Goal: Information Seeking & Learning: Learn about a topic

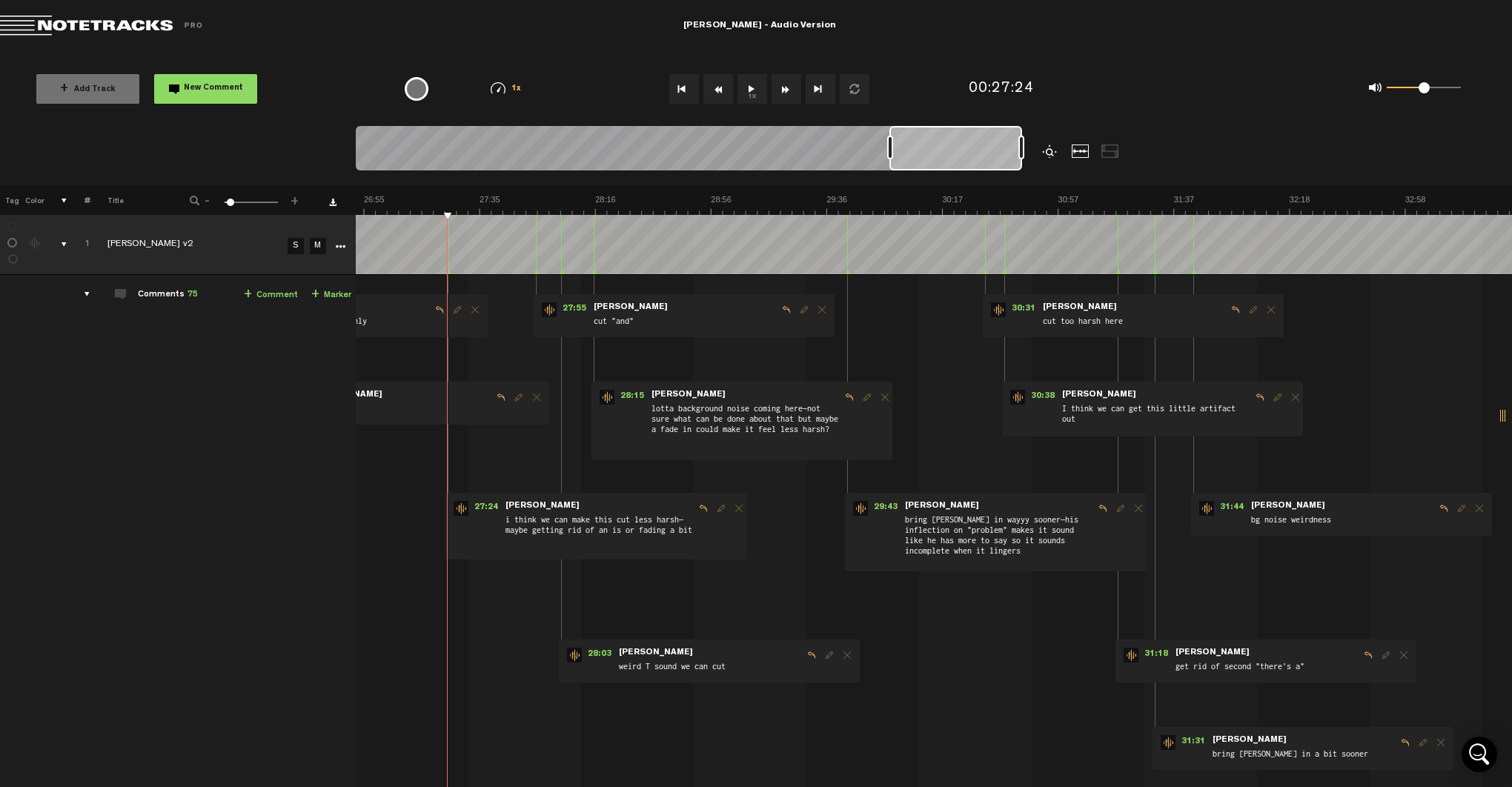
scroll to position [0, 4618]
click at [471, 508] on span "27:24" at bounding box center [486, 508] width 36 height 15
click at [475, 511] on span "27:24" at bounding box center [486, 508] width 36 height 15
click at [477, 508] on span "27:24" at bounding box center [486, 508] width 36 height 15
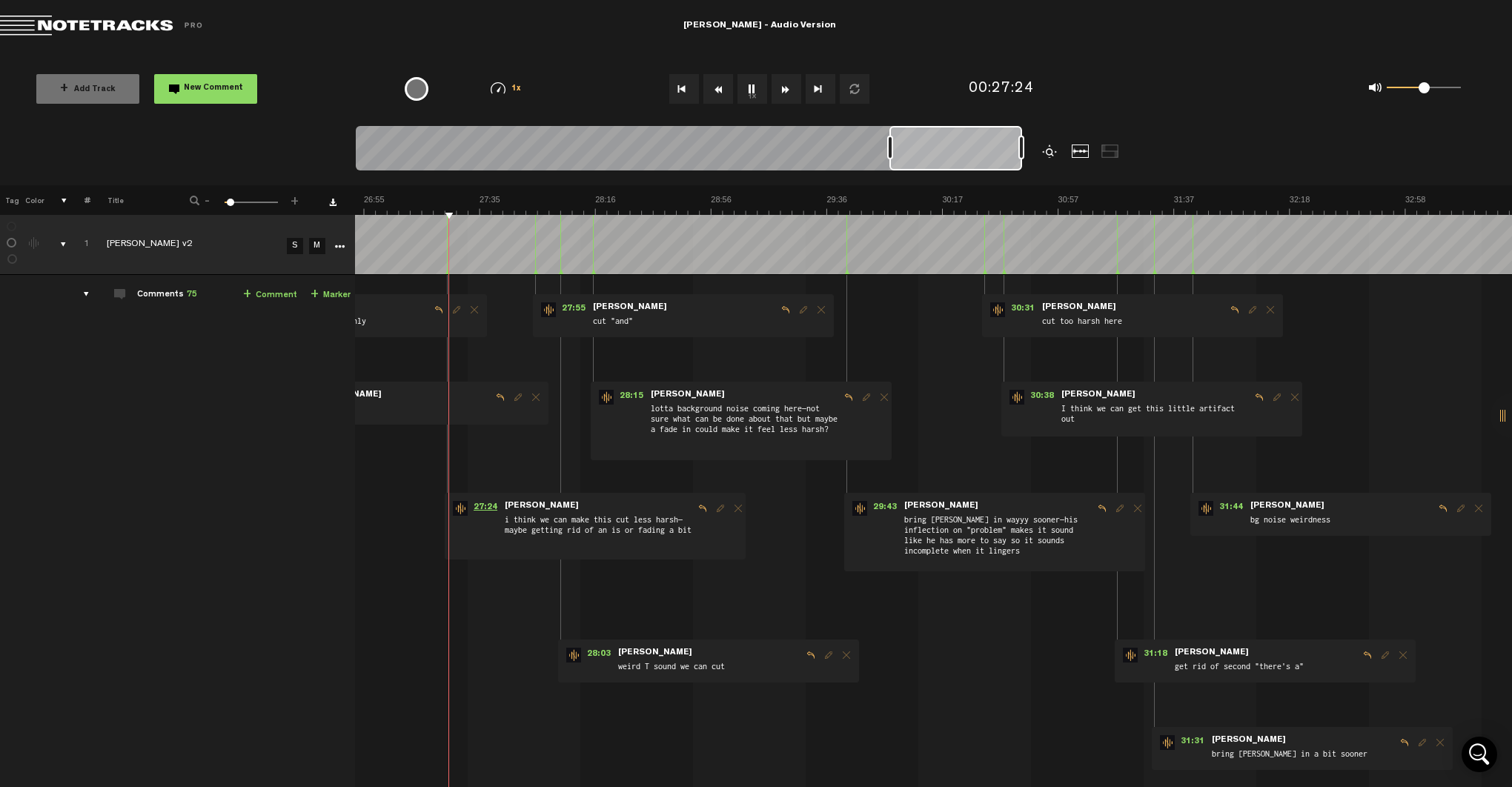
click at [477, 508] on span "27:24" at bounding box center [486, 508] width 36 height 15
click at [477, 508] on span "27:24" at bounding box center [486, 508] width 36 height 15
click at [476, 504] on span "27:24" at bounding box center [486, 508] width 36 height 15
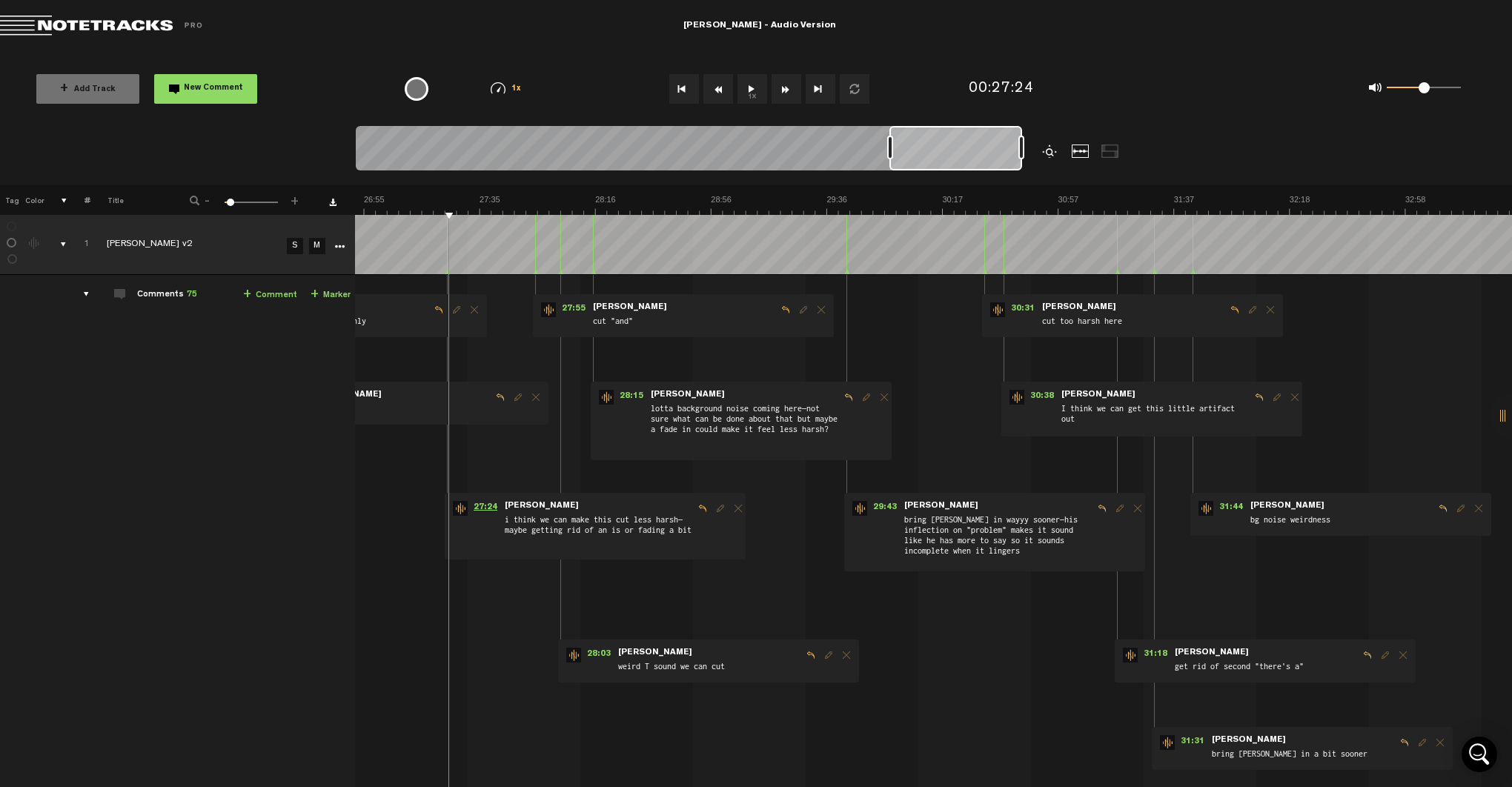
click at [476, 504] on span "27:24" at bounding box center [486, 508] width 36 height 15
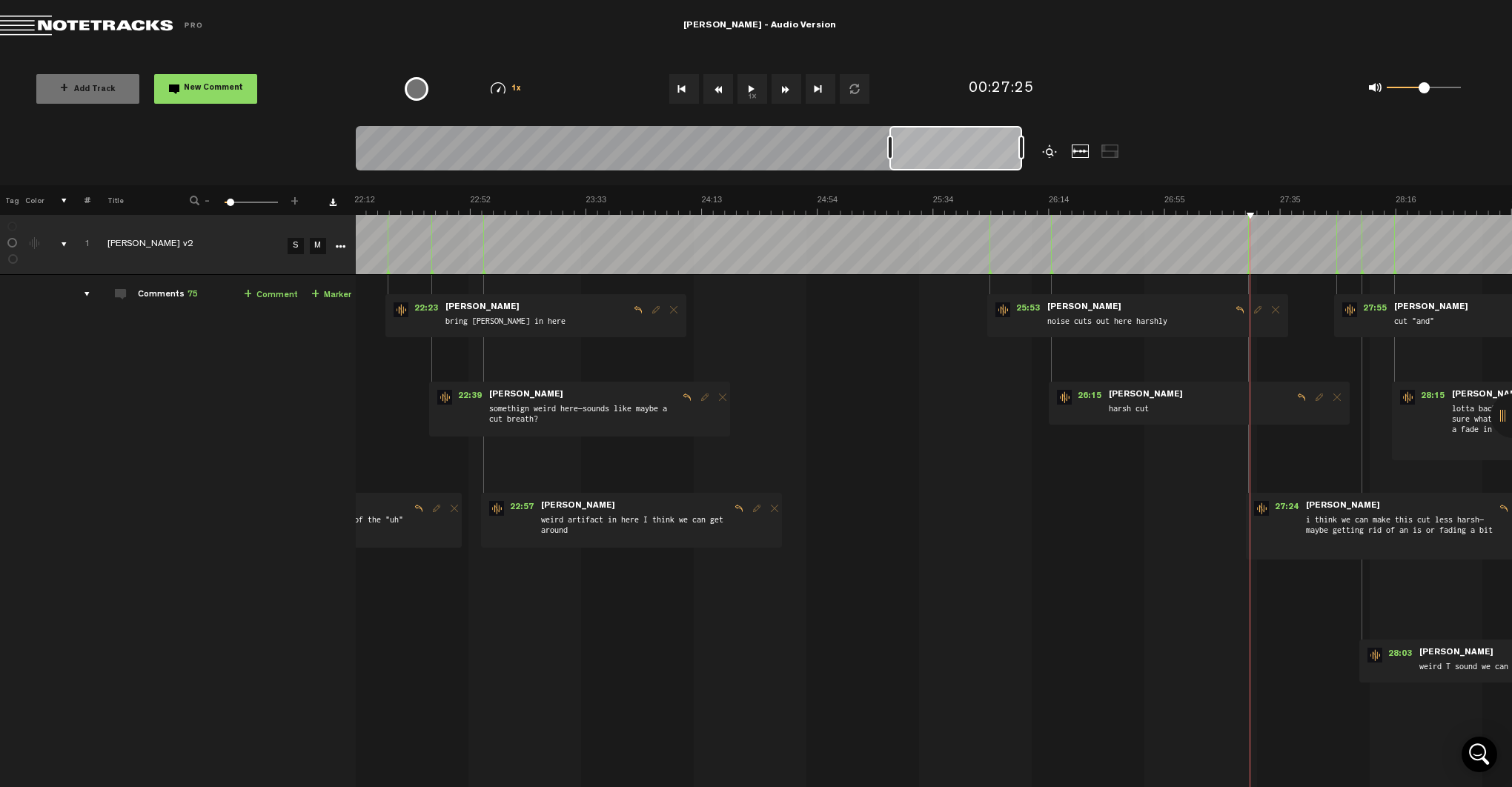
scroll to position [0, 4085]
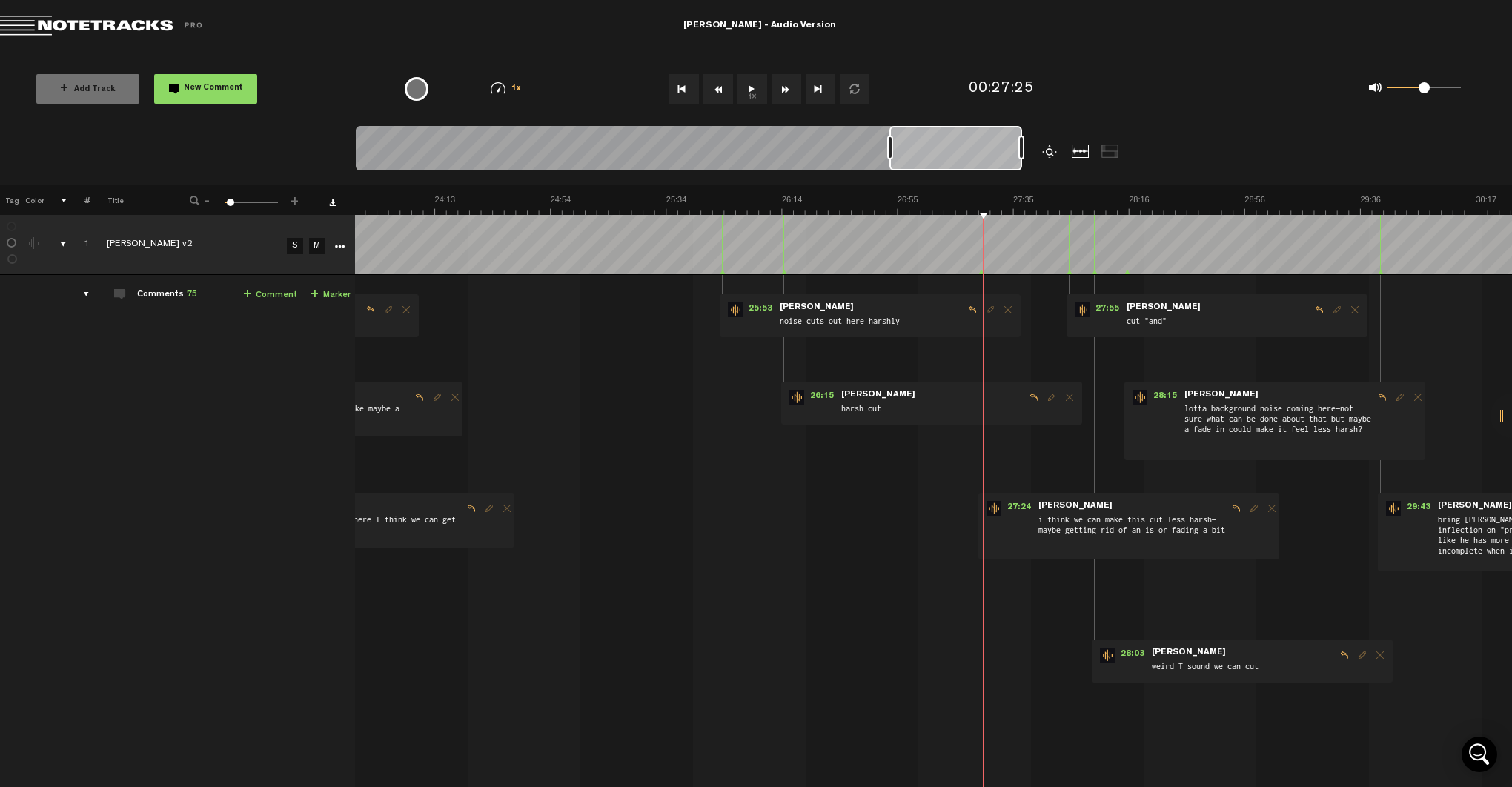
click at [811, 394] on span "26:15" at bounding box center [822, 397] width 36 height 15
click at [817, 393] on span "26:15" at bounding box center [822, 397] width 36 height 15
click at [752, 305] on span "25:53" at bounding box center [760, 310] width 36 height 15
click at [751, 303] on span "25:53" at bounding box center [760, 310] width 36 height 15
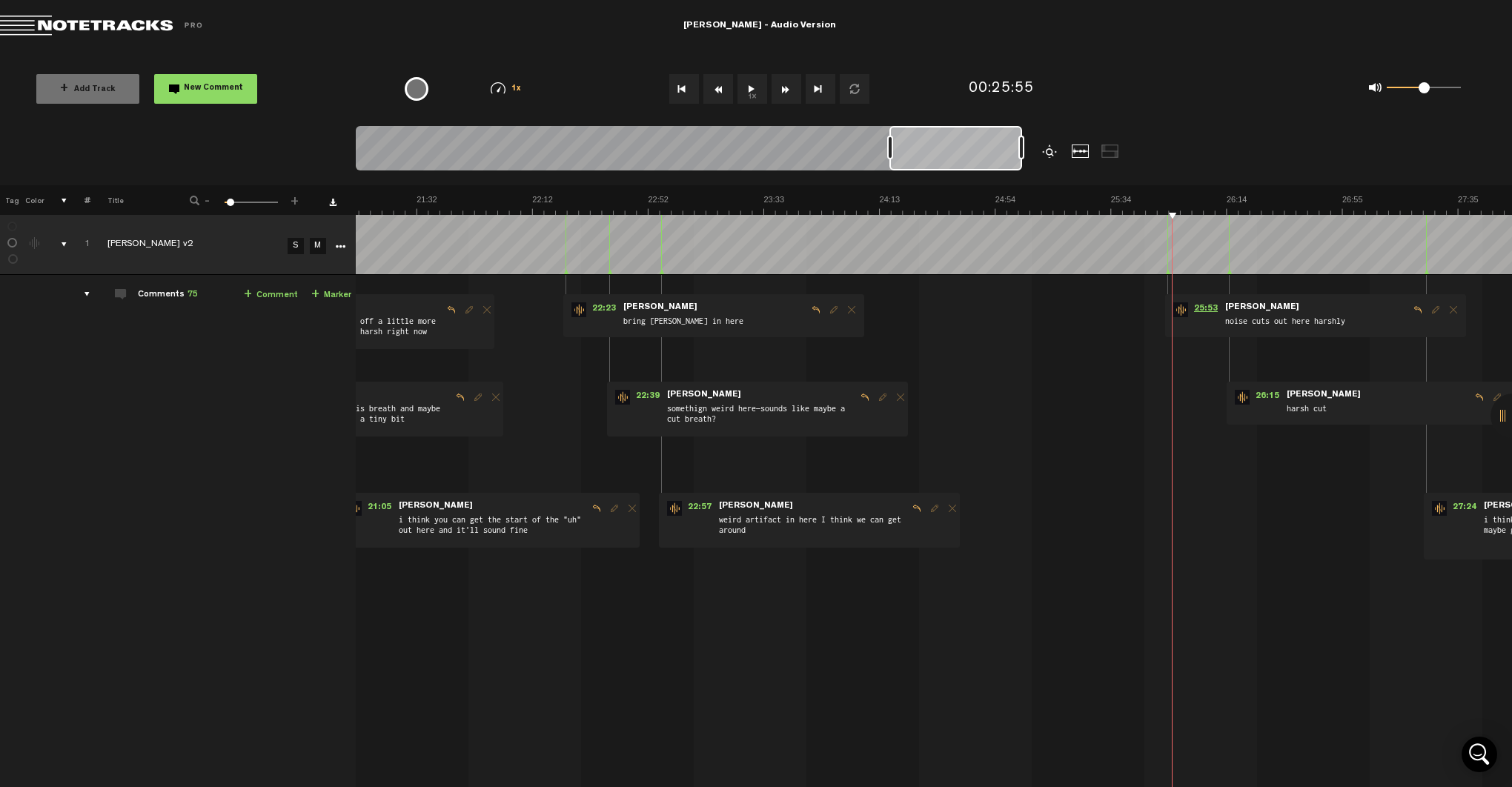
scroll to position [0, 3285]
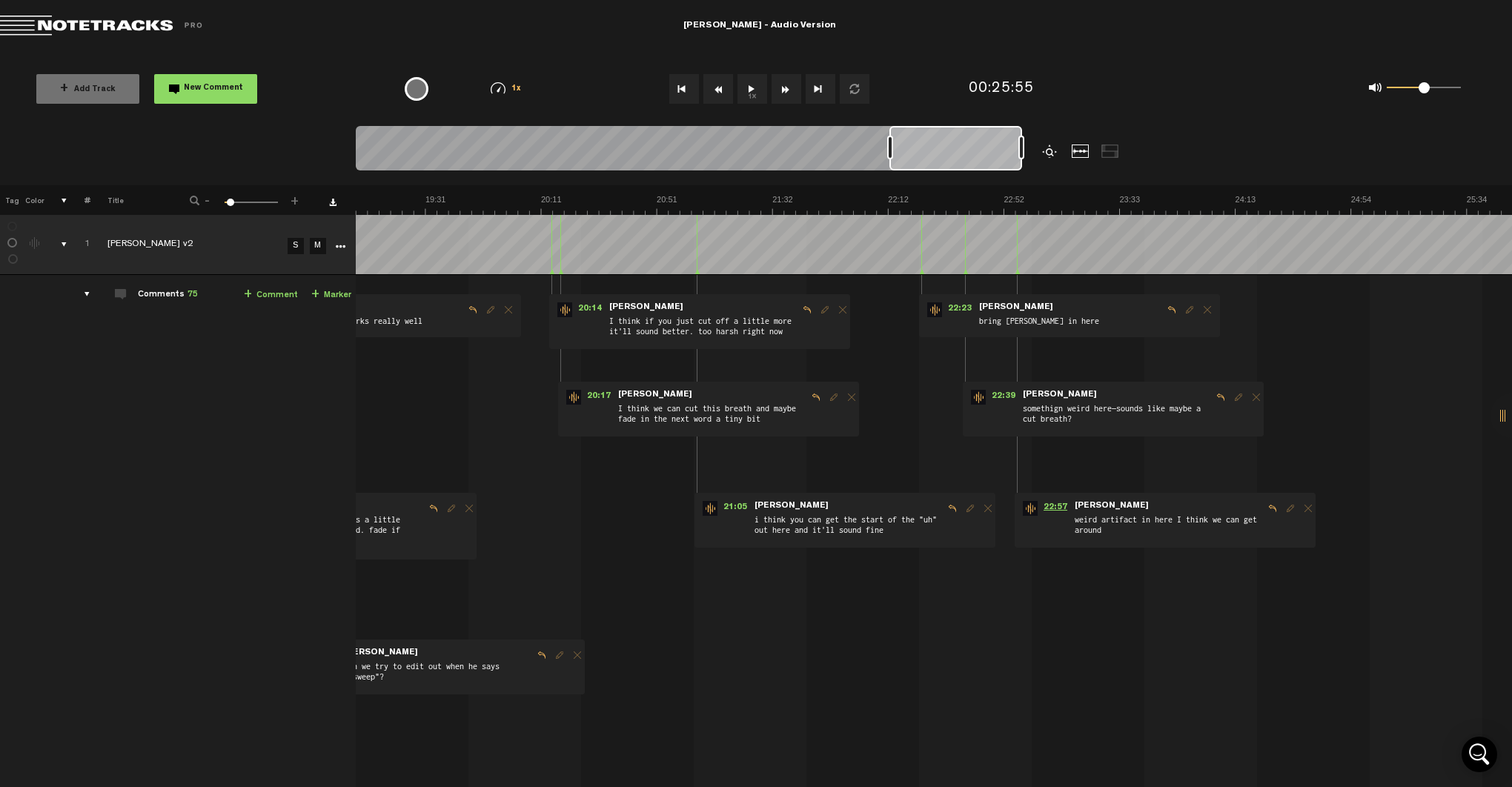
click at [1045, 508] on span "22:57" at bounding box center [1056, 508] width 36 height 15
click at [1000, 391] on span "22:39" at bounding box center [1003, 397] width 36 height 15
click at [983, 304] on span "[PERSON_NAME]" at bounding box center [1015, 308] width 77 height 10
click at [953, 304] on span "22:23" at bounding box center [960, 310] width 36 height 15
click at [964, 308] on span "22:23" at bounding box center [960, 310] width 36 height 15
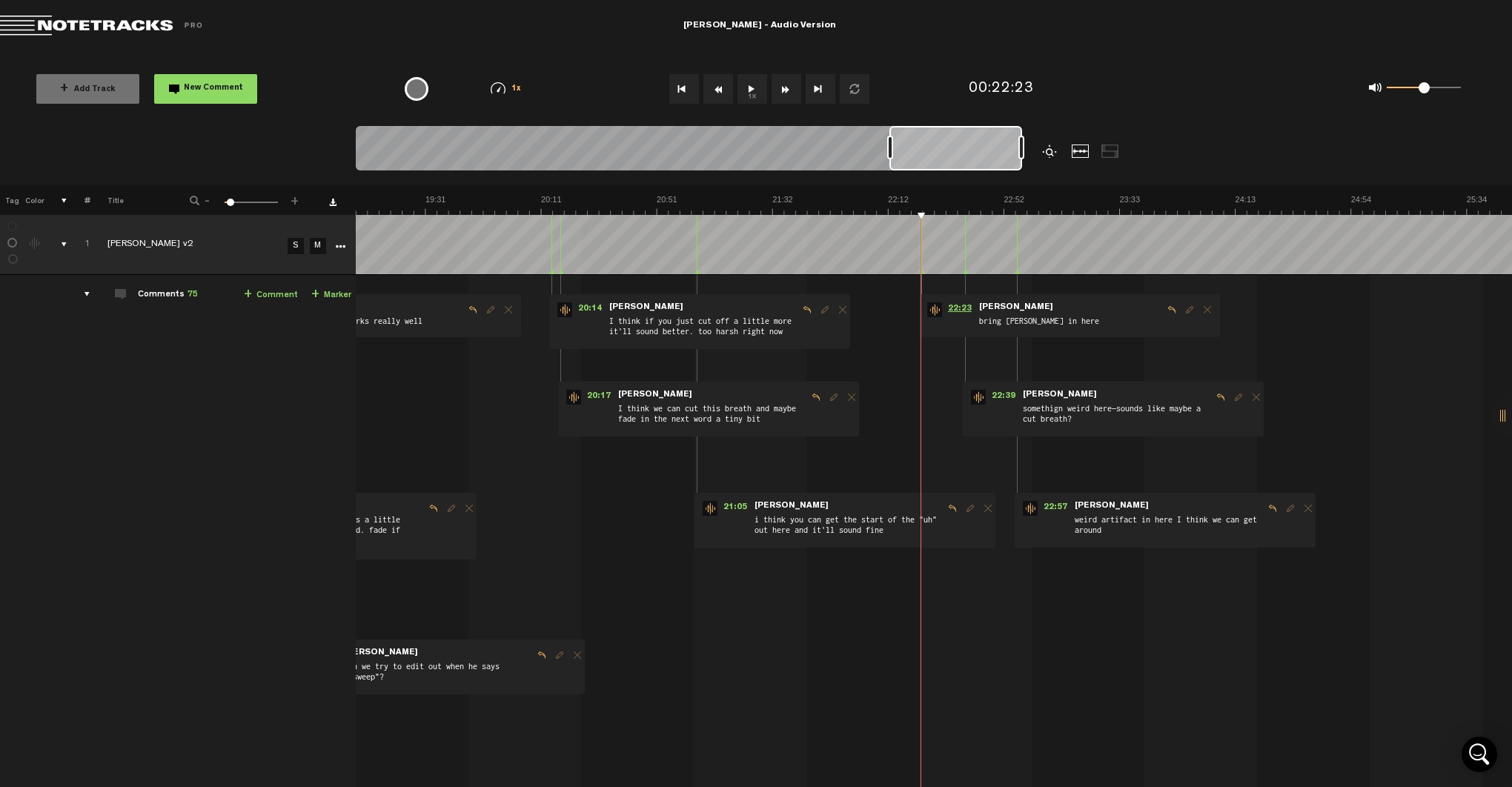
click at [954, 310] on span "22:23" at bounding box center [960, 310] width 36 height 15
click at [740, 506] on span "21:05" at bounding box center [735, 508] width 36 height 15
click at [601, 392] on span "20:17" at bounding box center [599, 397] width 36 height 15
click at [731, 507] on span "21:05" at bounding box center [735, 508] width 36 height 15
click at [603, 394] on span "20:17" at bounding box center [599, 397] width 36 height 15
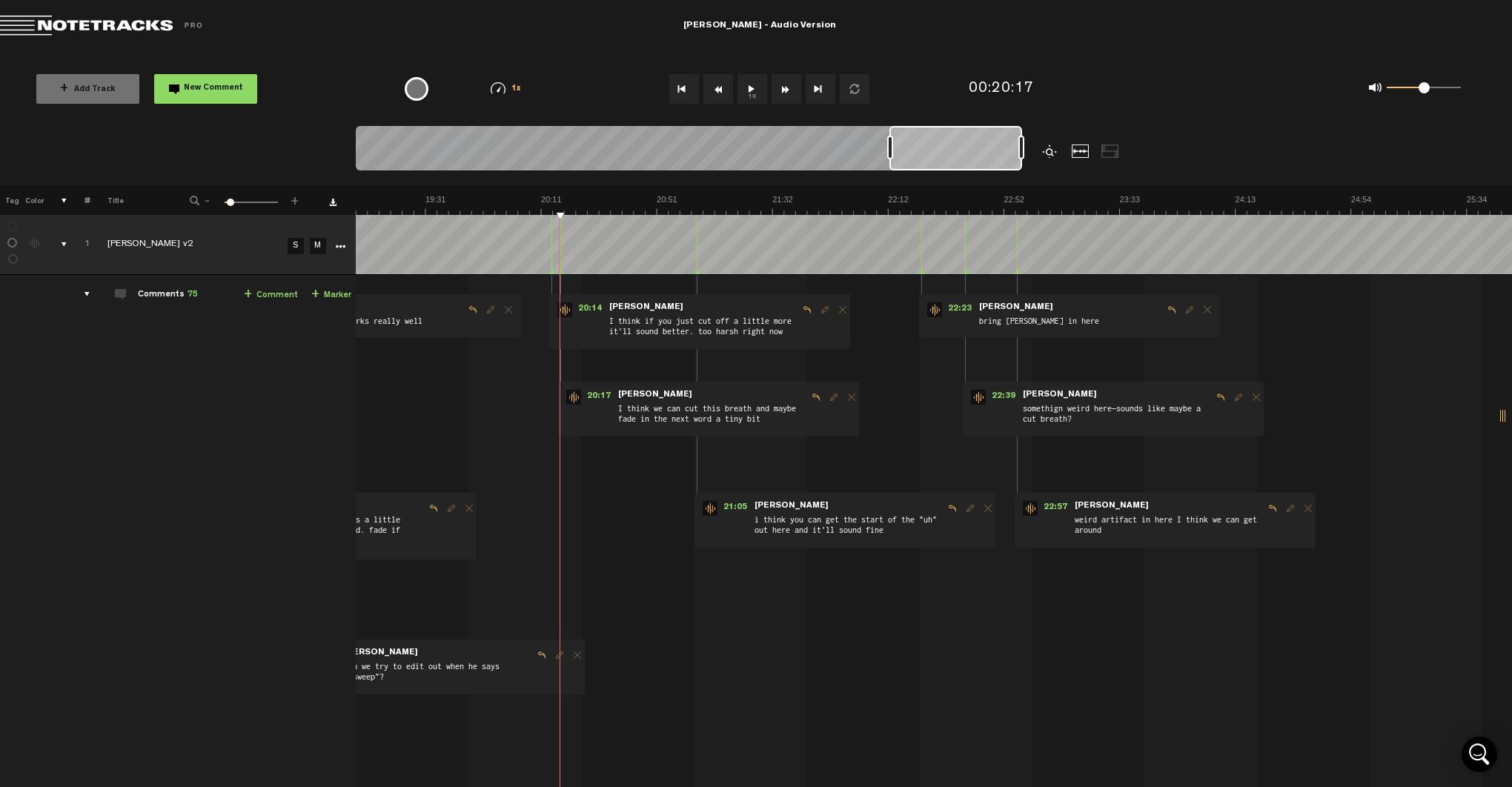
click at [585, 302] on div "20:14 - • : "I think if you just cut off a little more it'll sound better. too …" at bounding box center [699, 321] width 301 height 55
click at [578, 306] on span "20:14" at bounding box center [590, 310] width 36 height 15
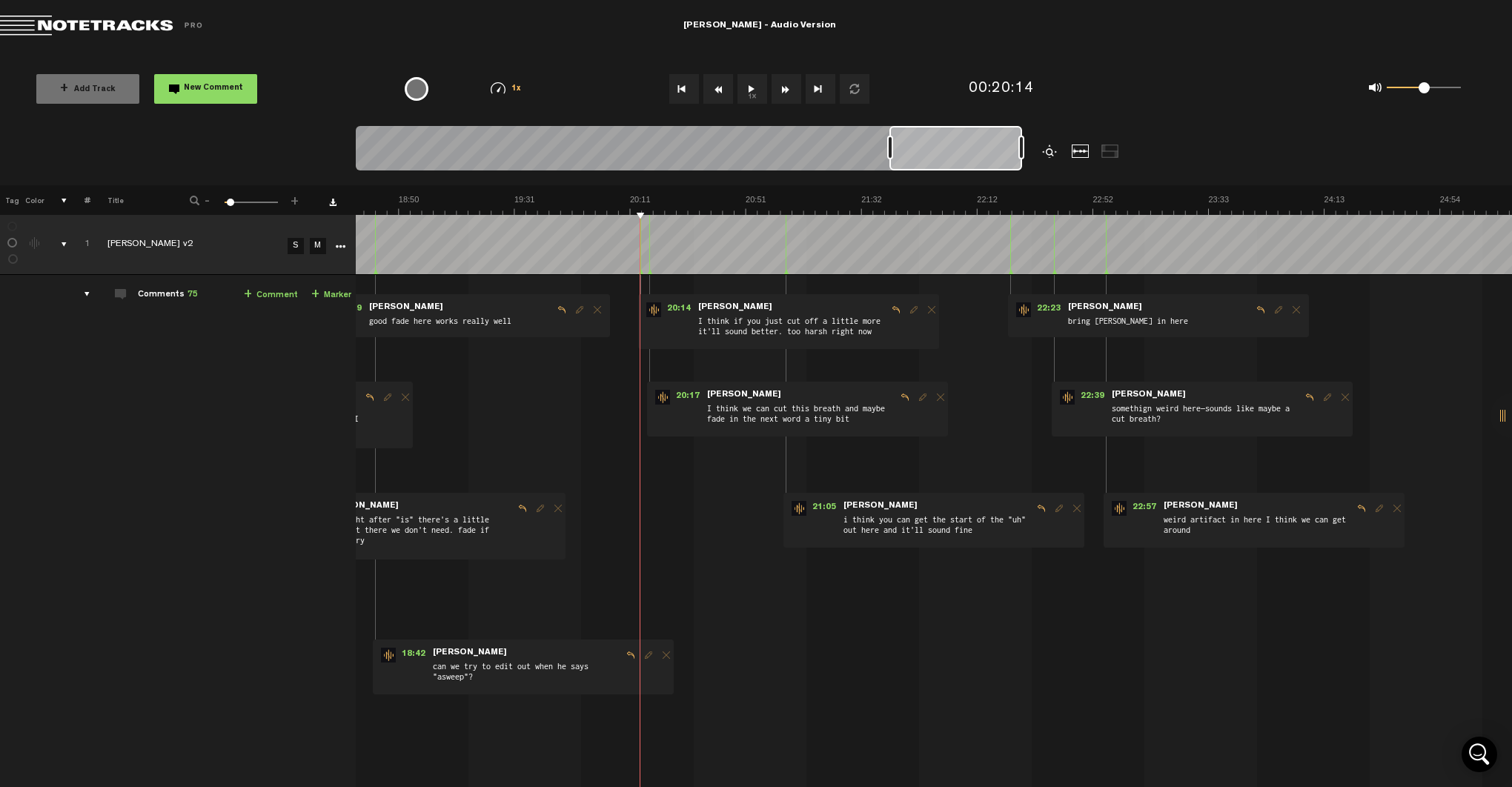
scroll to position [0, 2928]
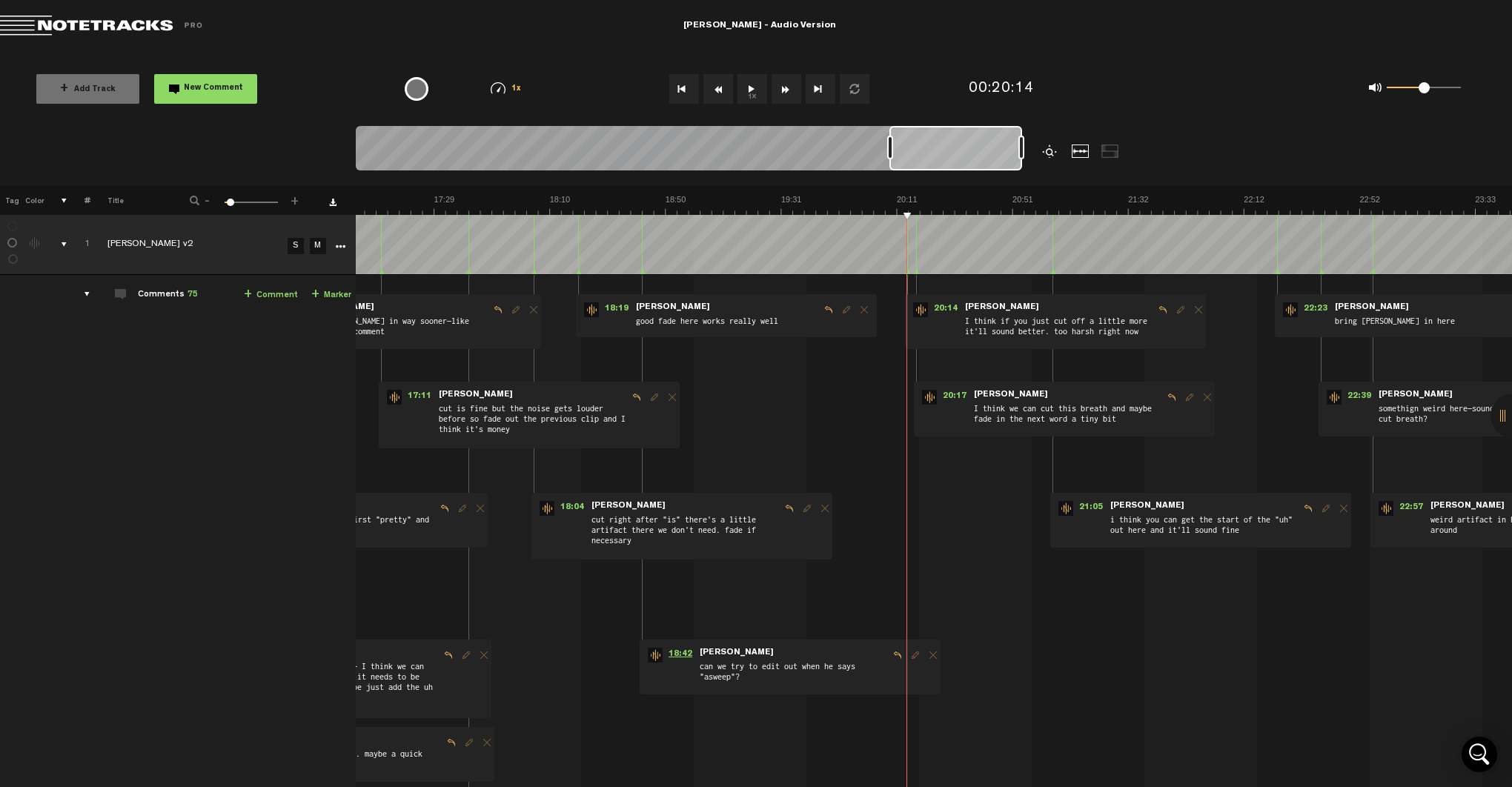
click at [678, 652] on span "18:42" at bounding box center [681, 655] width 36 height 15
click at [613, 305] on span "18:19" at bounding box center [617, 310] width 36 height 15
click at [570, 207] on img at bounding box center [318, 205] width 5784 height 21
click at [574, 504] on span "18:04" at bounding box center [572, 508] width 36 height 15
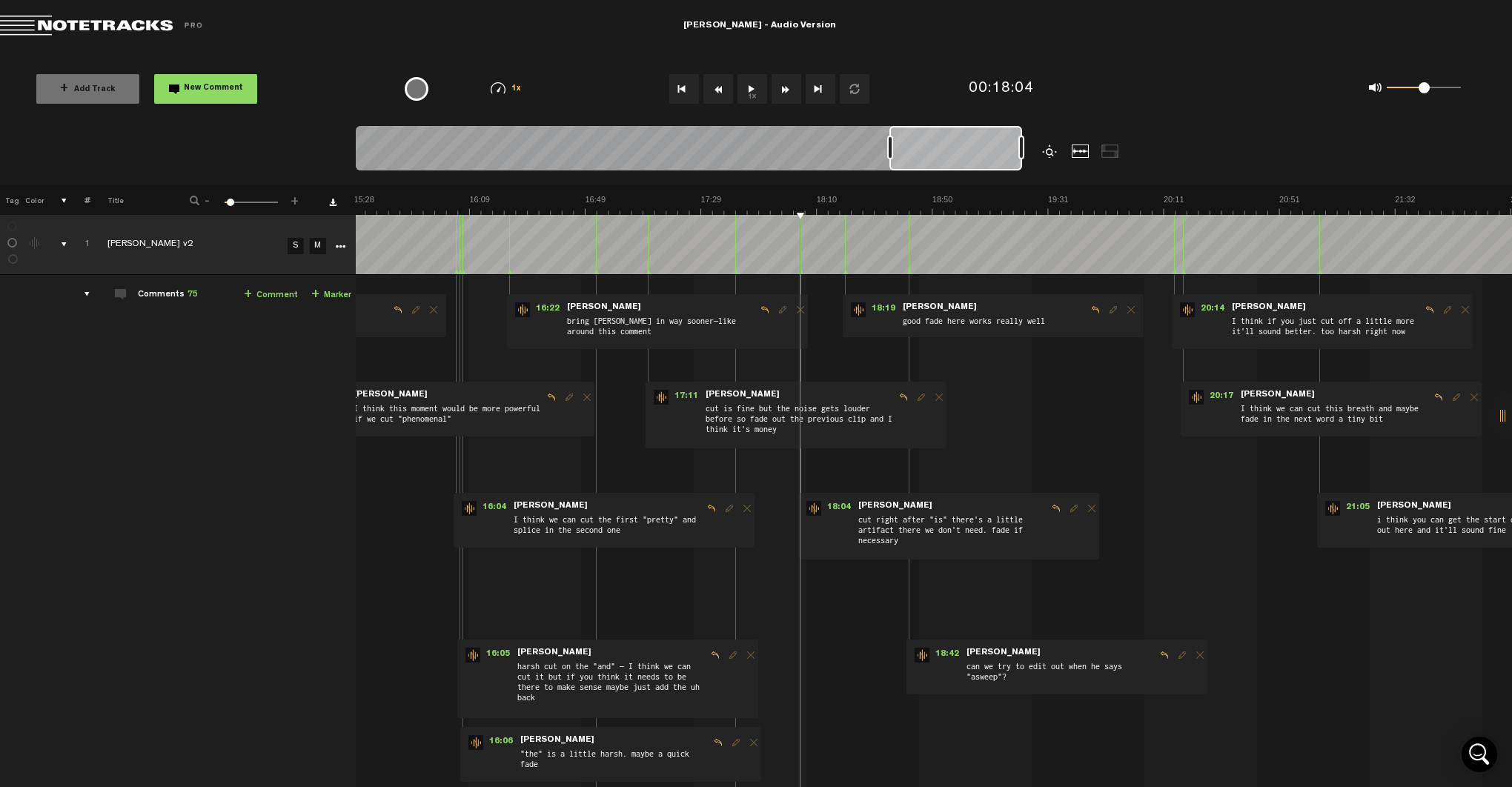
scroll to position [0, 2839]
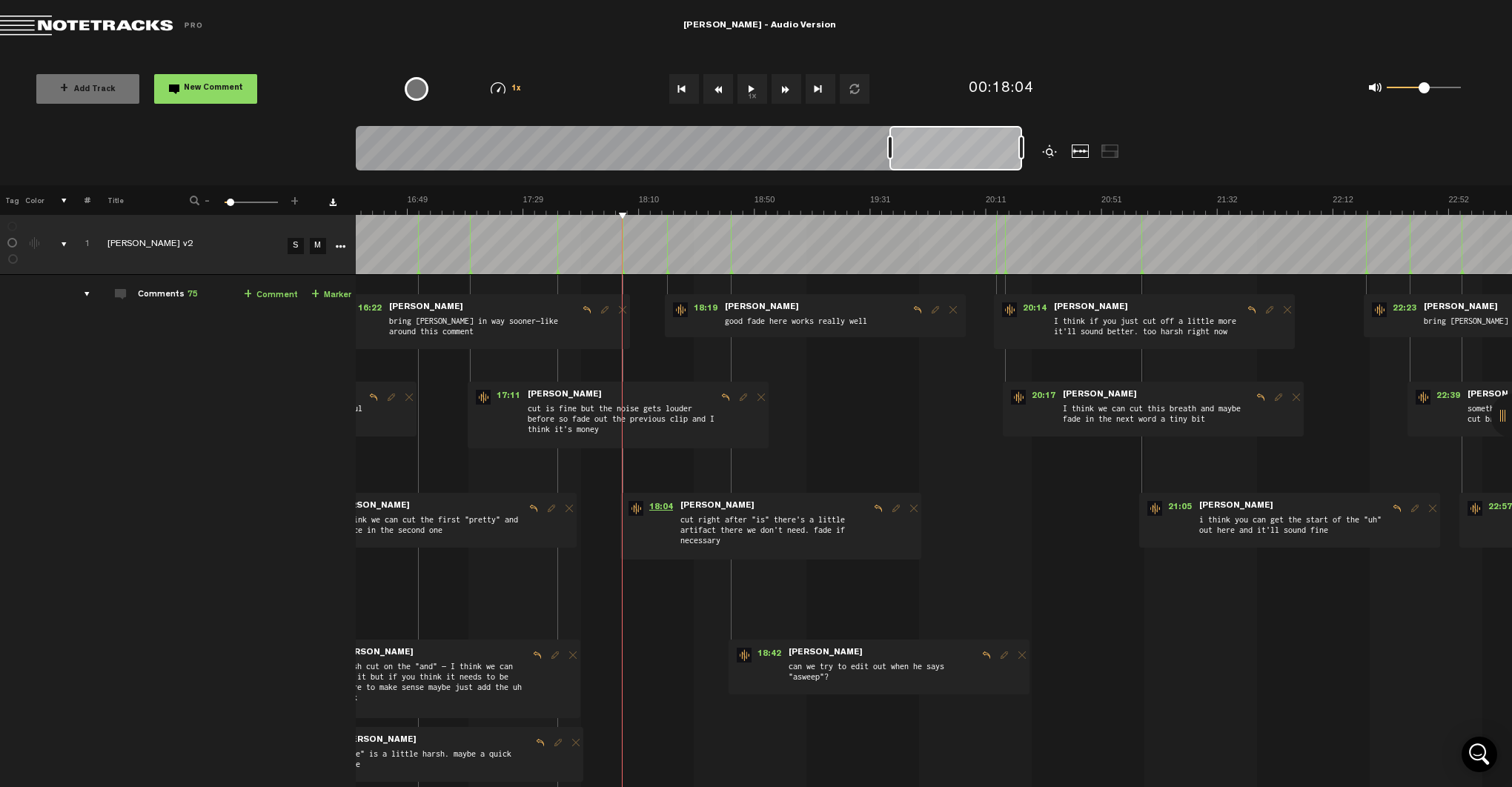
click at [660, 509] on span "18:04" at bounding box center [661, 508] width 36 height 15
click at [508, 394] on span "17:11" at bounding box center [509, 397] width 36 height 15
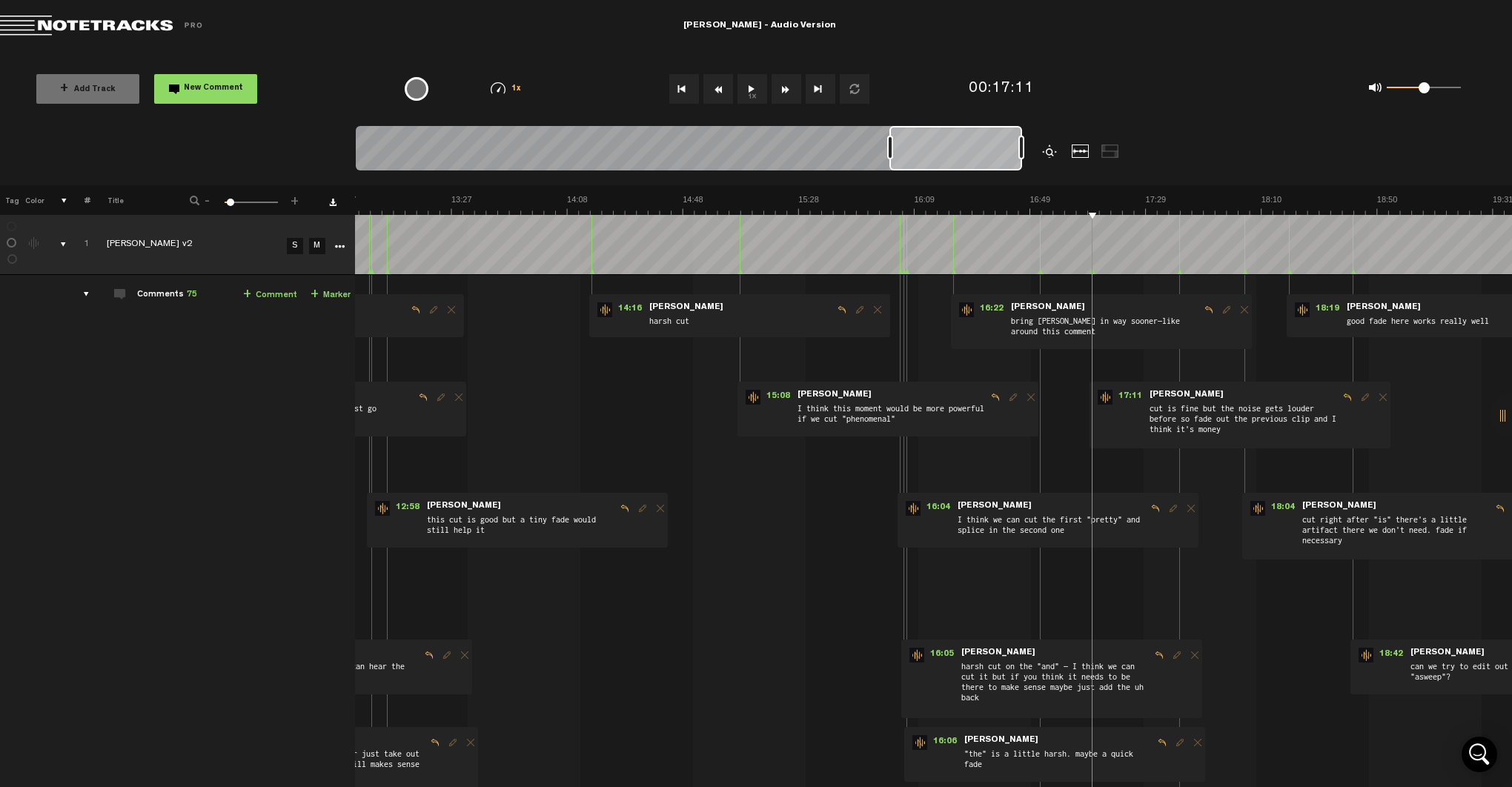
scroll to position [0, 2217]
click at [1130, 393] on span "17:11" at bounding box center [1130, 397] width 36 height 15
click at [1131, 396] on span "17:11" at bounding box center [1130, 397] width 36 height 15
click at [1130, 394] on span "17:11" at bounding box center [1130, 397] width 36 height 15
click at [985, 308] on span "16:22" at bounding box center [992, 310] width 36 height 15
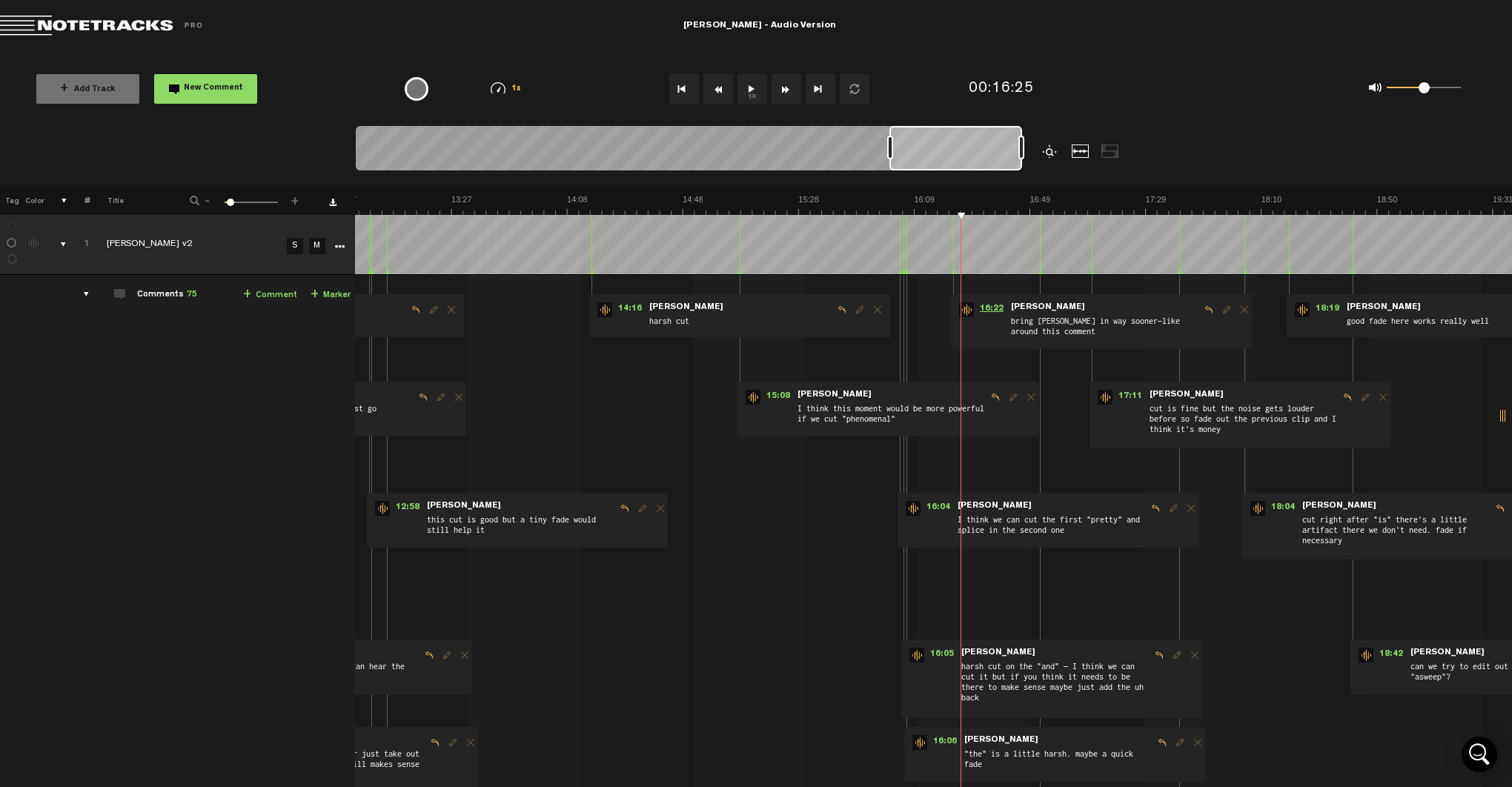
click at [985, 308] on span "16:22" at bounding box center [992, 310] width 36 height 15
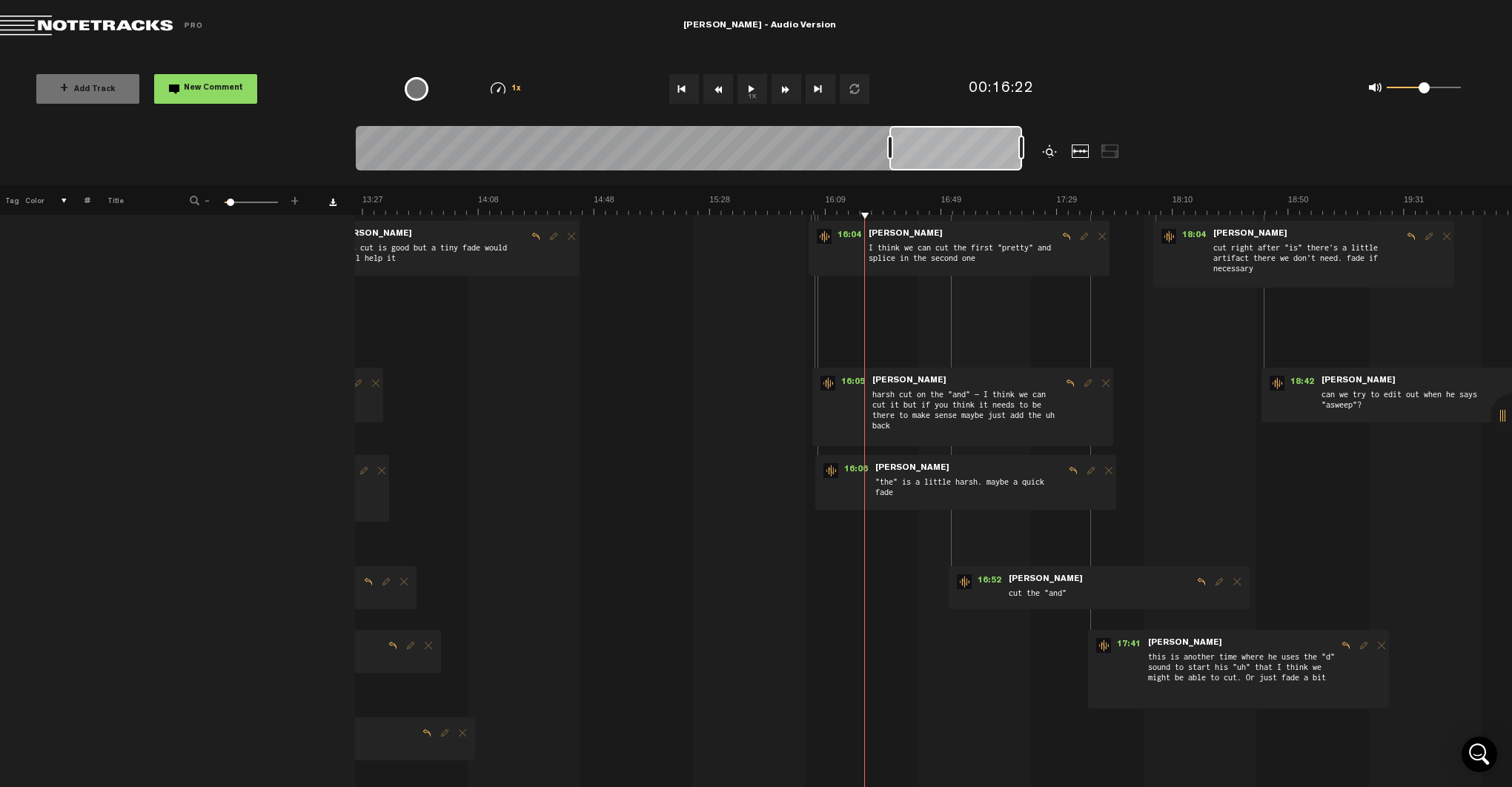
scroll to position [279, 6]
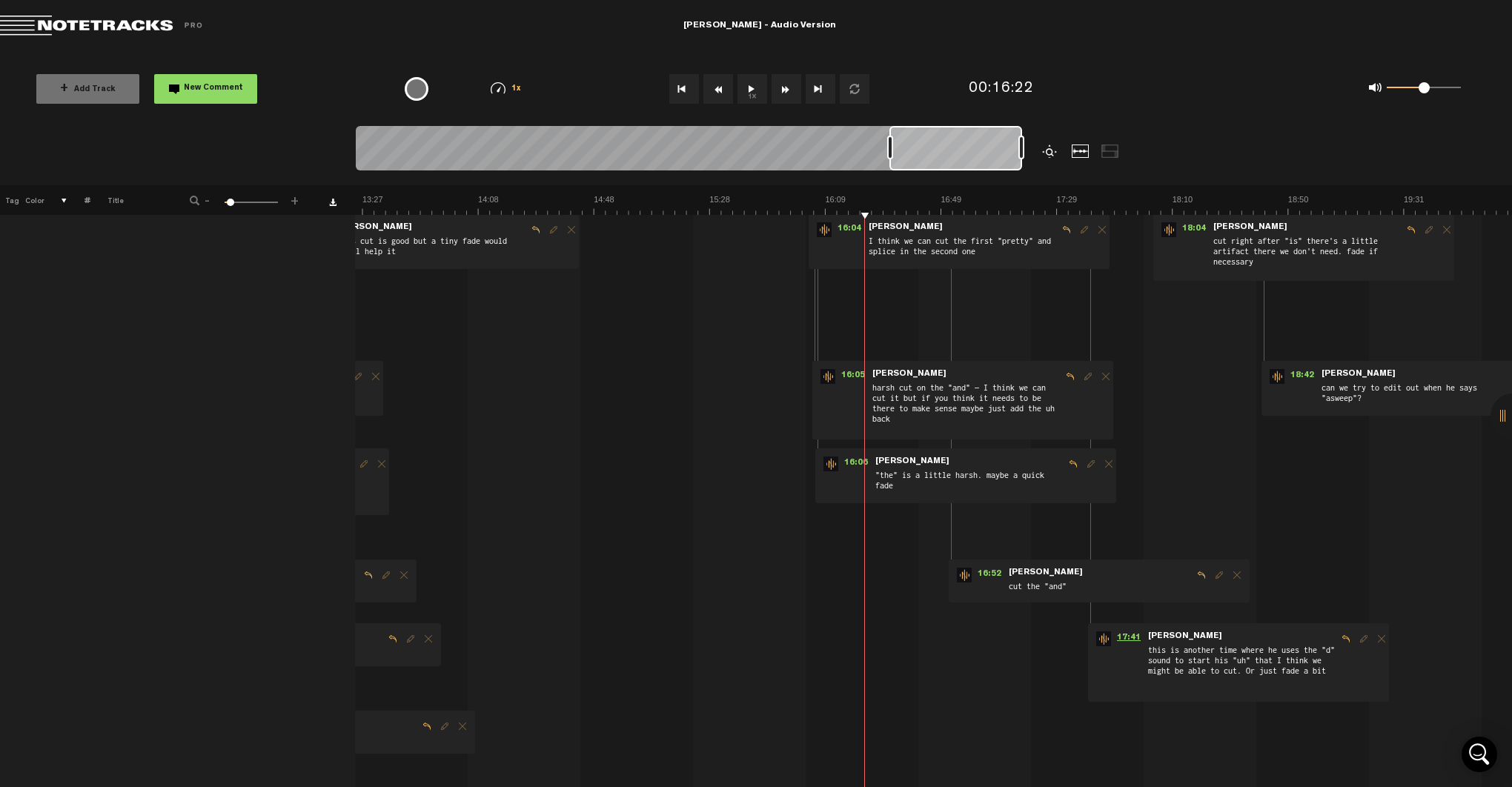
click at [1122, 636] on span "17:41" at bounding box center [1129, 638] width 36 height 15
click at [988, 573] on span "16:52" at bounding box center [990, 575] width 36 height 15
click at [985, 573] on span "16:52" at bounding box center [990, 575] width 36 height 15
click at [857, 458] on span "16:06" at bounding box center [856, 464] width 36 height 15
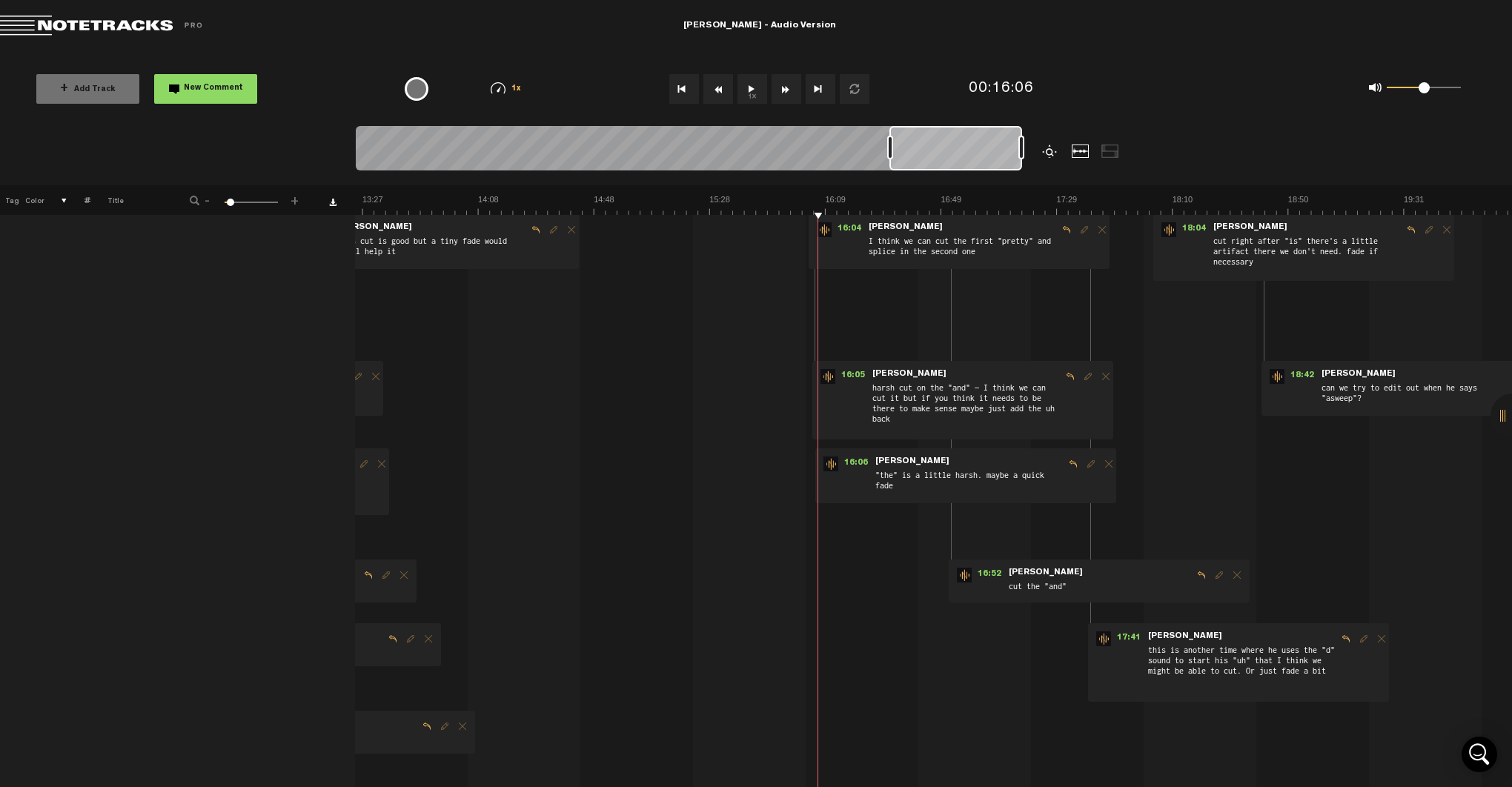
click at [874, 458] on span "[PERSON_NAME]" at bounding box center [912, 461] width 77 height 10
click at [852, 373] on span "16:05" at bounding box center [853, 376] width 36 height 15
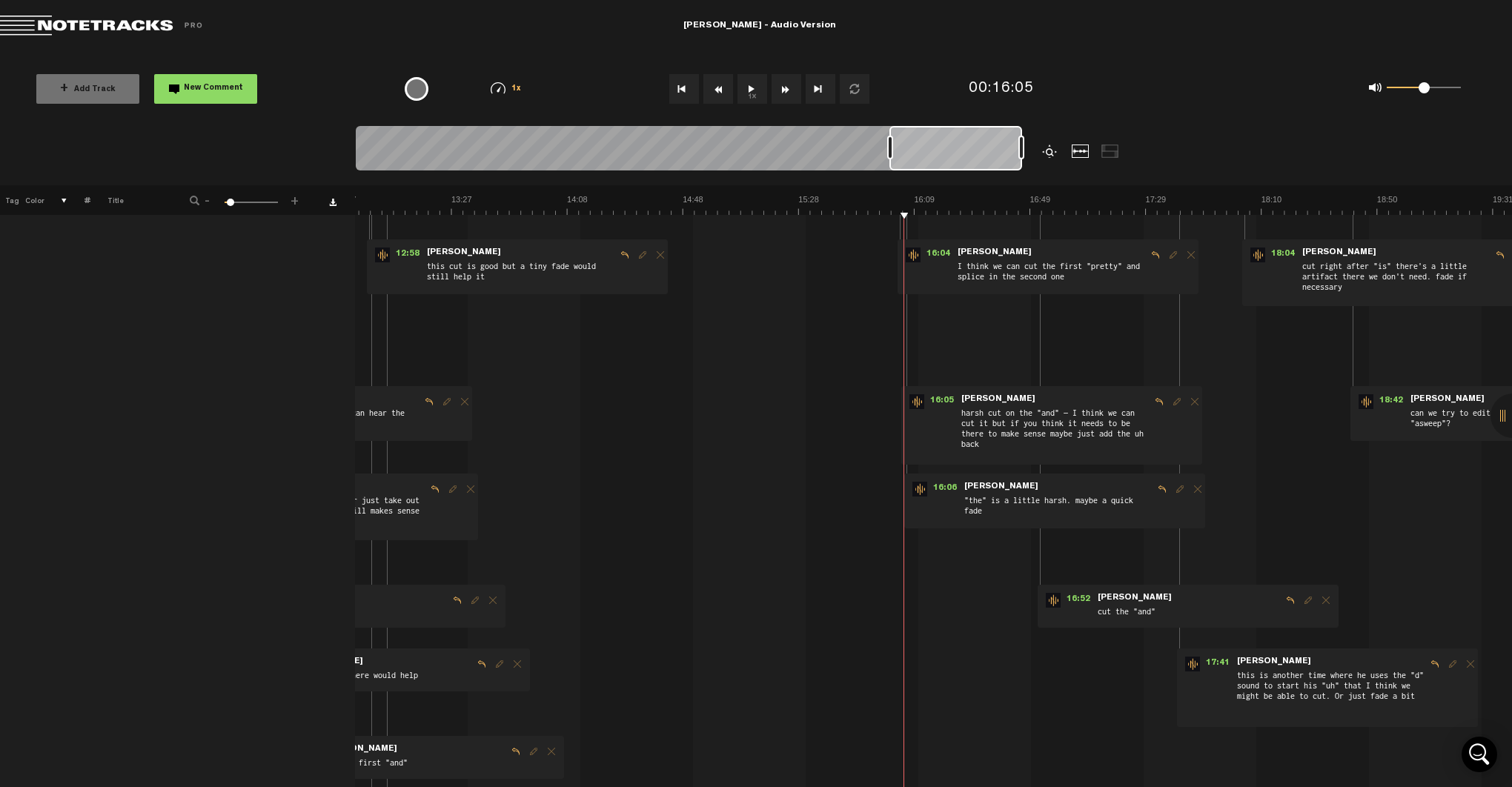
scroll to position [252, 6]
click at [932, 250] on span "16:04" at bounding box center [938, 256] width 36 height 15
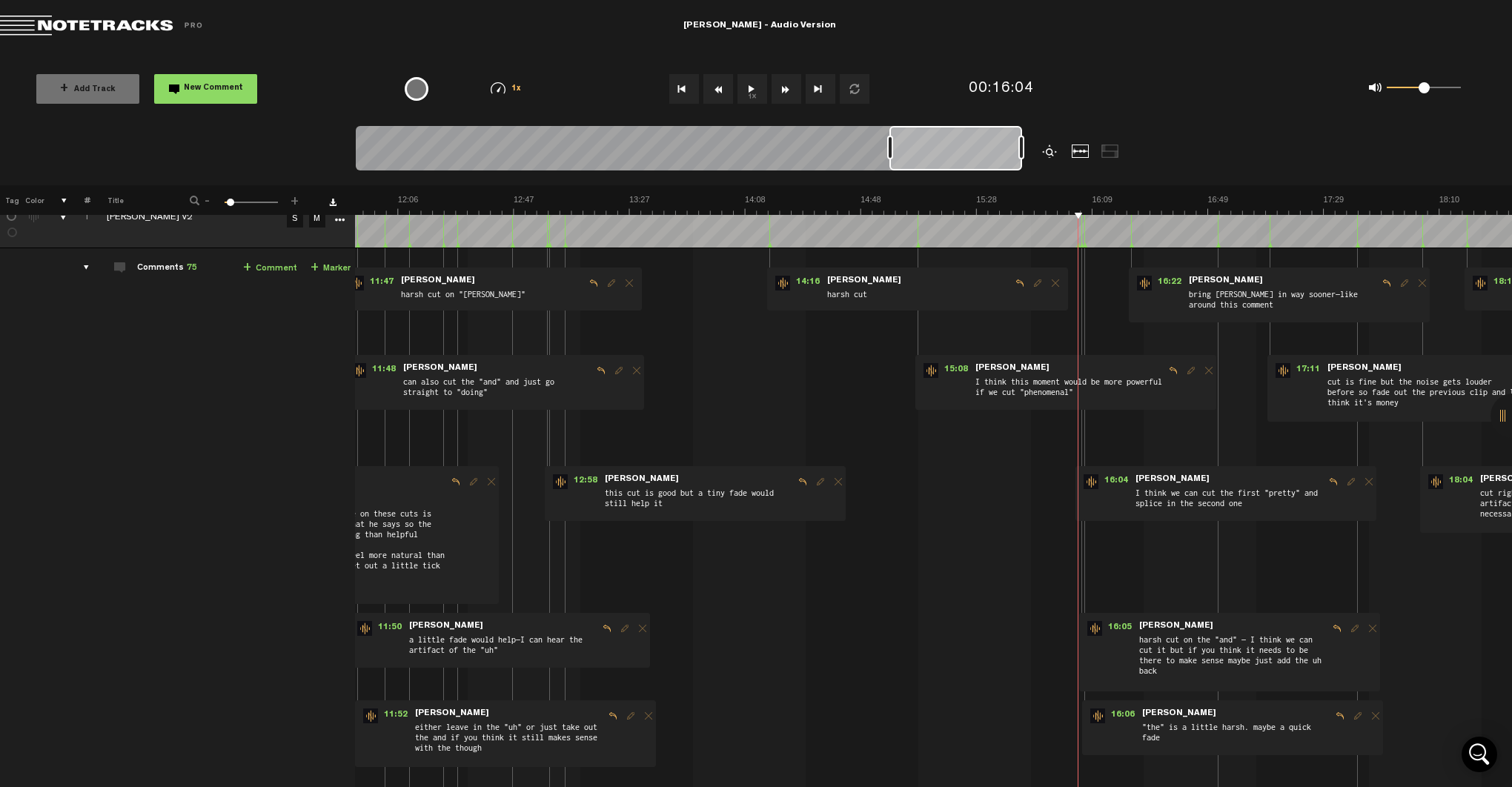
scroll to position [0, 2039]
click at [944, 370] on span "15:08" at bounding box center [956, 370] width 36 height 15
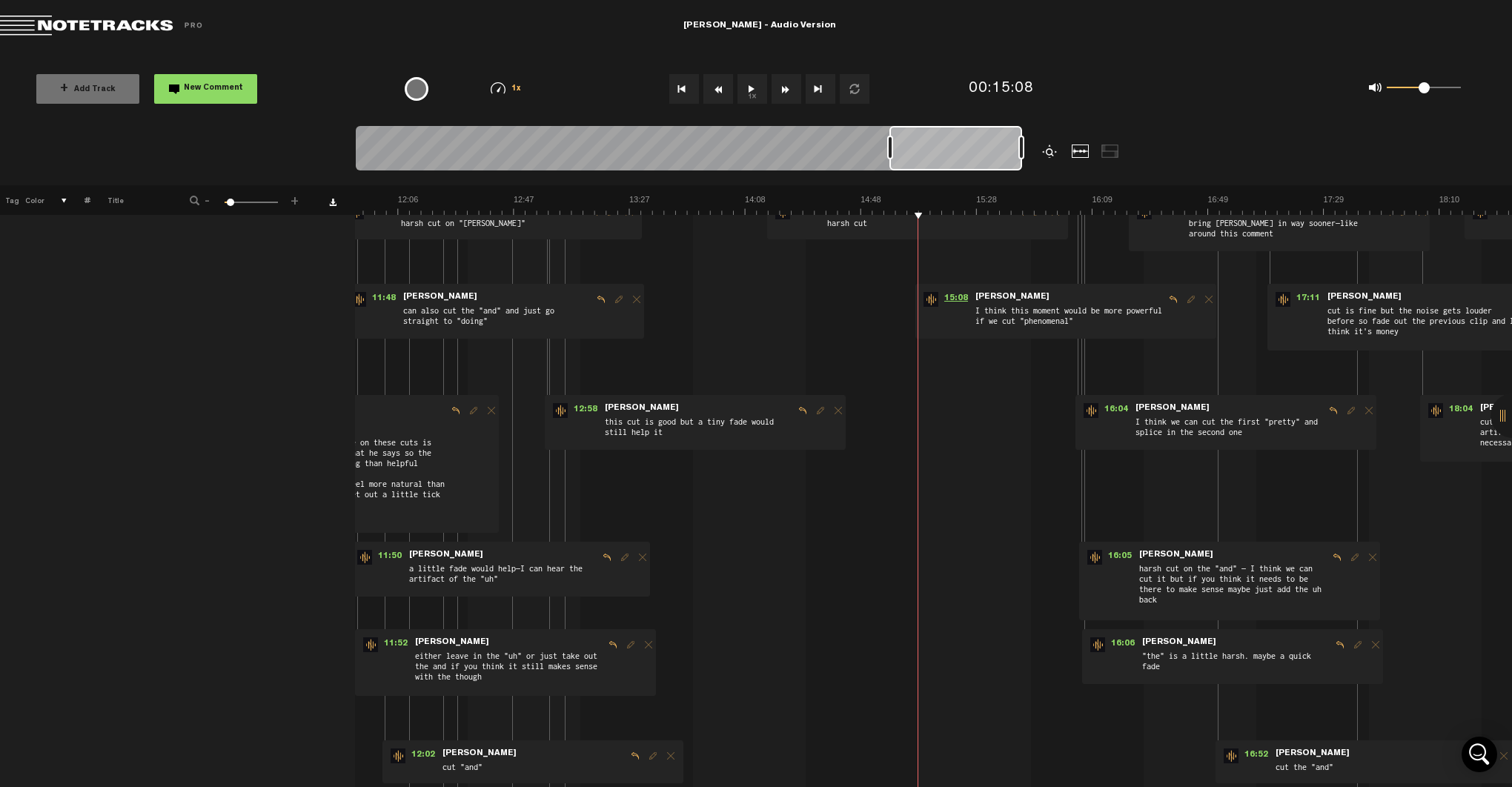
scroll to position [0, 6]
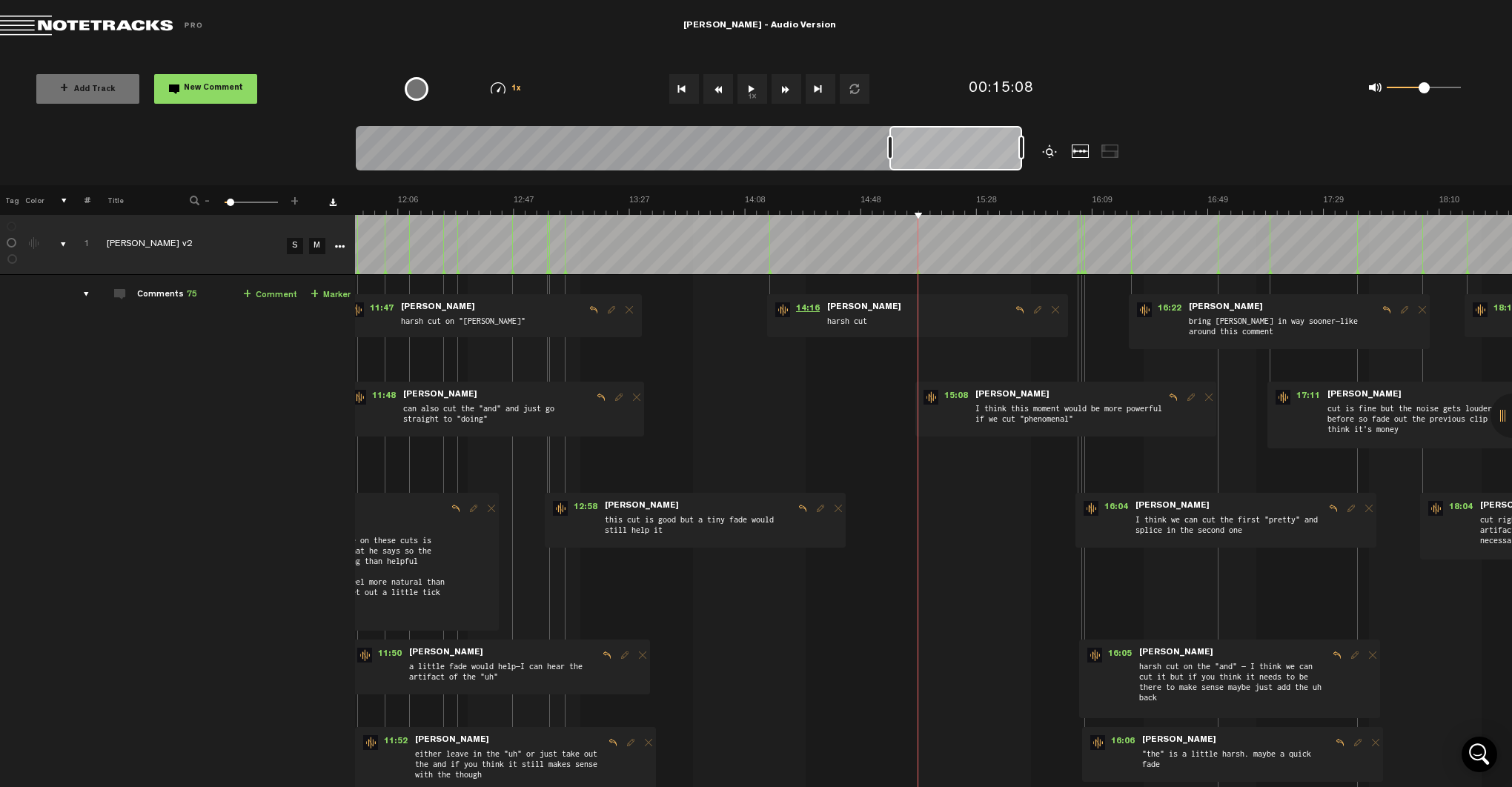
click at [805, 308] on span "14:16" at bounding box center [808, 310] width 36 height 15
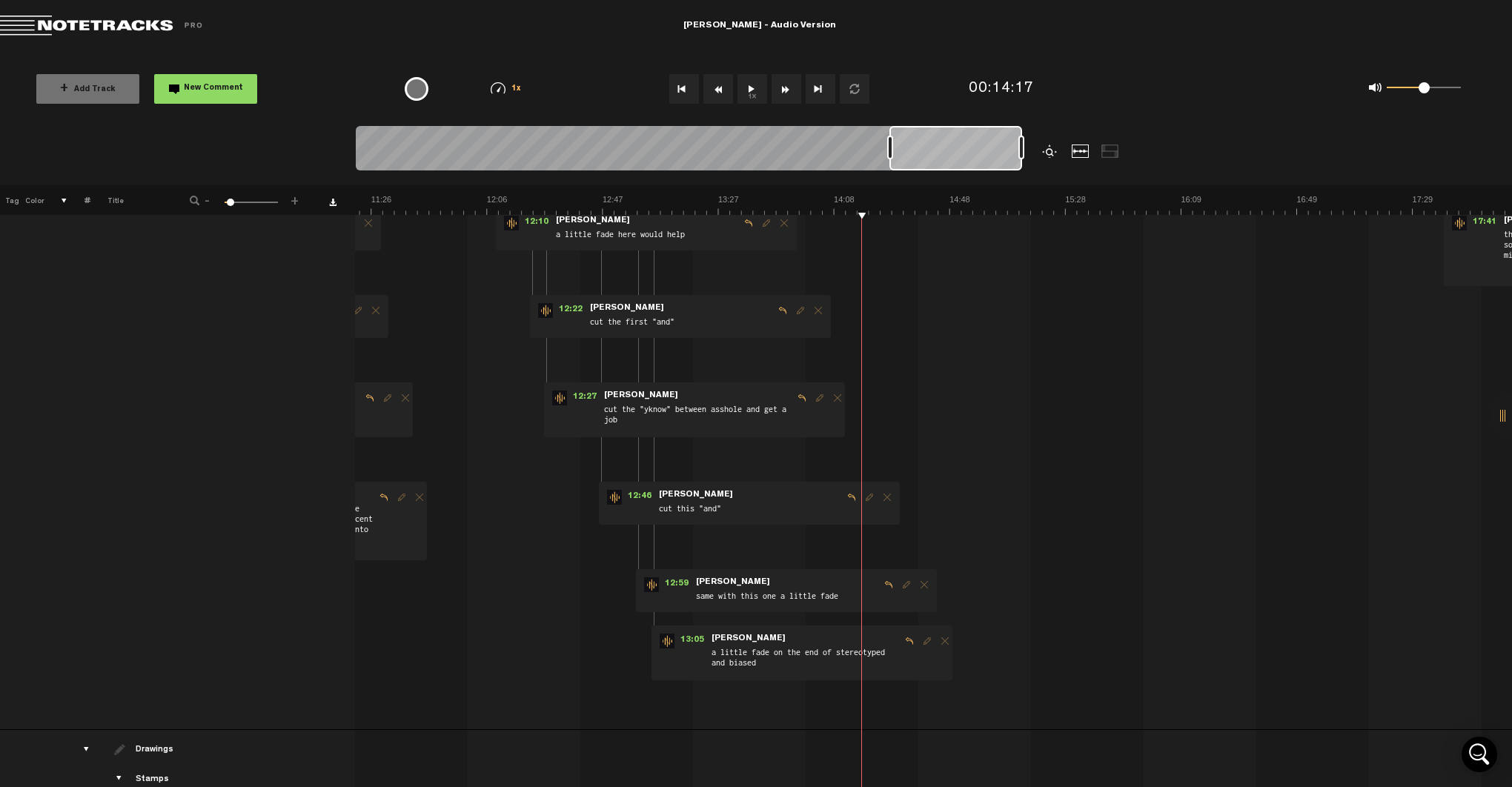
scroll to position [788, 12]
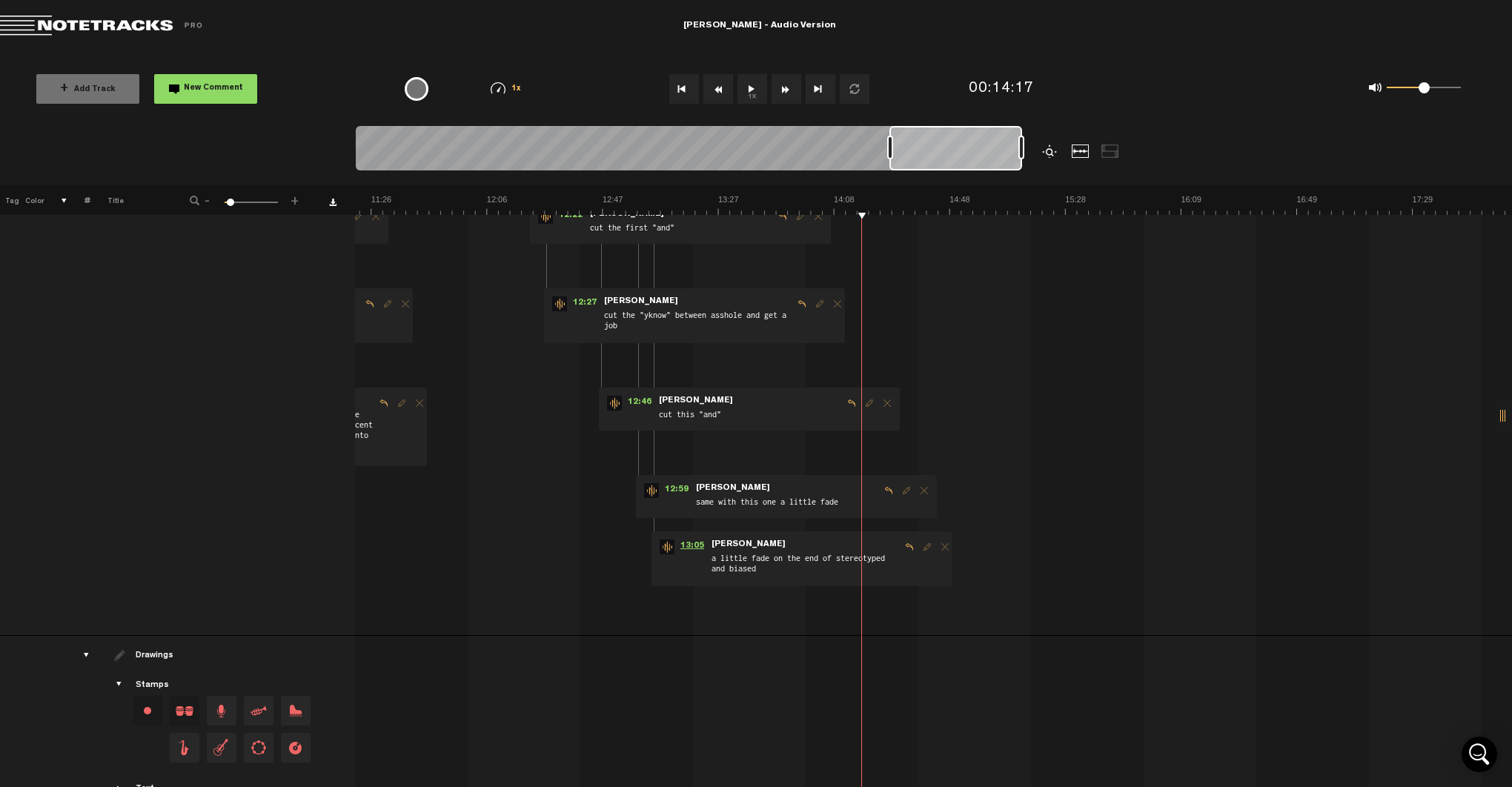
click at [684, 547] on span "13:05" at bounding box center [693, 547] width 36 height 15
click at [669, 485] on span "12:59" at bounding box center [677, 491] width 36 height 15
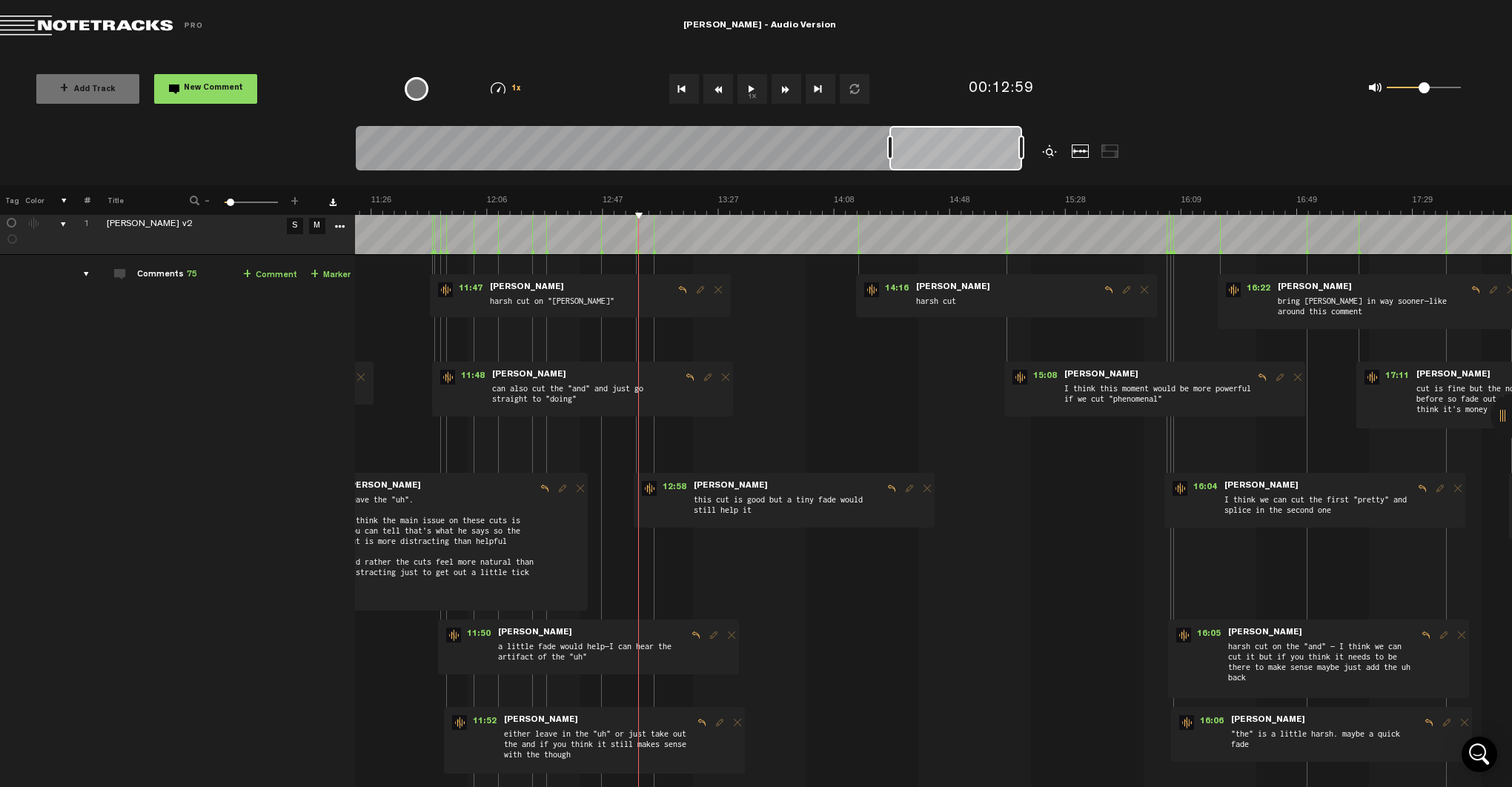
scroll to position [18, 12]
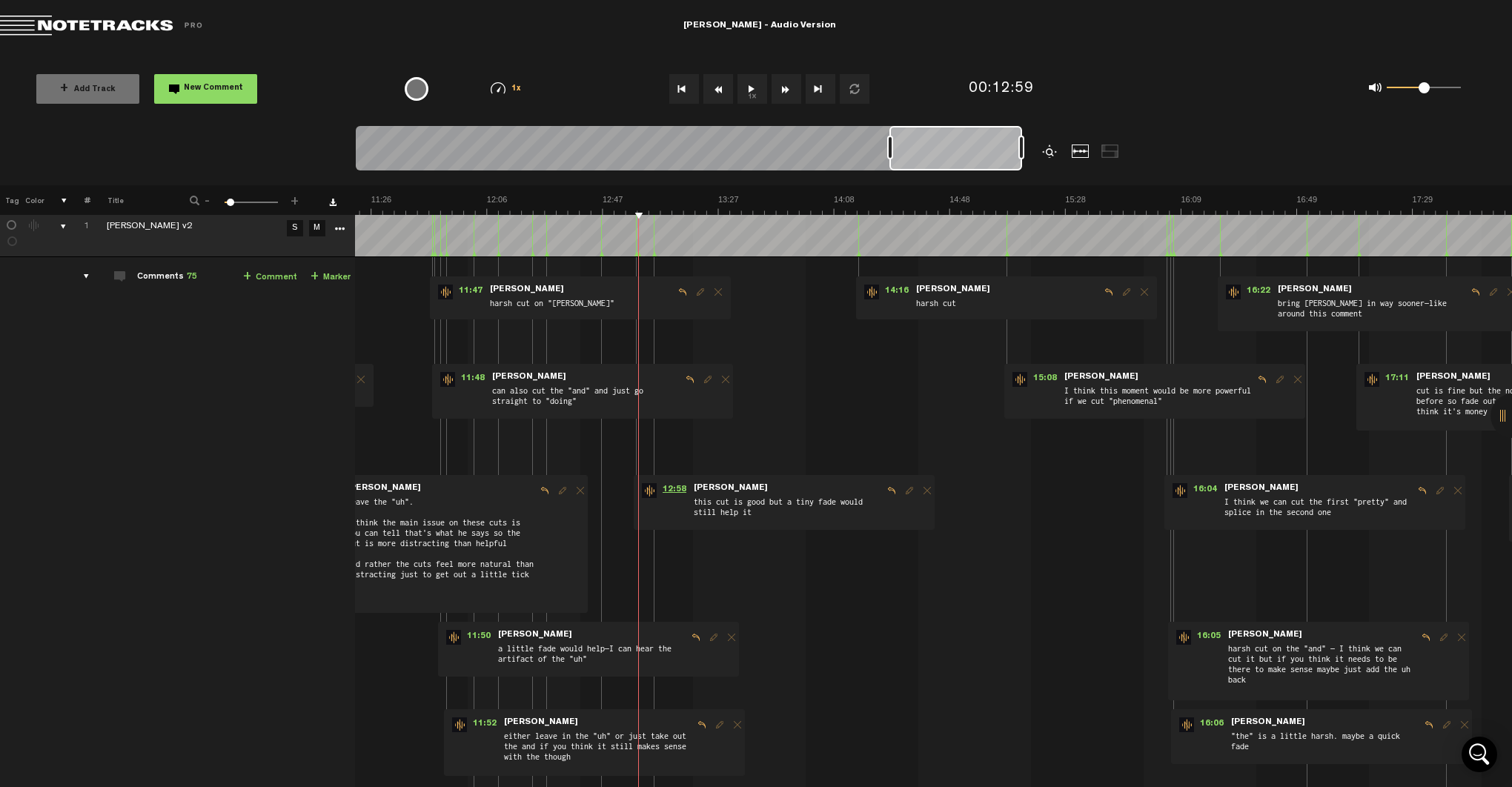
click at [665, 488] on span "12:58" at bounding box center [675, 491] width 36 height 15
click at [657, 492] on span "12:58" at bounding box center [675, 491] width 36 height 15
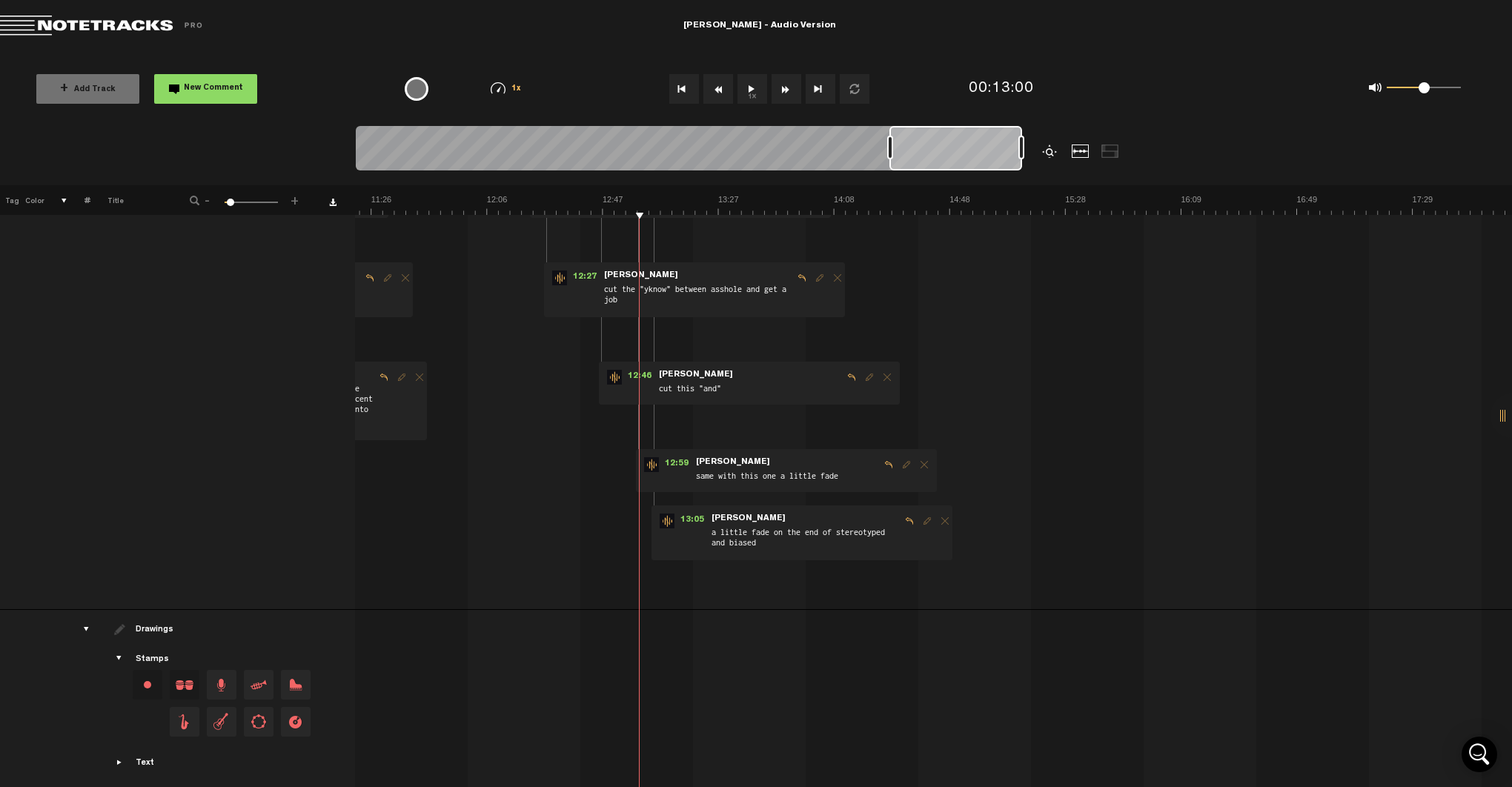
scroll to position [829, 12]
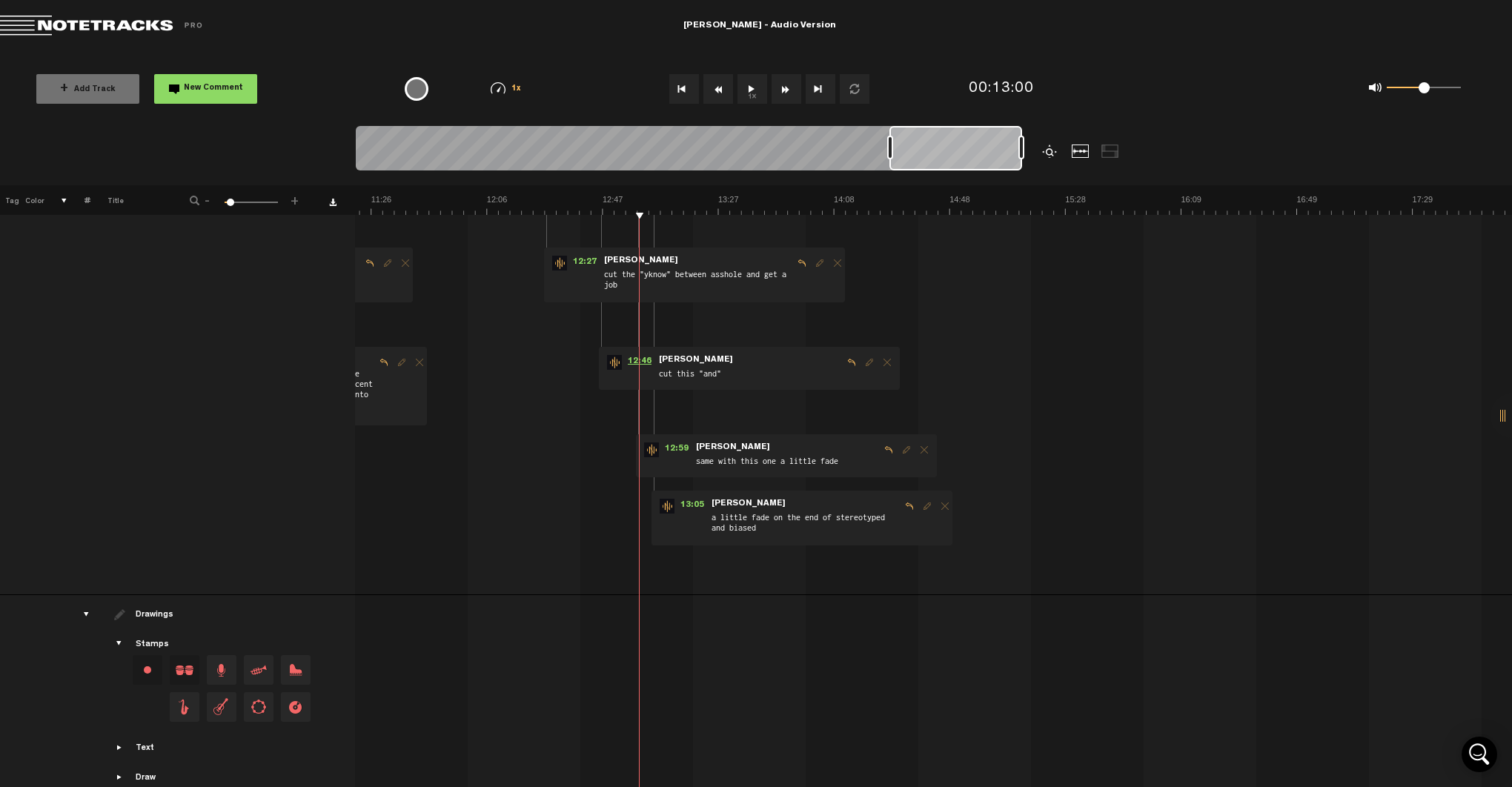
click at [625, 358] on span "12:46" at bounding box center [639, 362] width 36 height 15
click at [570, 264] on span "12:27" at bounding box center [585, 263] width 36 height 15
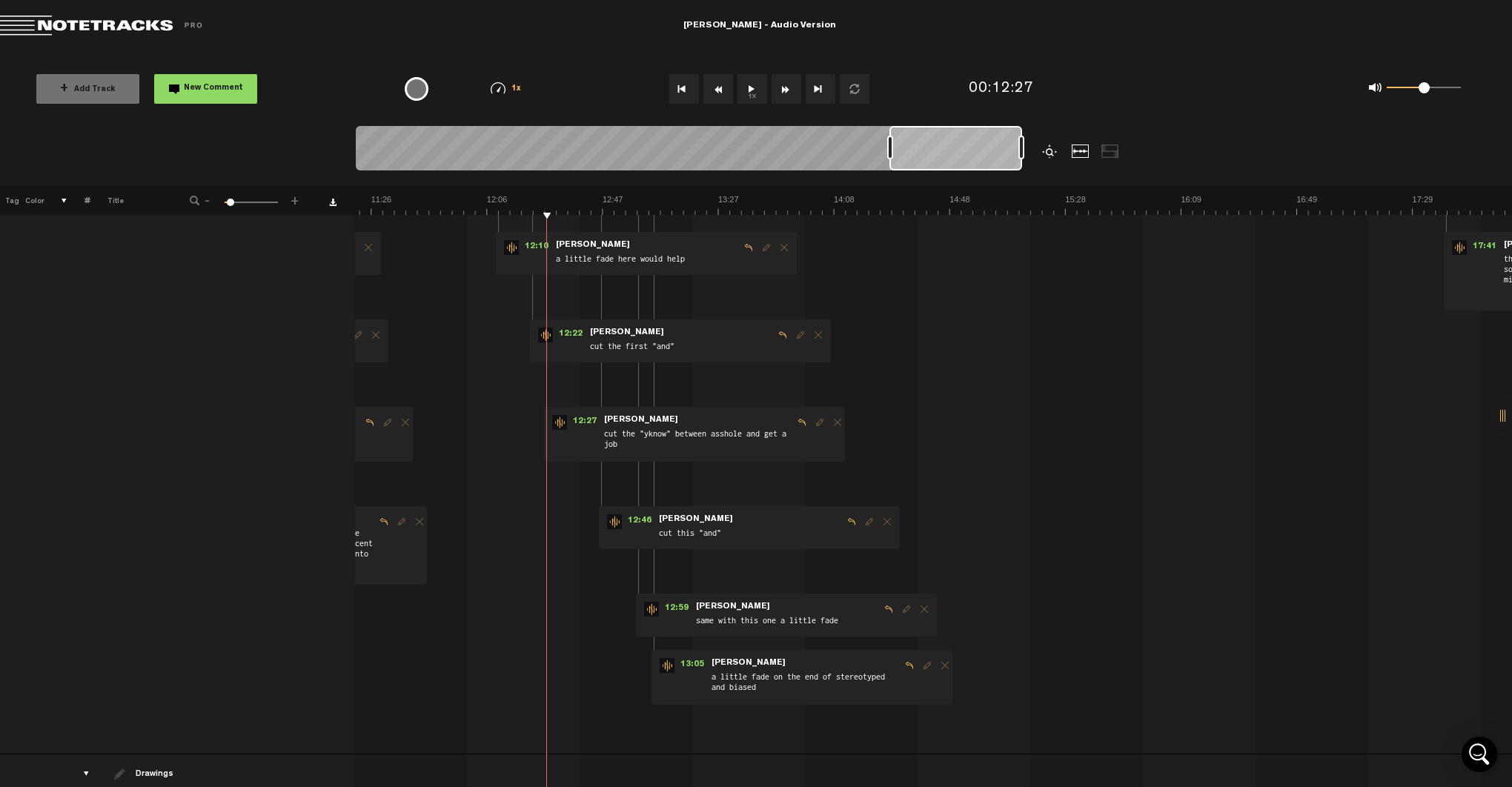
scroll to position [645, 12]
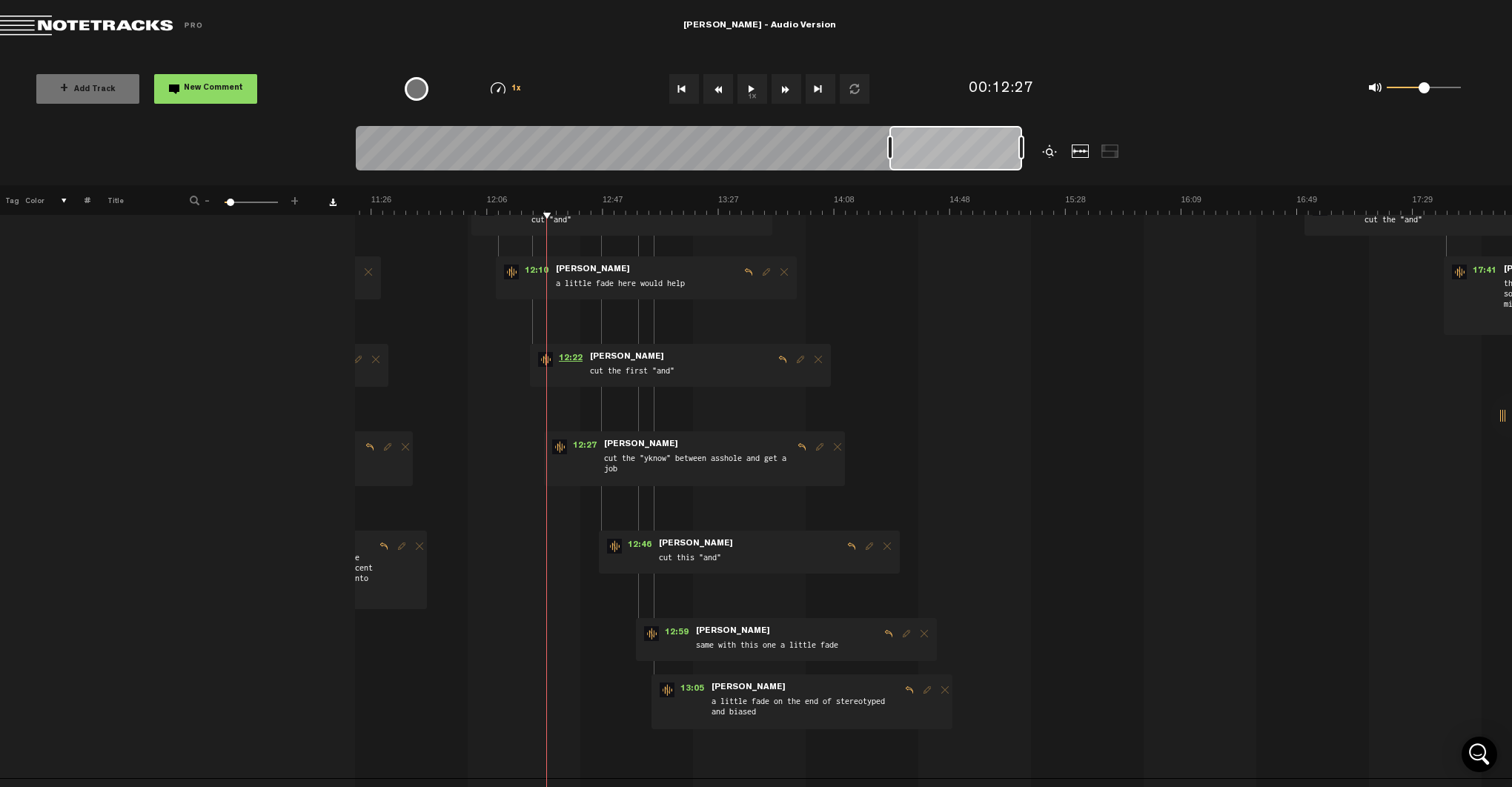
click at [559, 359] on span "12:22" at bounding box center [571, 359] width 36 height 15
click at [561, 356] on span "12:22" at bounding box center [571, 359] width 36 height 15
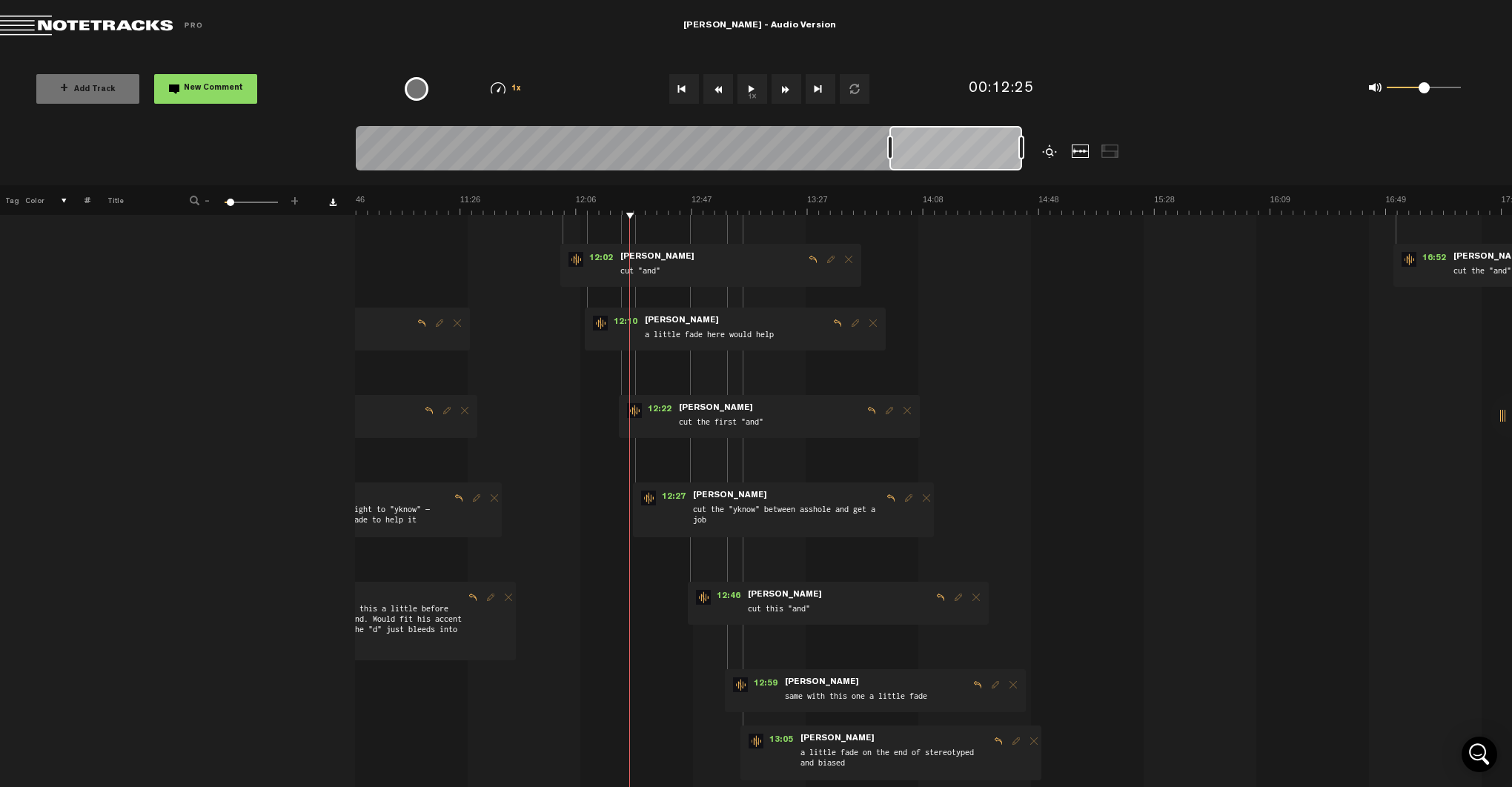
scroll to position [591, 12]
click at [612, 323] on span "12:10" at bounding box center [625, 327] width 36 height 15
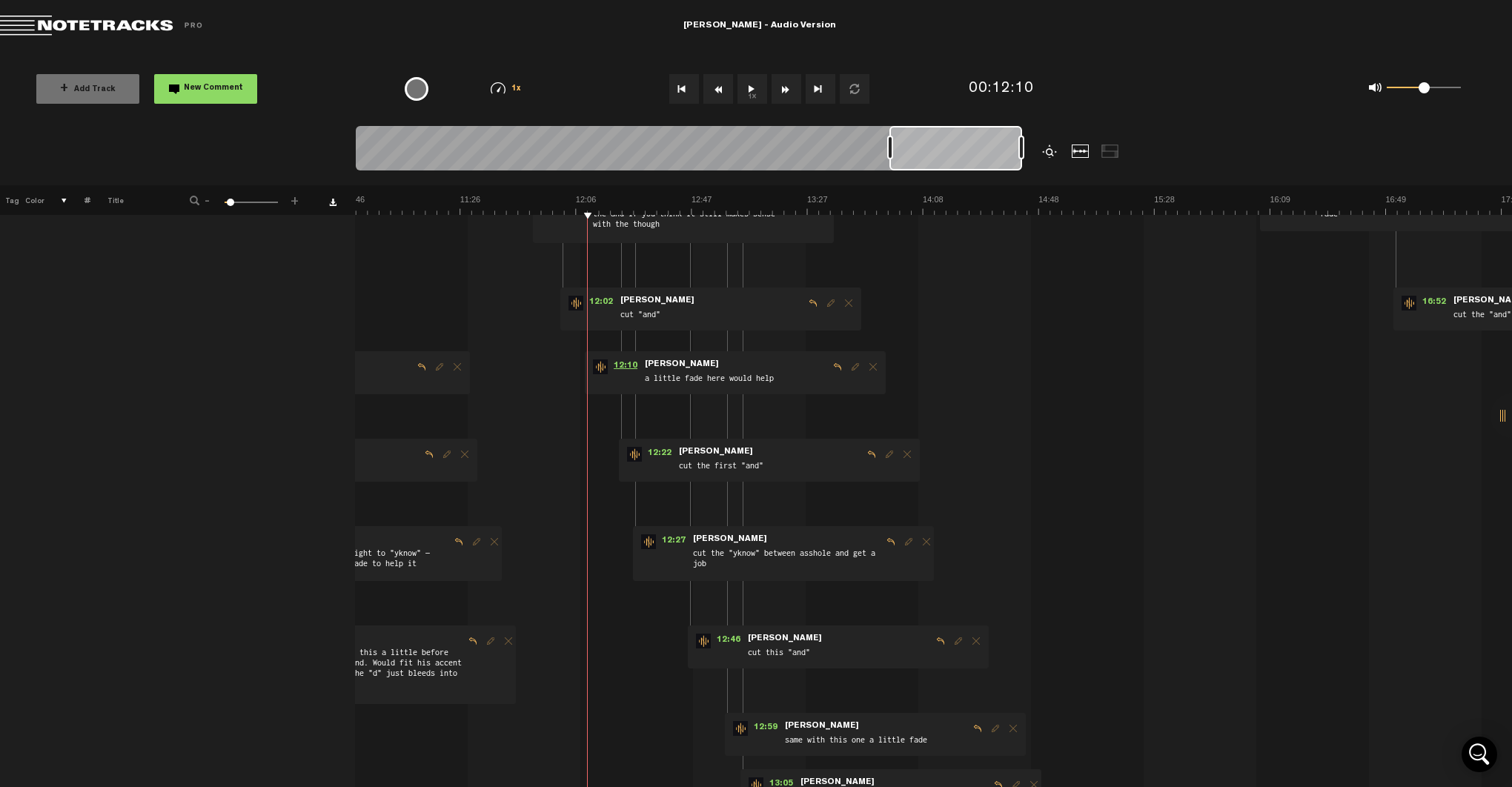
scroll to position [531, 12]
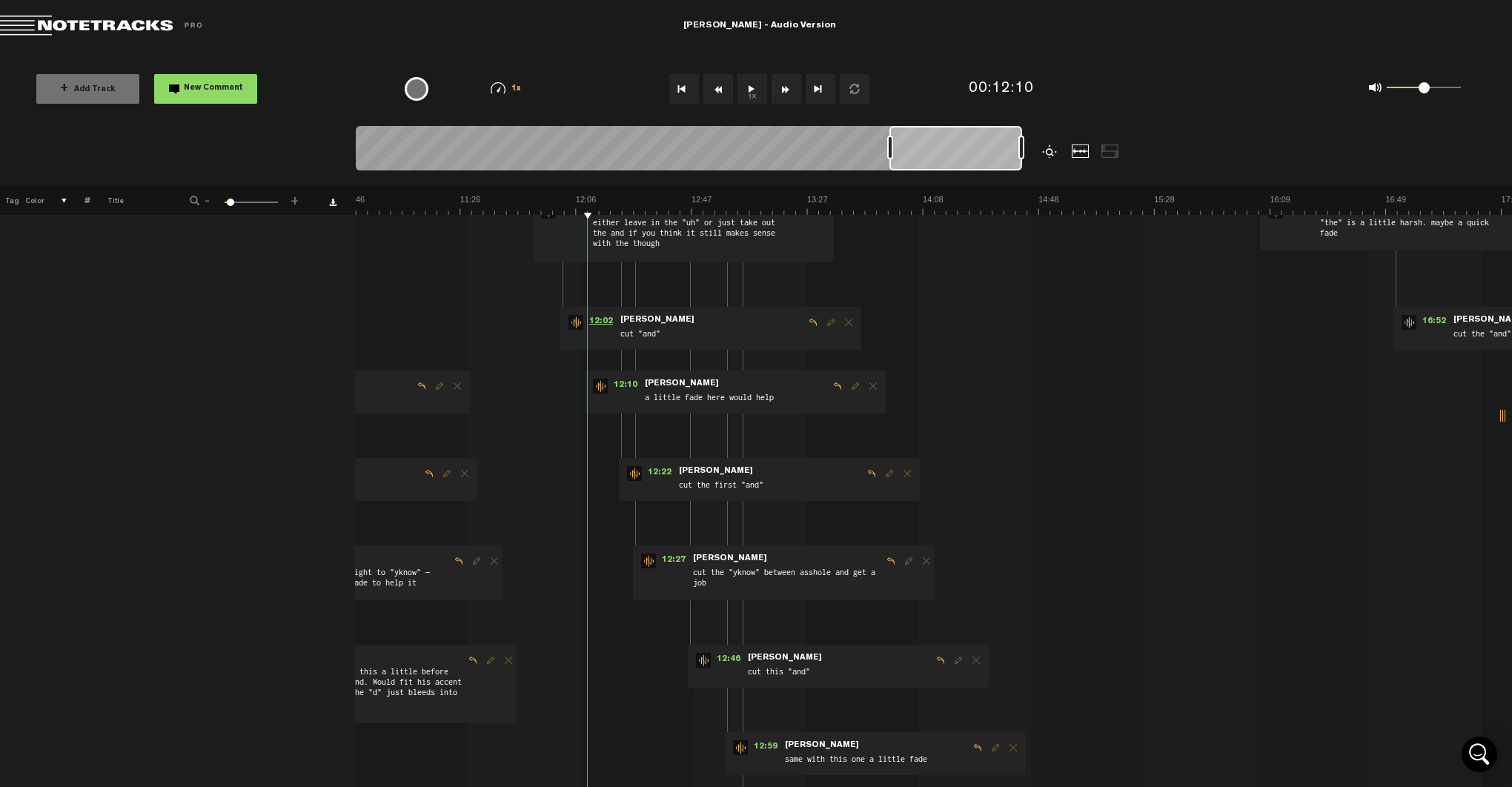
click at [592, 320] on span "12:02" at bounding box center [601, 323] width 36 height 15
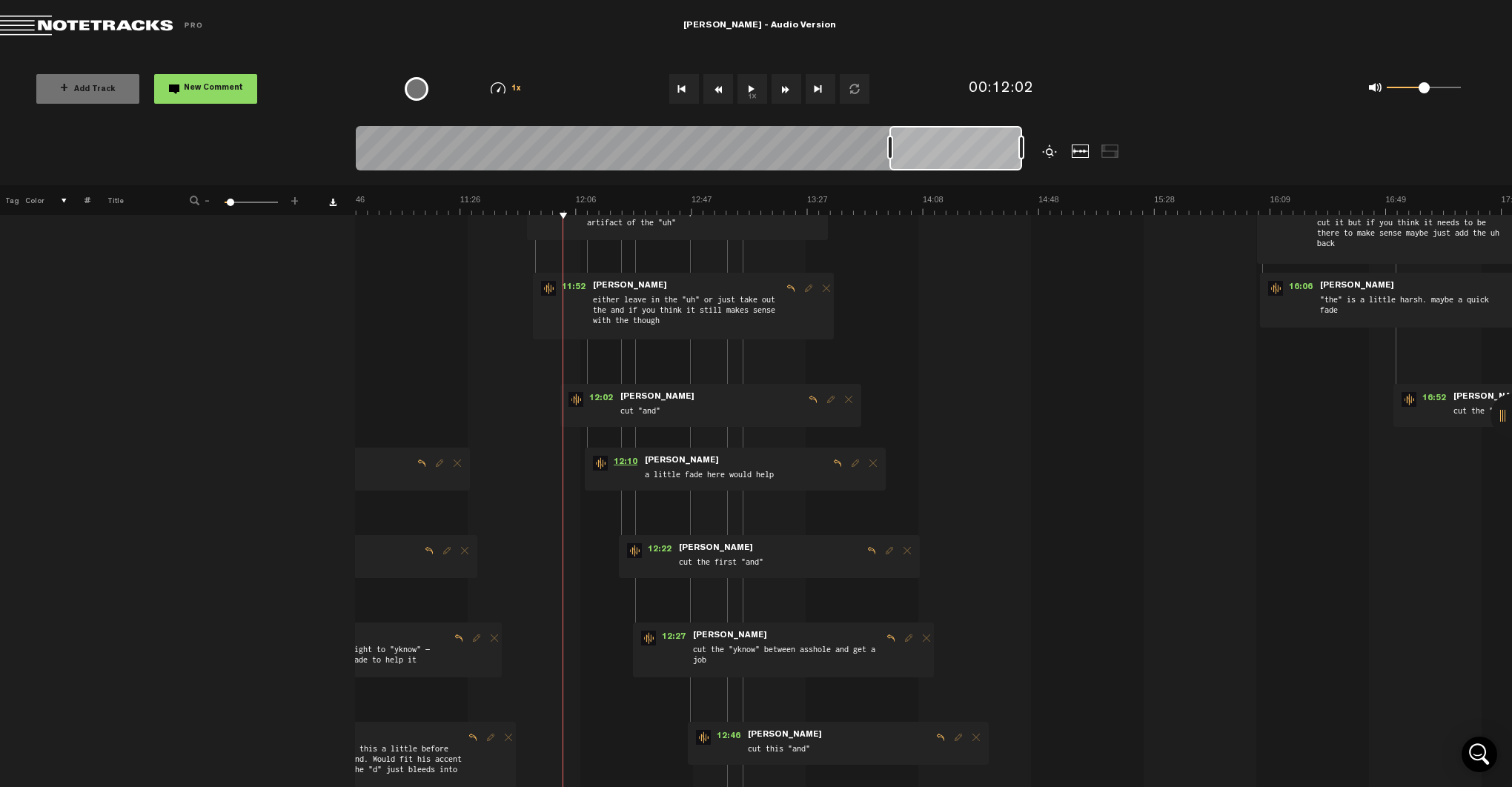
scroll to position [453, 12]
click at [562, 287] on span "11:52" at bounding box center [574, 289] width 36 height 15
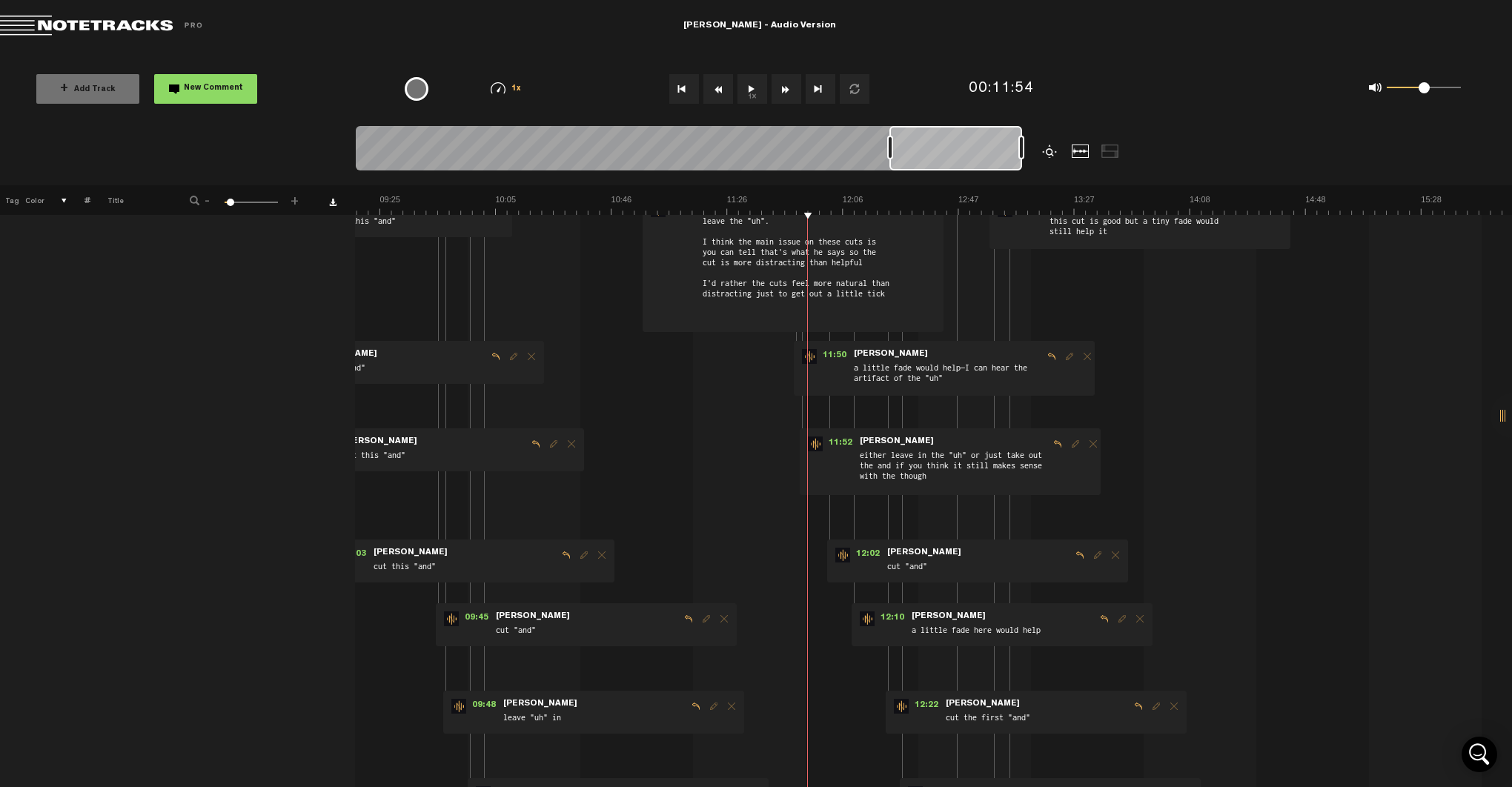
scroll to position [293, 10]
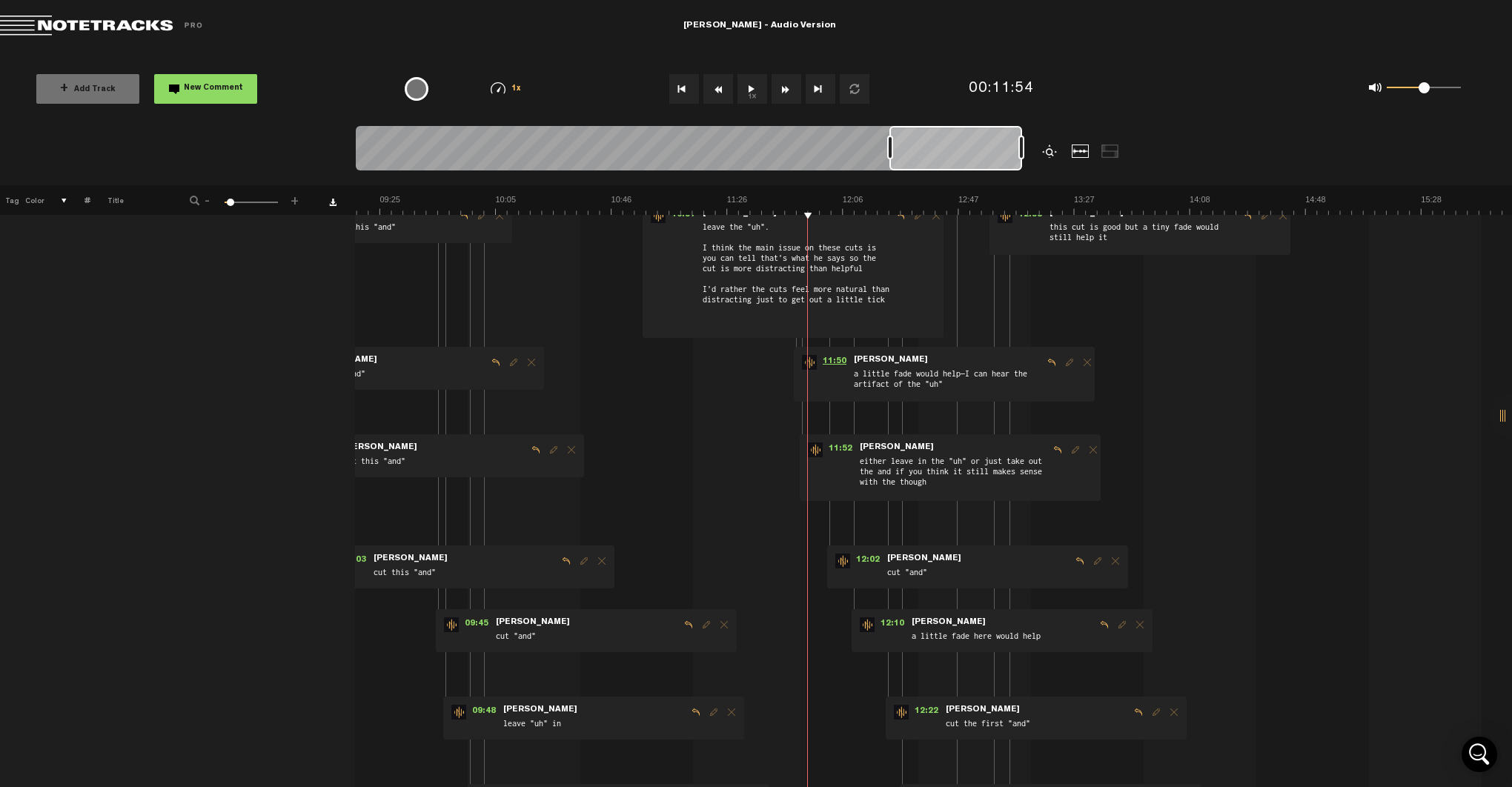
click at [831, 362] on span "11:50" at bounding box center [834, 362] width 36 height 15
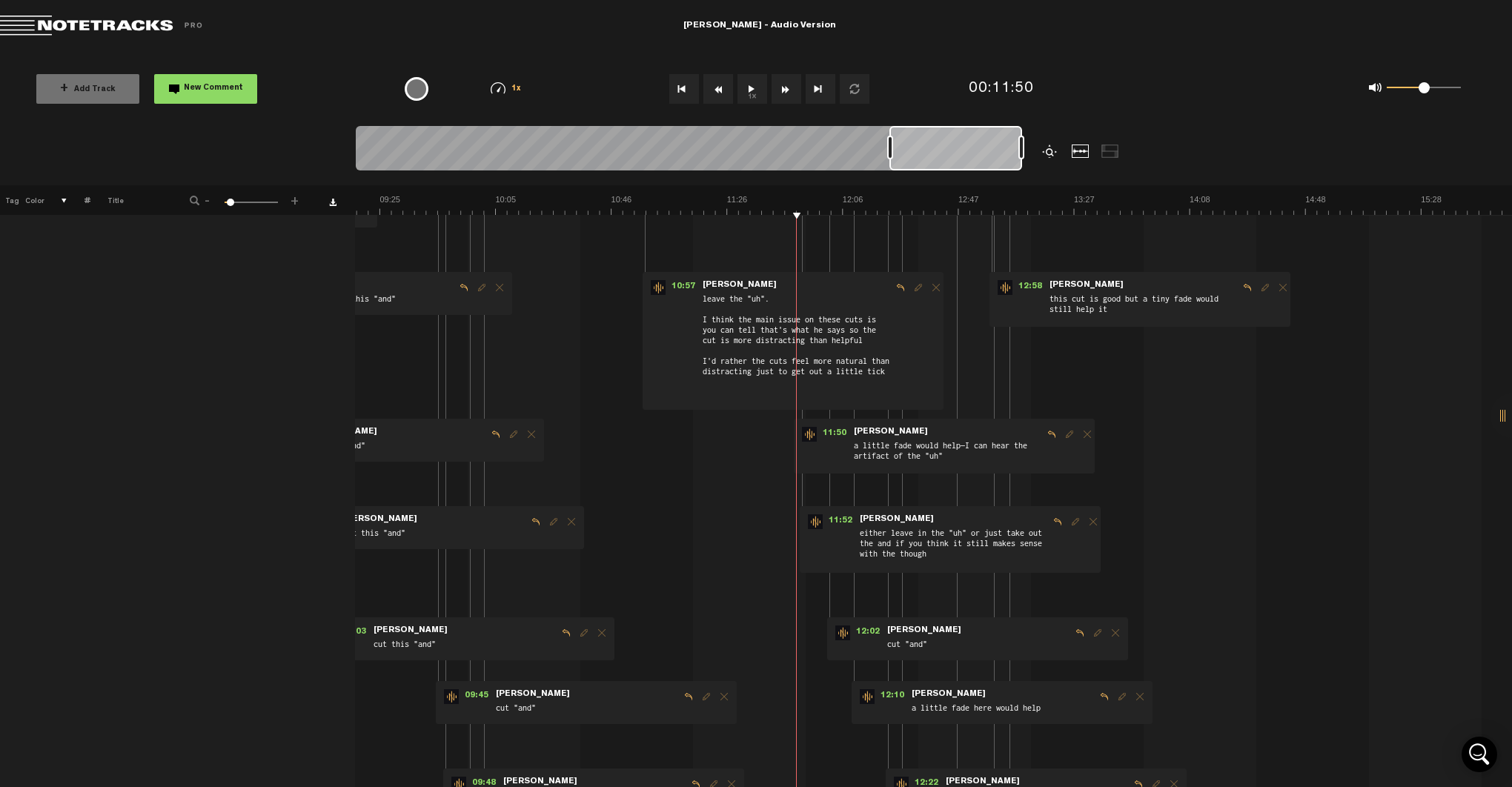
scroll to position [0, 1506]
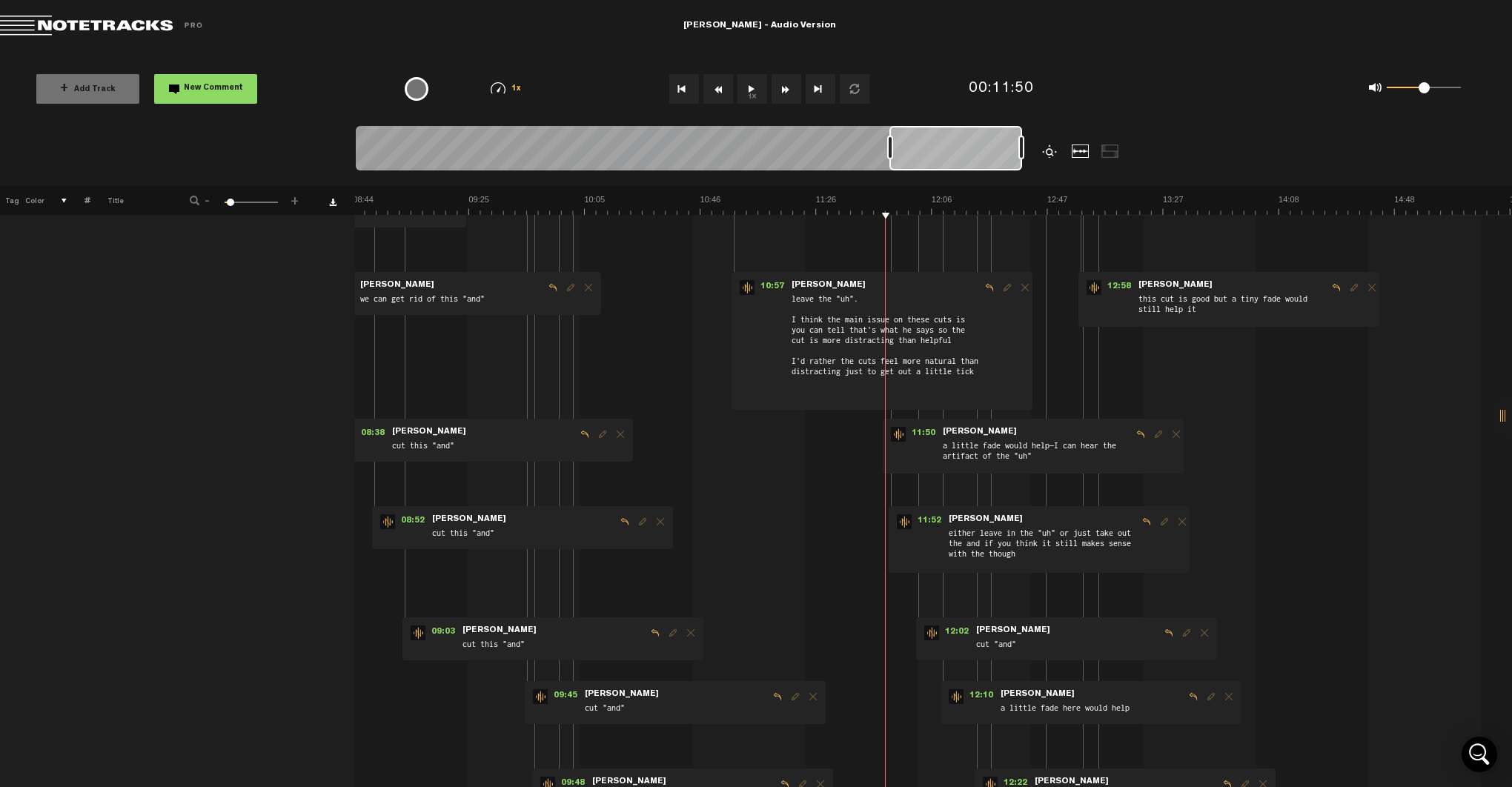
click at [790, 281] on span "[PERSON_NAME]" at bounding box center [828, 285] width 77 height 10
click at [772, 284] on span "10:57" at bounding box center [772, 287] width 36 height 15
click at [761, 286] on span "10:57" at bounding box center [772, 287] width 36 height 15
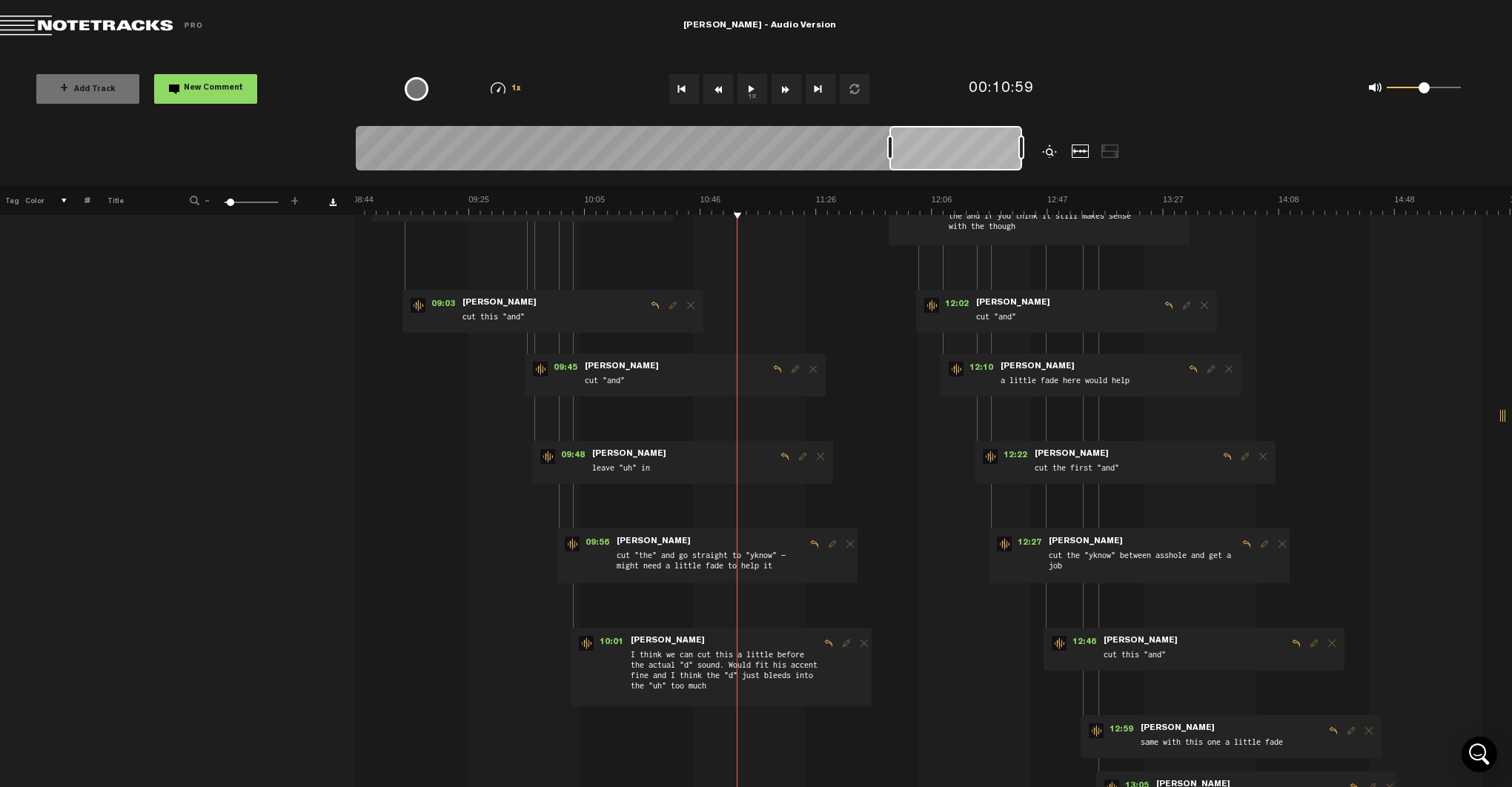
scroll to position [568, 10]
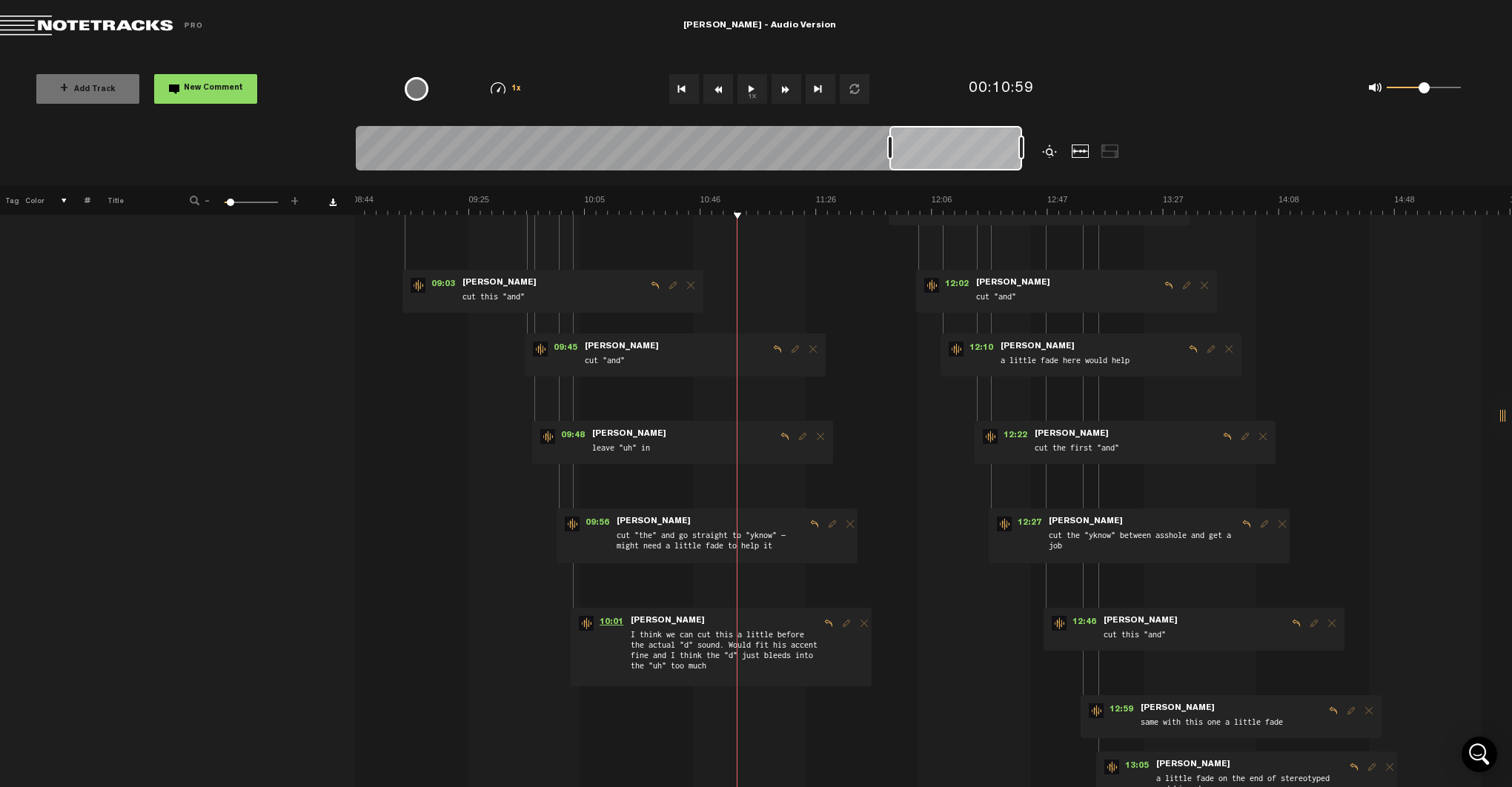
click at [602, 620] on span "10:01" at bounding box center [612, 623] width 36 height 15
click at [594, 522] on span "09:56" at bounding box center [598, 523] width 36 height 15
click at [589, 523] on span "09:56" at bounding box center [598, 523] width 36 height 15
click at [563, 435] on span "09:48" at bounding box center [573, 436] width 36 height 15
click at [556, 349] on span "09:45" at bounding box center [566, 349] width 36 height 15
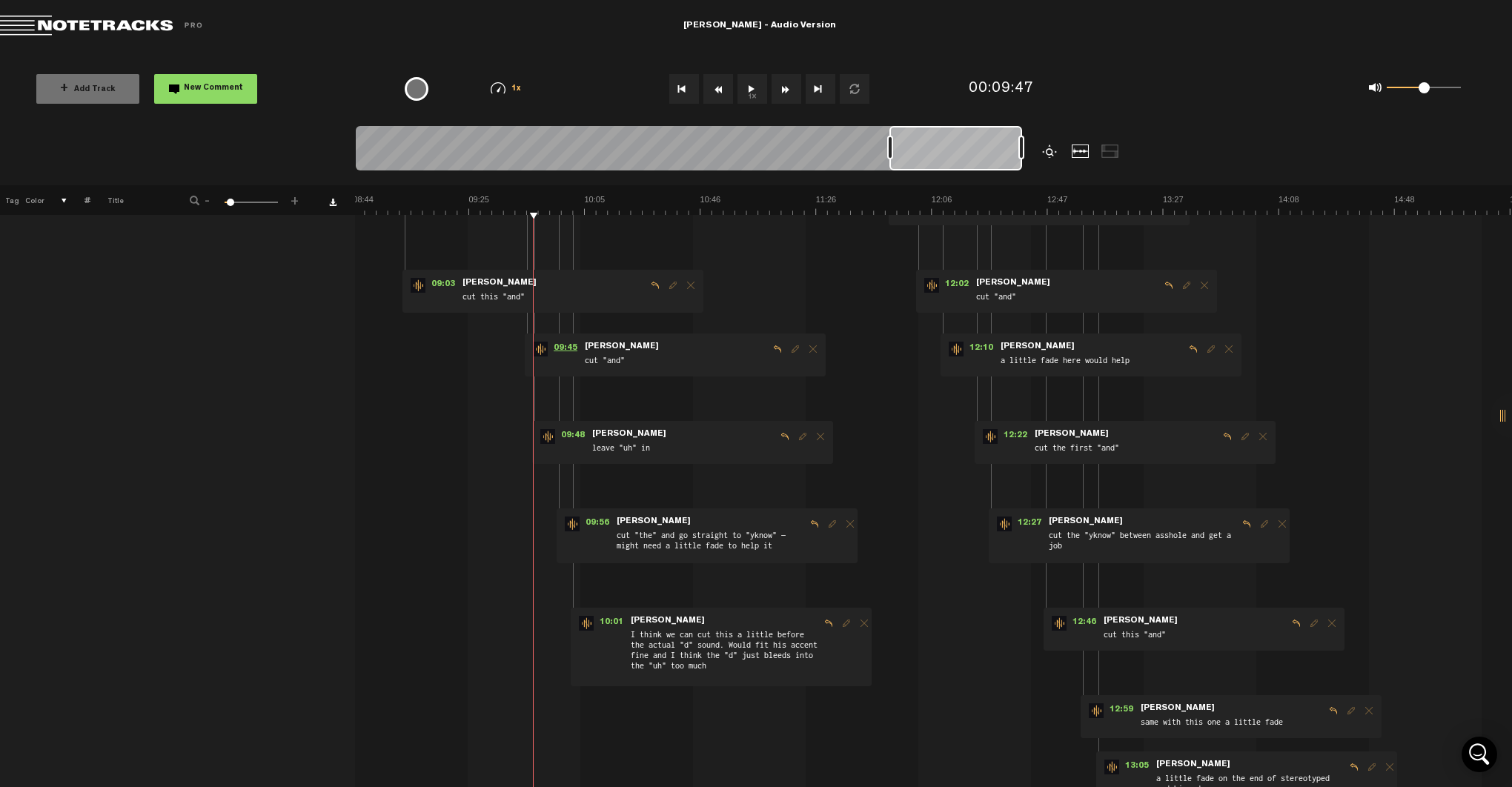
click at [556, 347] on span "09:45" at bounding box center [566, 349] width 36 height 15
click at [554, 347] on span "09:45" at bounding box center [566, 349] width 36 height 15
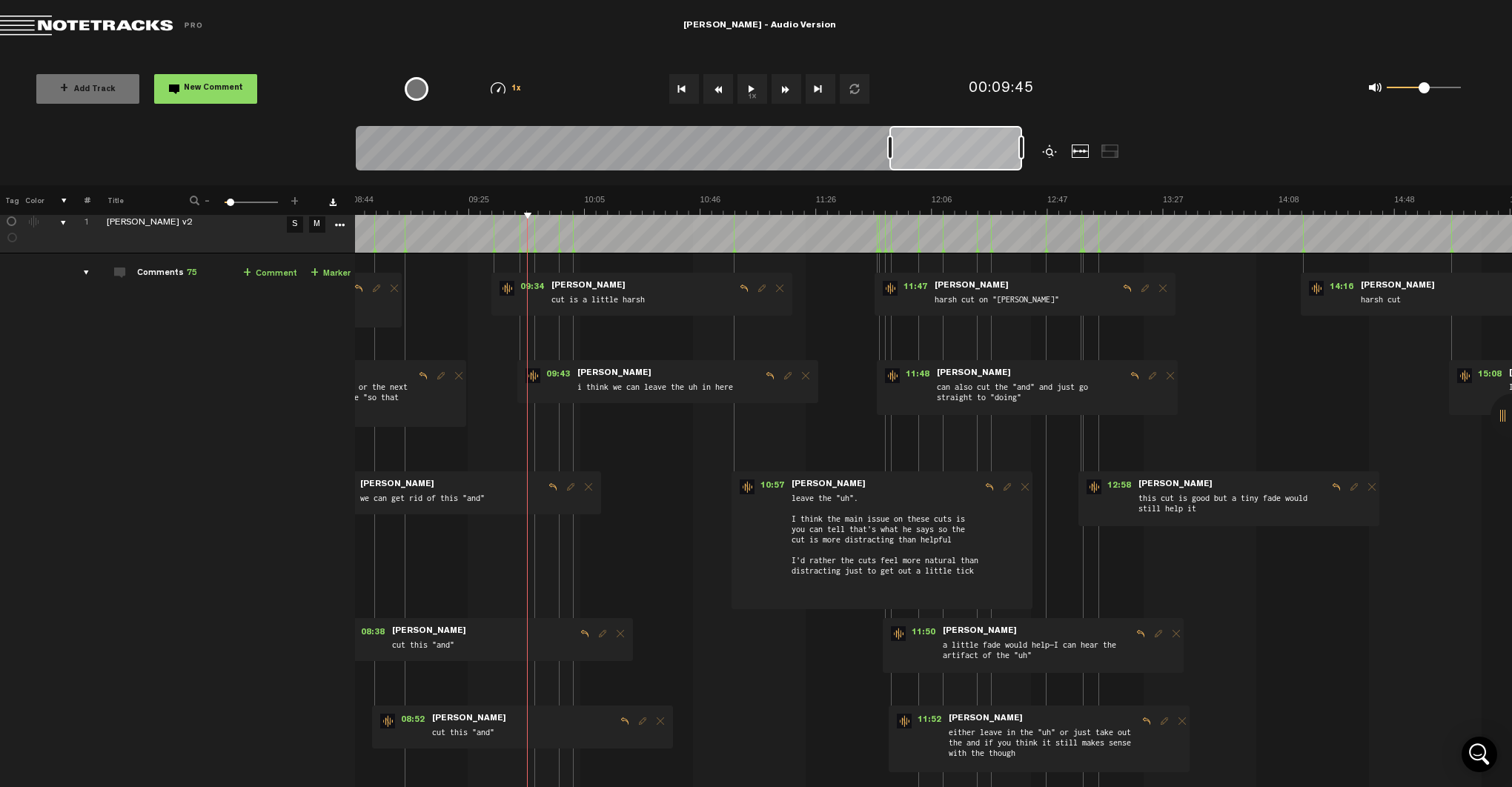
scroll to position [7, 10]
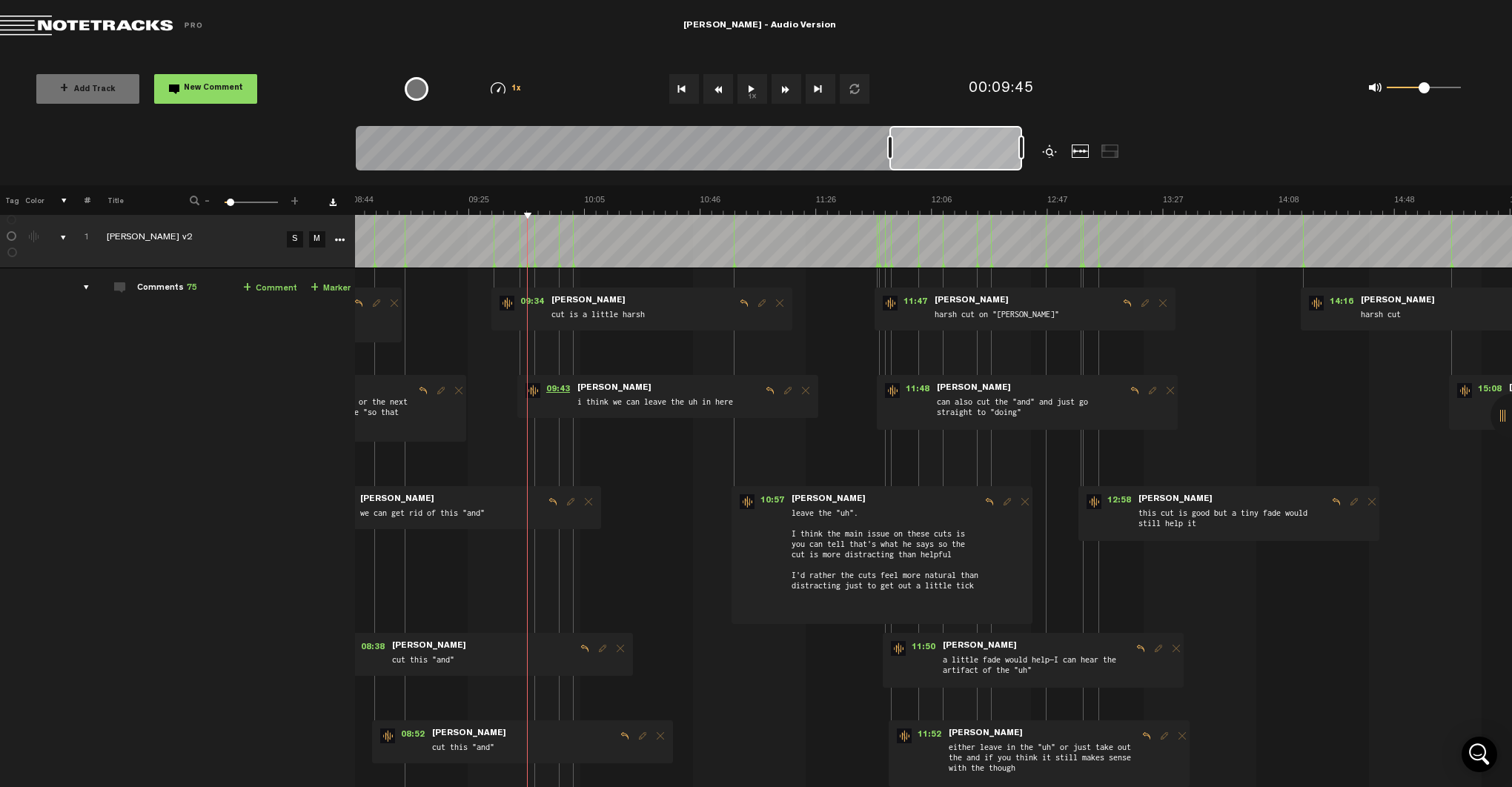
click at [554, 390] on span "09:43" at bounding box center [558, 391] width 36 height 15
click at [529, 299] on span "09:34" at bounding box center [532, 303] width 36 height 15
click at [527, 305] on span "09:34" at bounding box center [532, 303] width 36 height 15
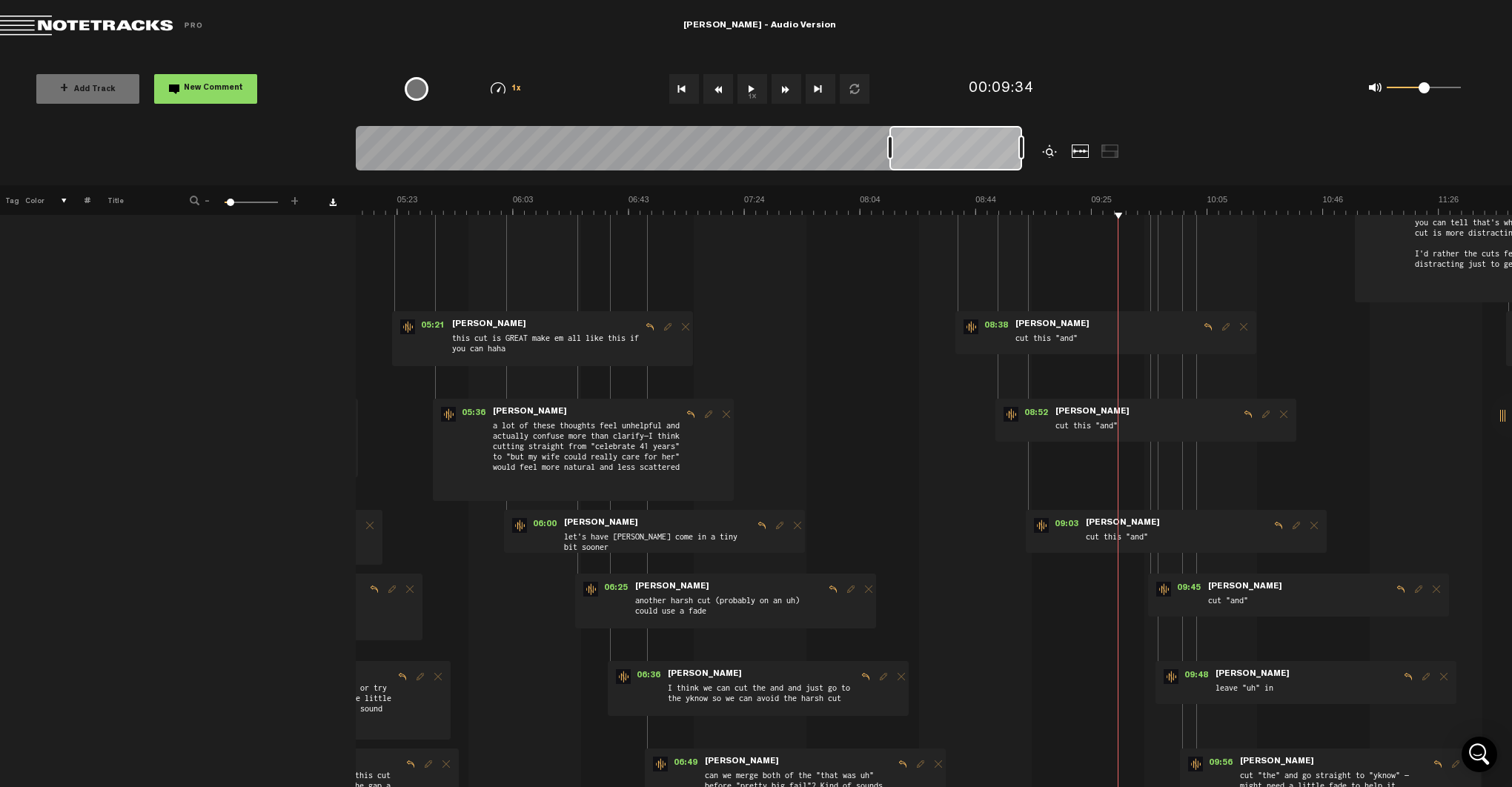
scroll to position [337, 0]
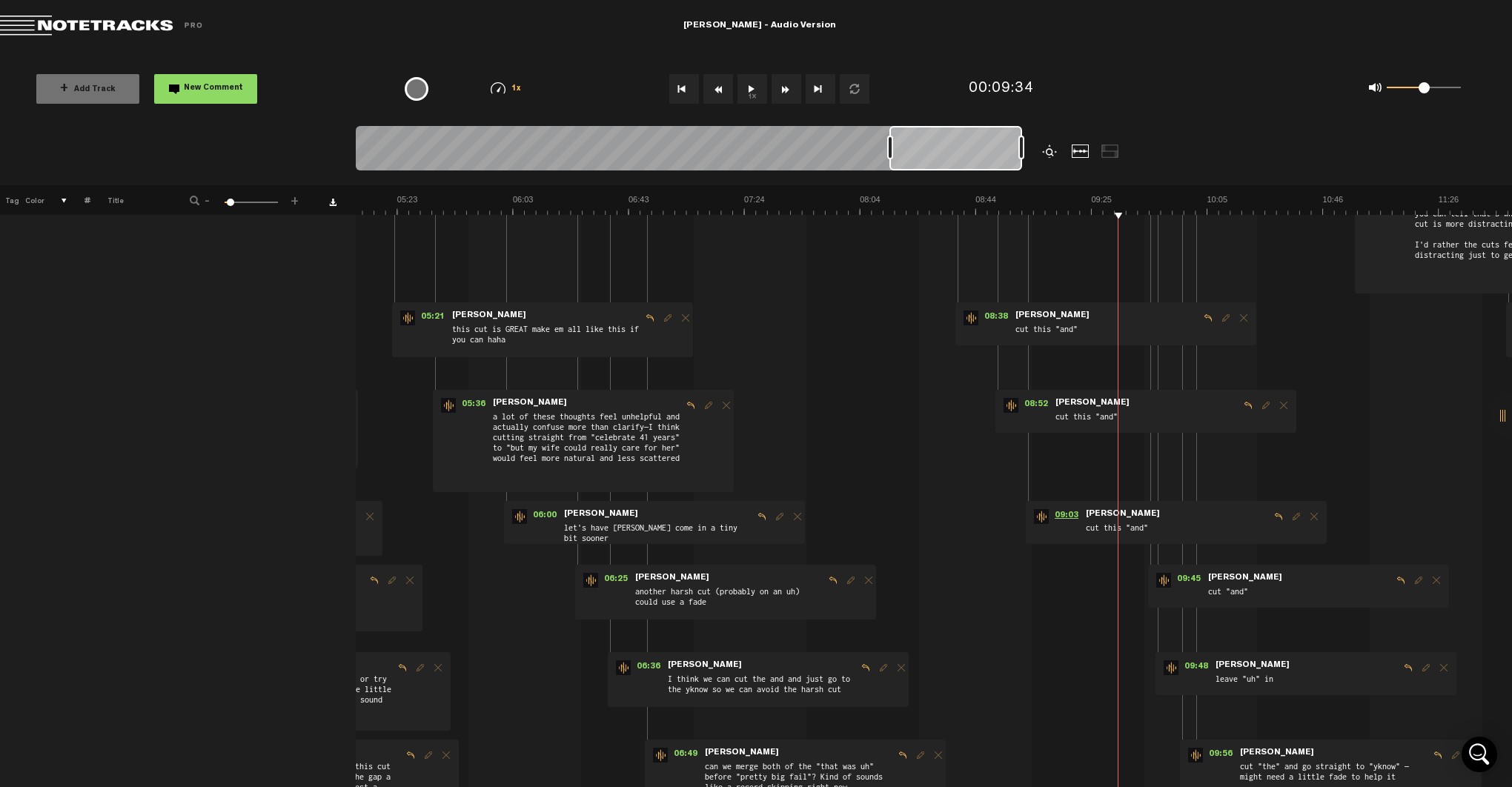
click at [1068, 510] on span "09:03" at bounding box center [1067, 517] width 36 height 15
click at [1034, 405] on span "08:52" at bounding box center [1036, 405] width 36 height 15
click at [994, 314] on span "08:38" at bounding box center [996, 318] width 36 height 15
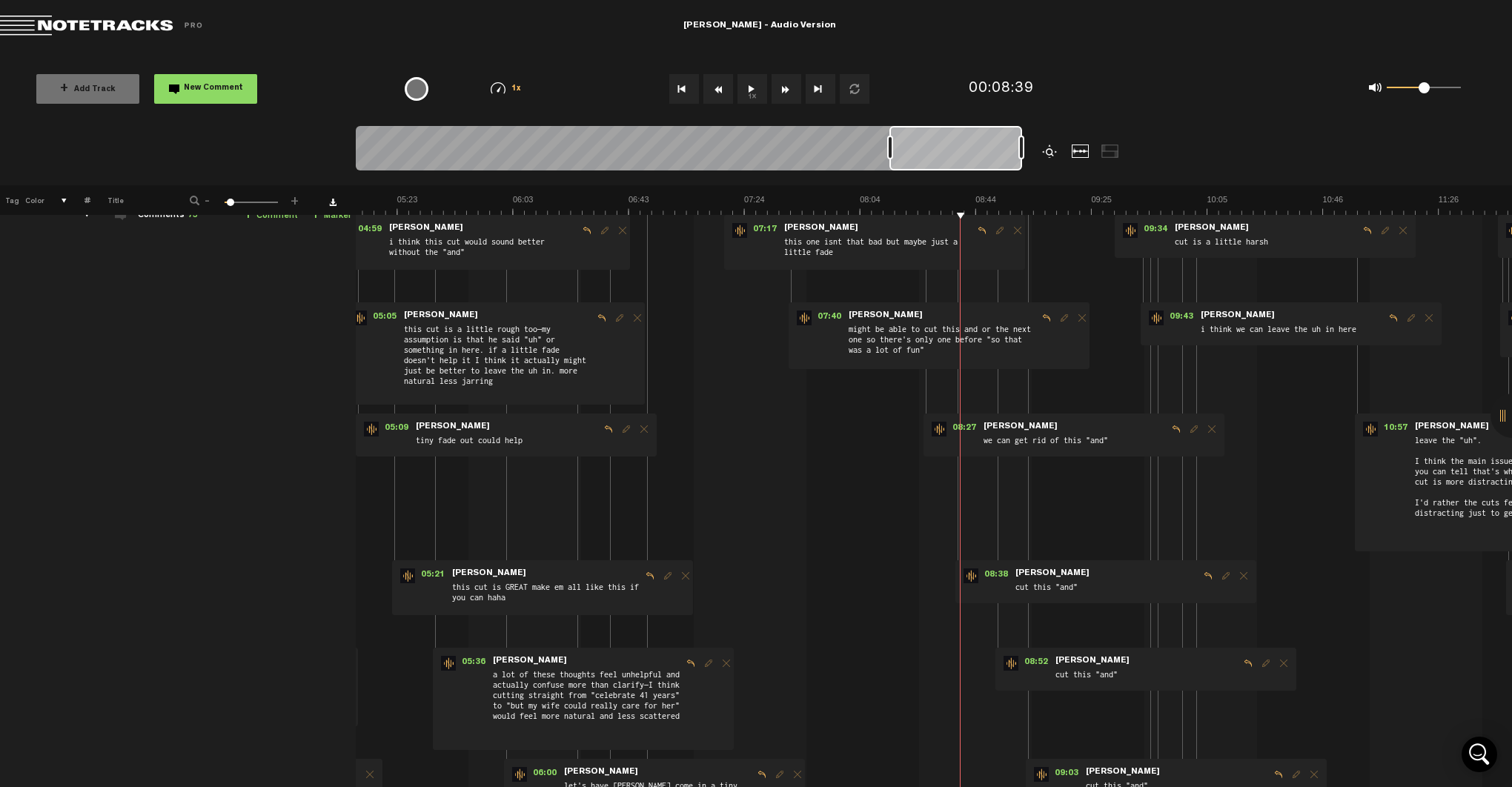
scroll to position [76, 0]
click at [964, 432] on span "08:27" at bounding box center [964, 432] width 36 height 15
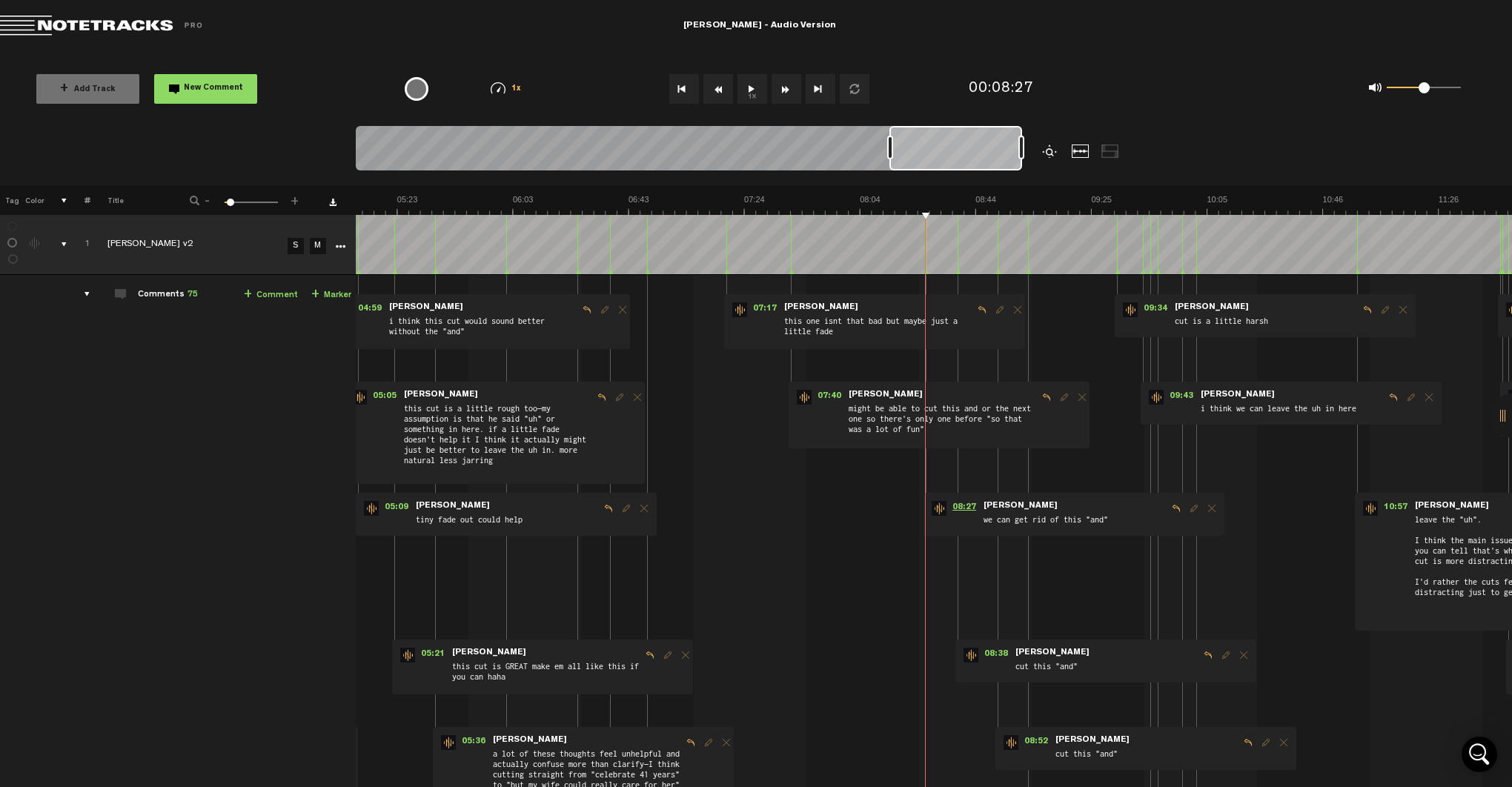
click at [962, 506] on span "08:27" at bounding box center [964, 508] width 36 height 15
click at [814, 393] on span "07:40" at bounding box center [829, 397] width 36 height 15
click at [829, 391] on span "07:40" at bounding box center [829, 397] width 36 height 15
click at [769, 310] on span "07:17" at bounding box center [765, 310] width 36 height 15
click at [822, 391] on span "07:40" at bounding box center [829, 397] width 36 height 15
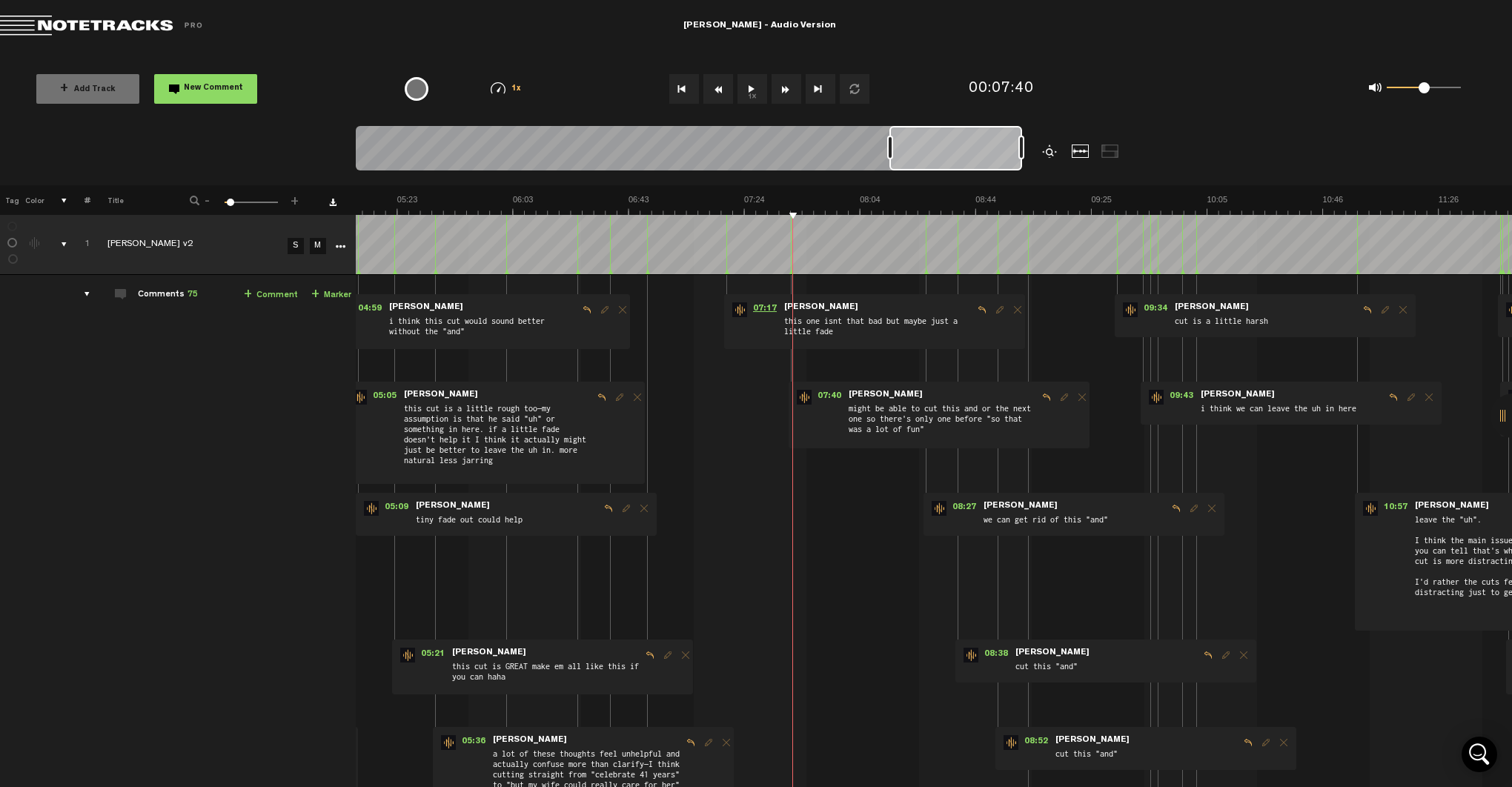
click at [763, 308] on span "07:17" at bounding box center [765, 310] width 36 height 15
click at [763, 302] on span "07:17" at bounding box center [765, 310] width 36 height 15
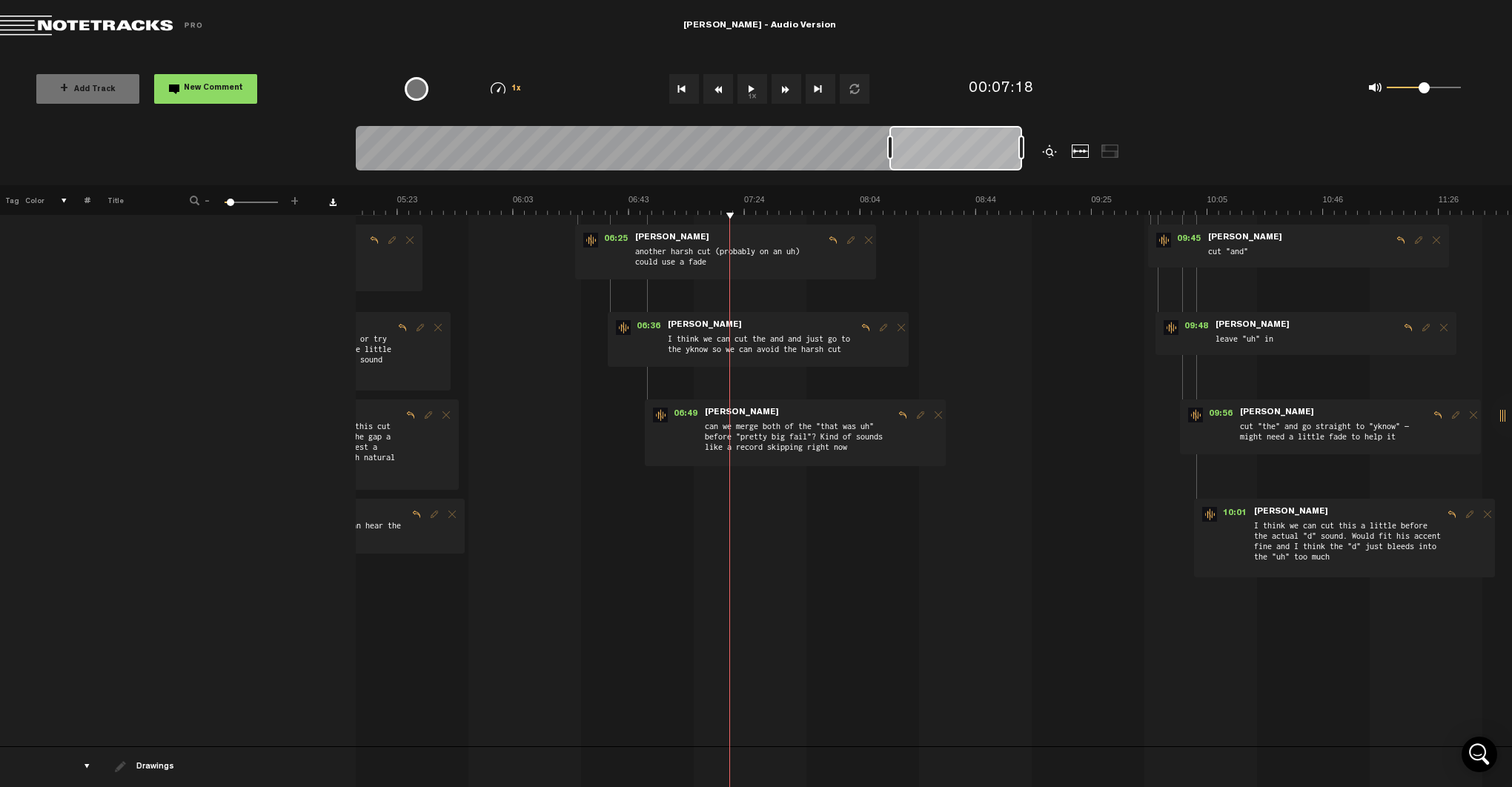
scroll to position [686, 0]
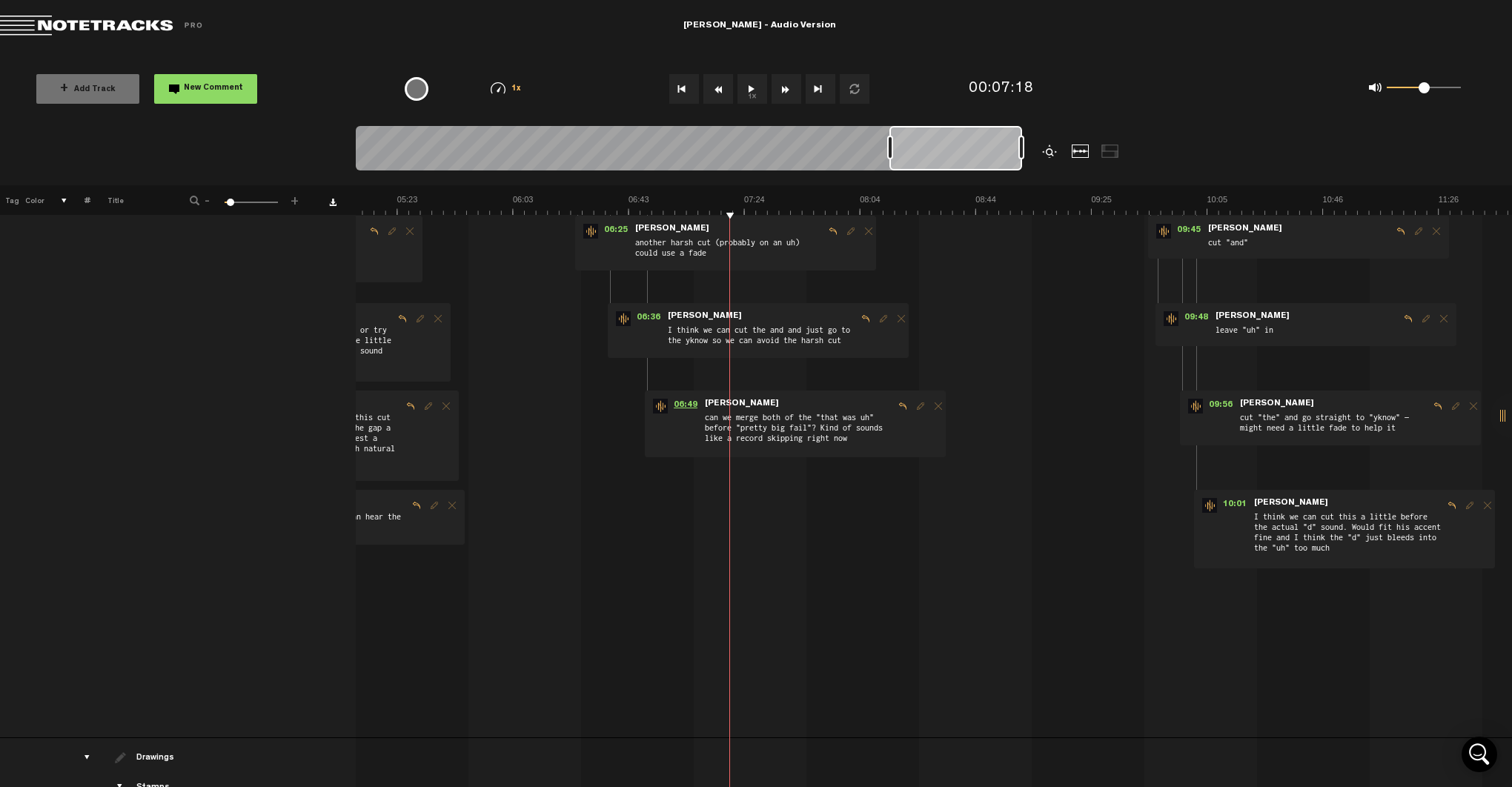
click at [683, 401] on span "06:49" at bounding box center [686, 406] width 36 height 15
click at [649, 319] on span "06:36" at bounding box center [648, 319] width 36 height 15
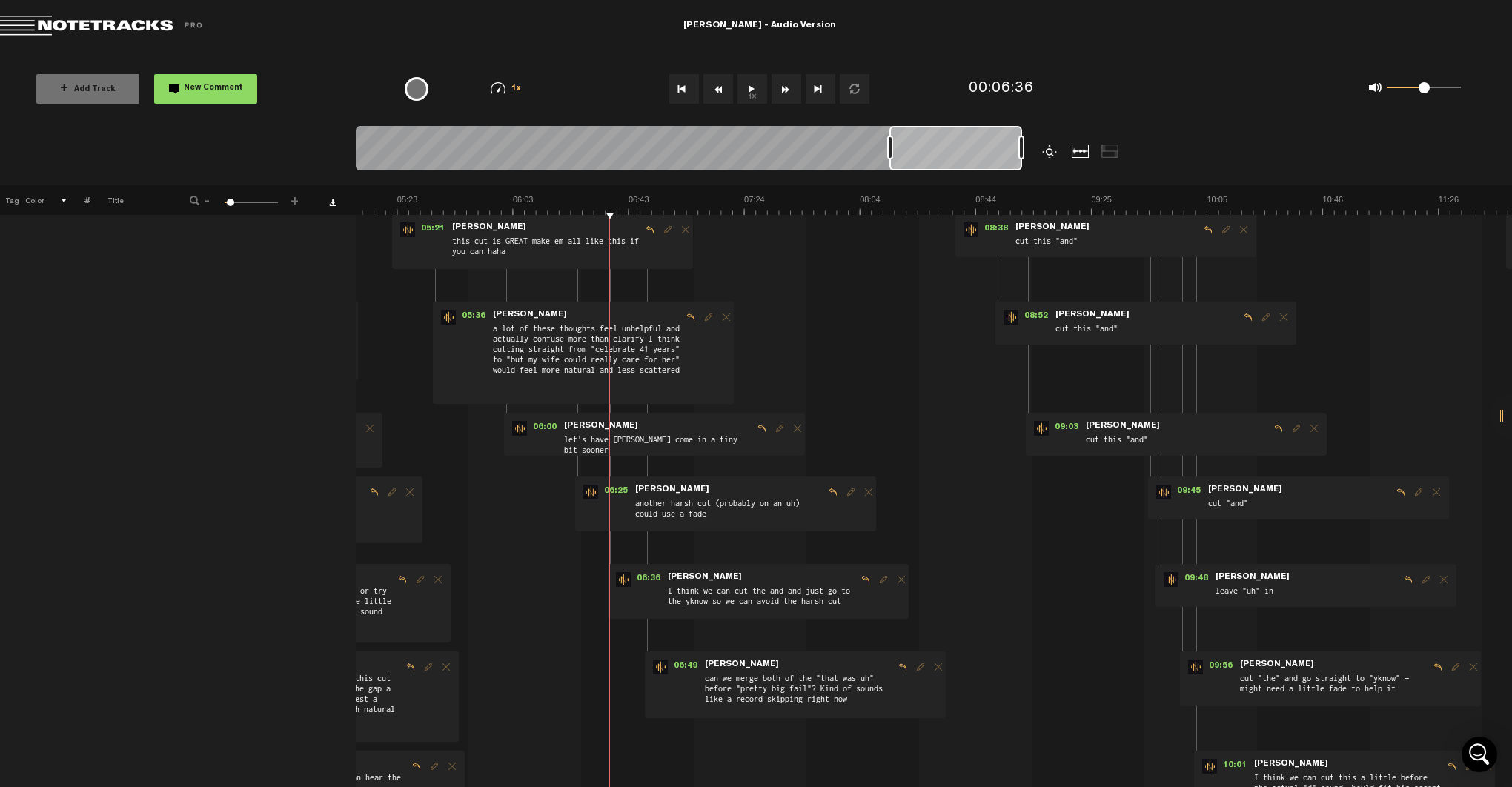
scroll to position [467, 0]
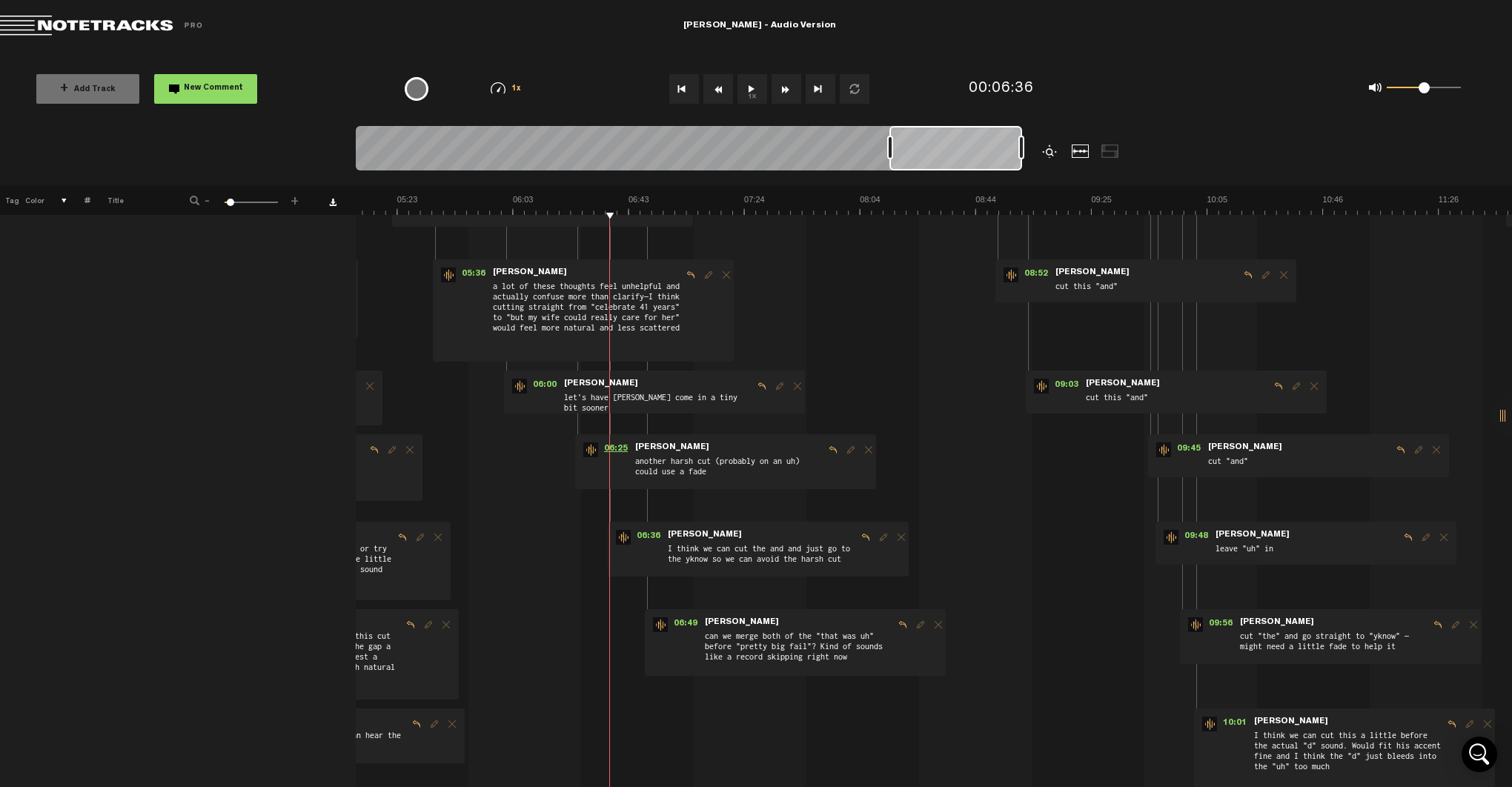
click at [616, 444] on span "06:25" at bounding box center [616, 450] width 36 height 15
click at [607, 446] on span "06:25" at bounding box center [616, 450] width 36 height 15
click at [613, 443] on span "06:25" at bounding box center [616, 450] width 36 height 15
click at [548, 383] on span "06:00" at bounding box center [545, 386] width 36 height 15
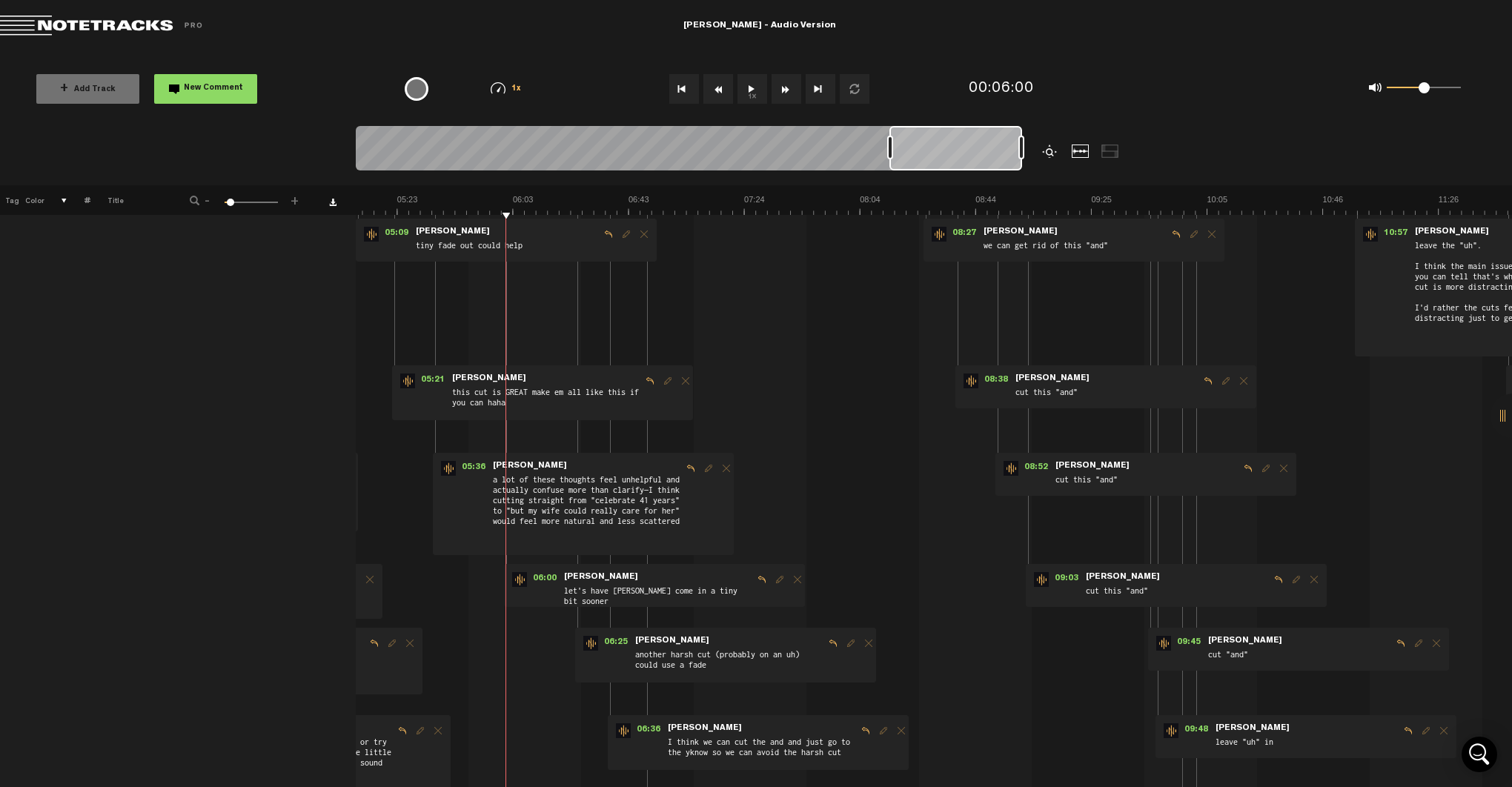
scroll to position [279, 0]
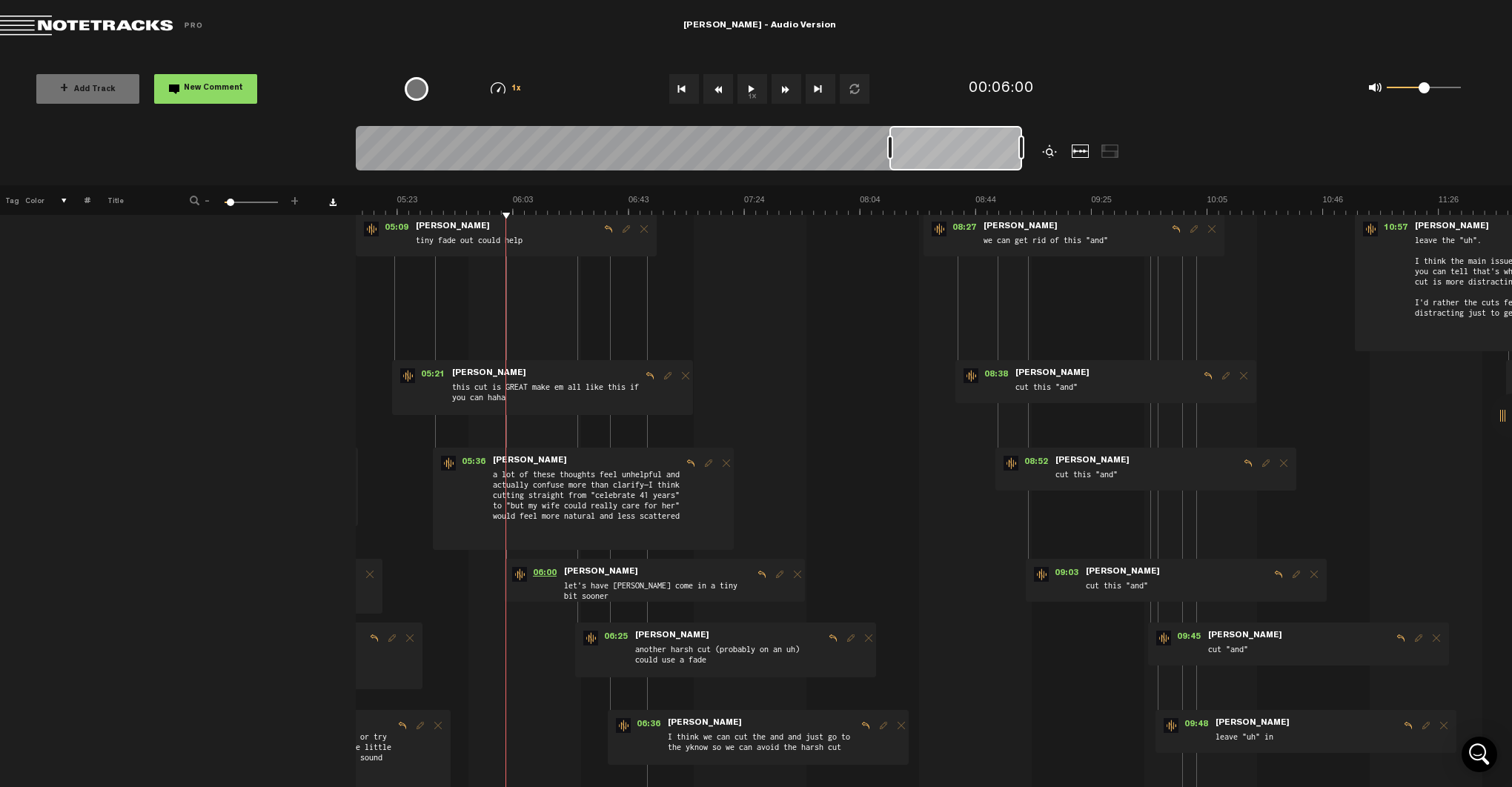
click at [541, 579] on span "06:00" at bounding box center [545, 574] width 36 height 15
click at [475, 461] on span "05:36" at bounding box center [474, 463] width 36 height 15
click at [474, 463] on span "05:36" at bounding box center [474, 463] width 36 height 15
click at [477, 464] on span "05:36" at bounding box center [474, 463] width 36 height 15
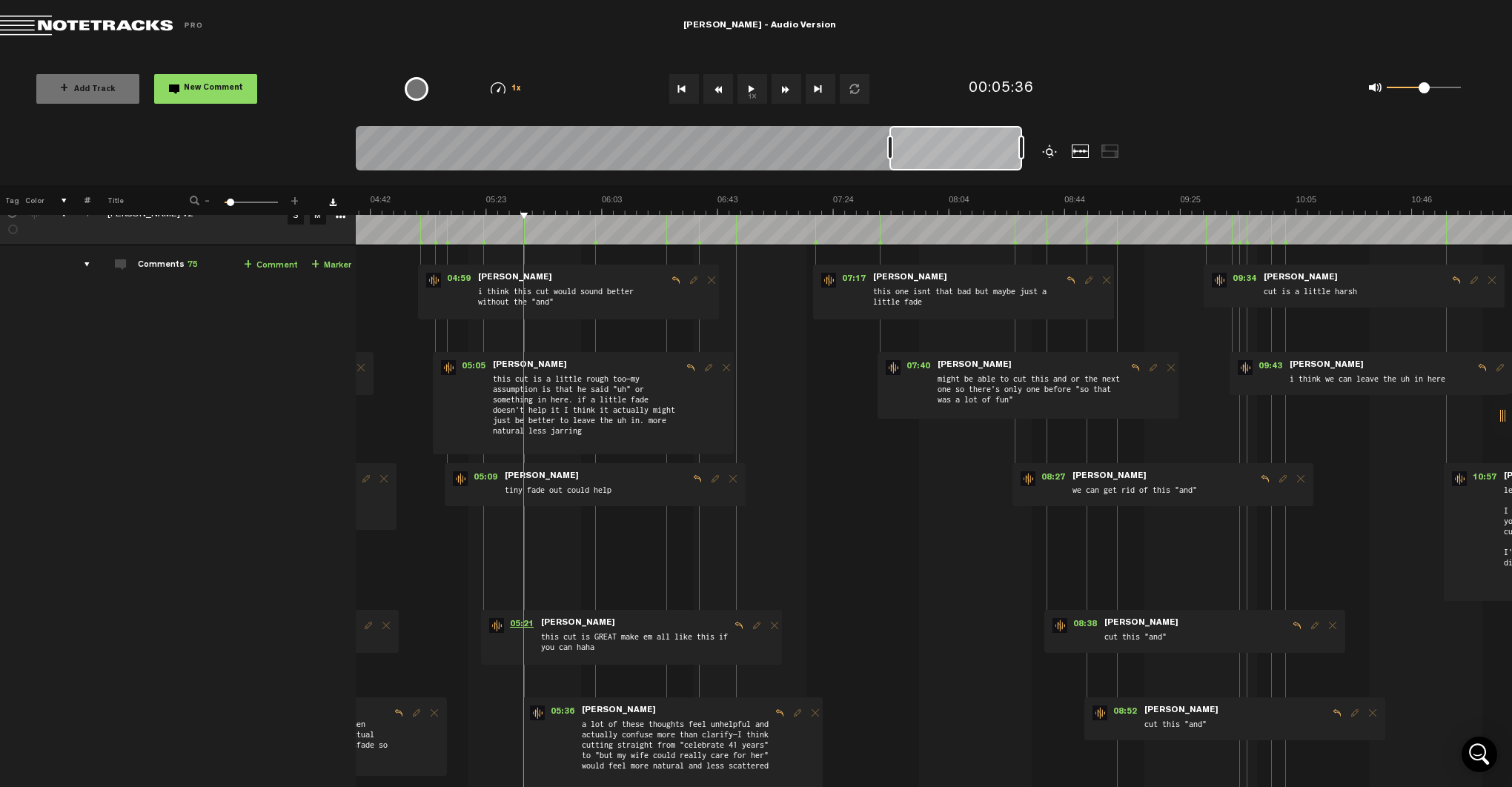
scroll to position [0, 0]
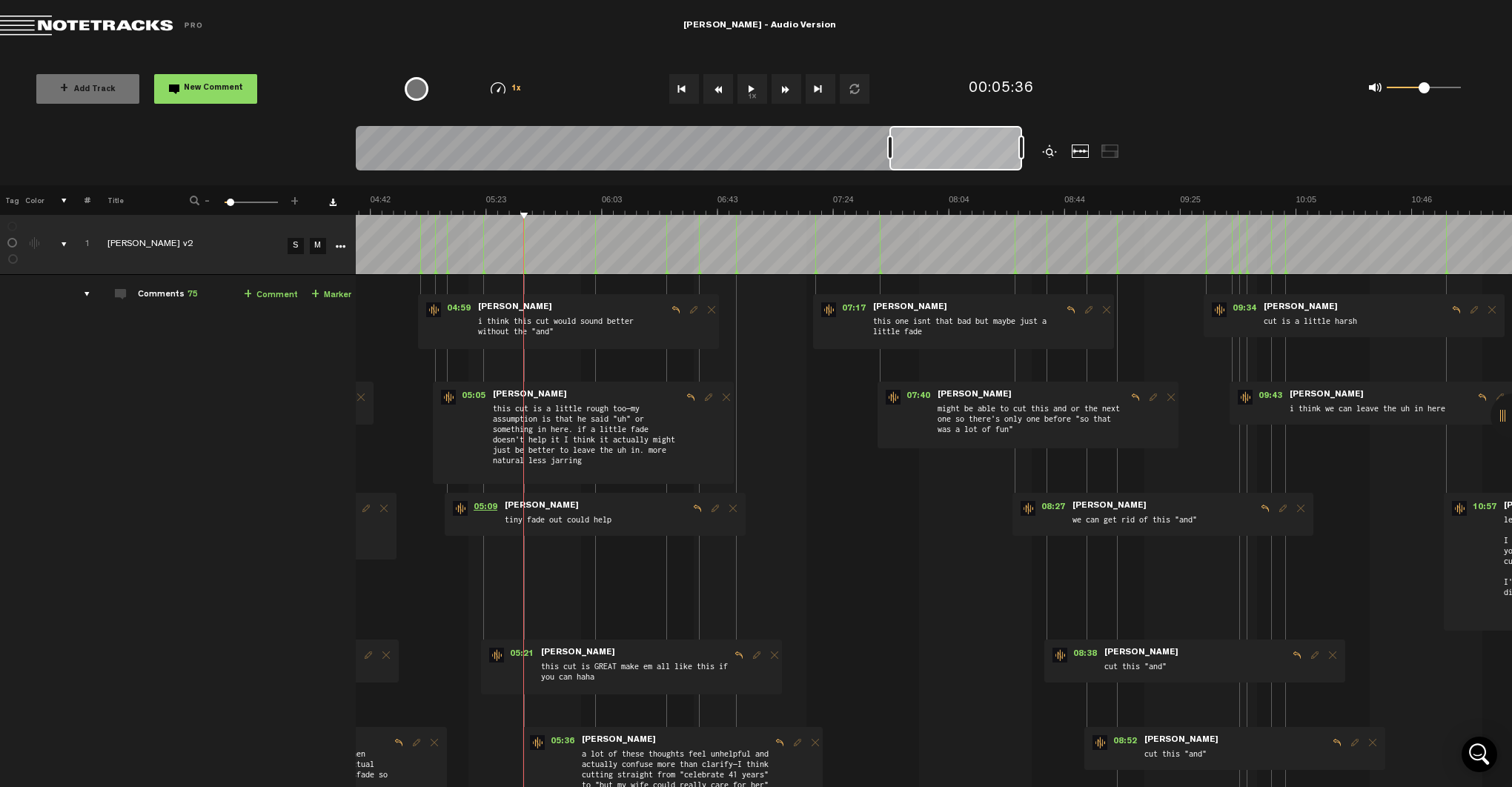
click at [481, 506] on span "05:09" at bounding box center [486, 508] width 36 height 15
click at [470, 392] on span "05:05" at bounding box center [474, 397] width 36 height 15
click at [463, 312] on span "04:59" at bounding box center [459, 310] width 36 height 15
click at [454, 306] on span "04:59" at bounding box center [459, 310] width 36 height 15
click at [468, 306] on span "04:59" at bounding box center [459, 310] width 36 height 15
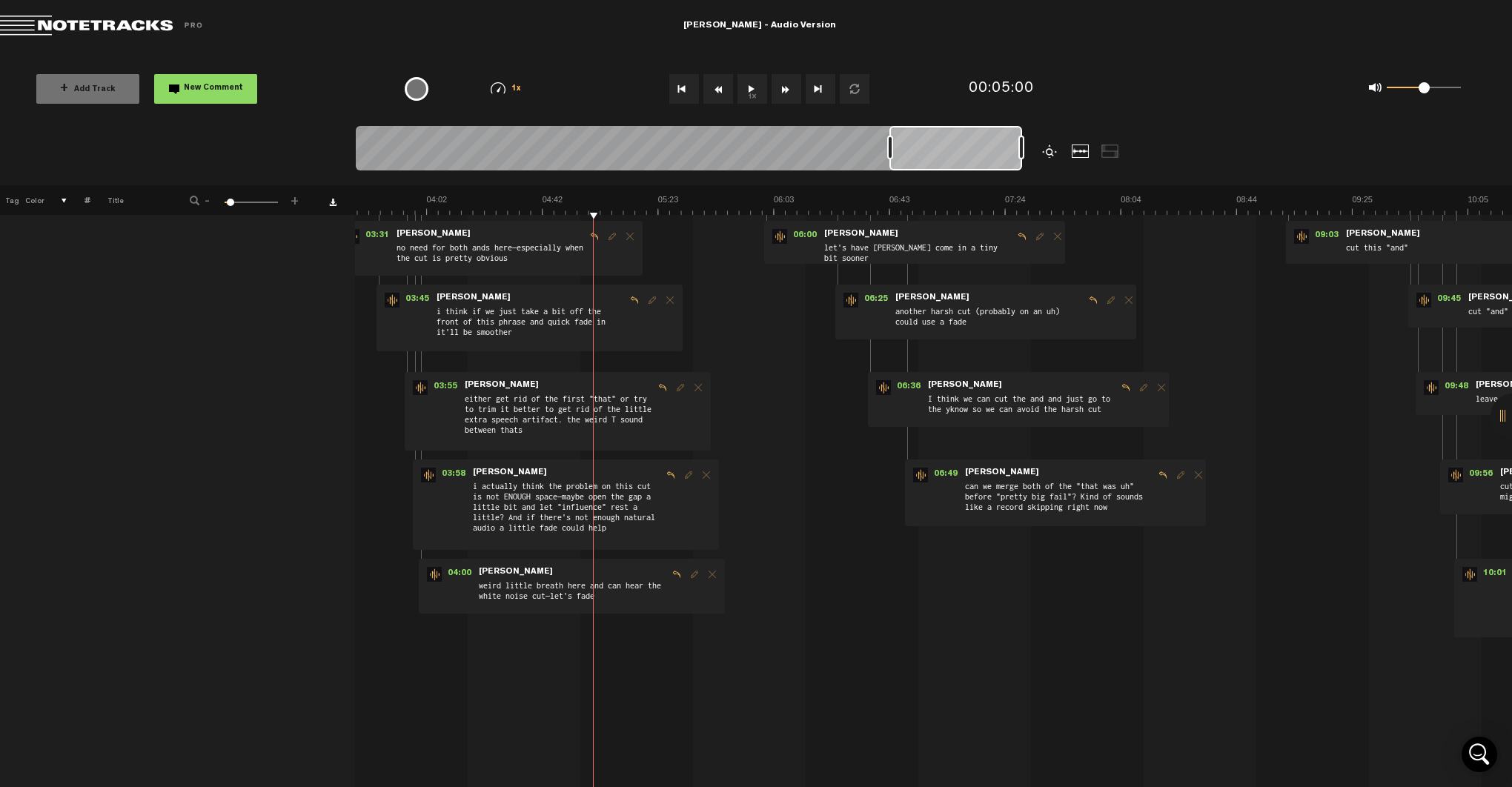
scroll to position [600, 12]
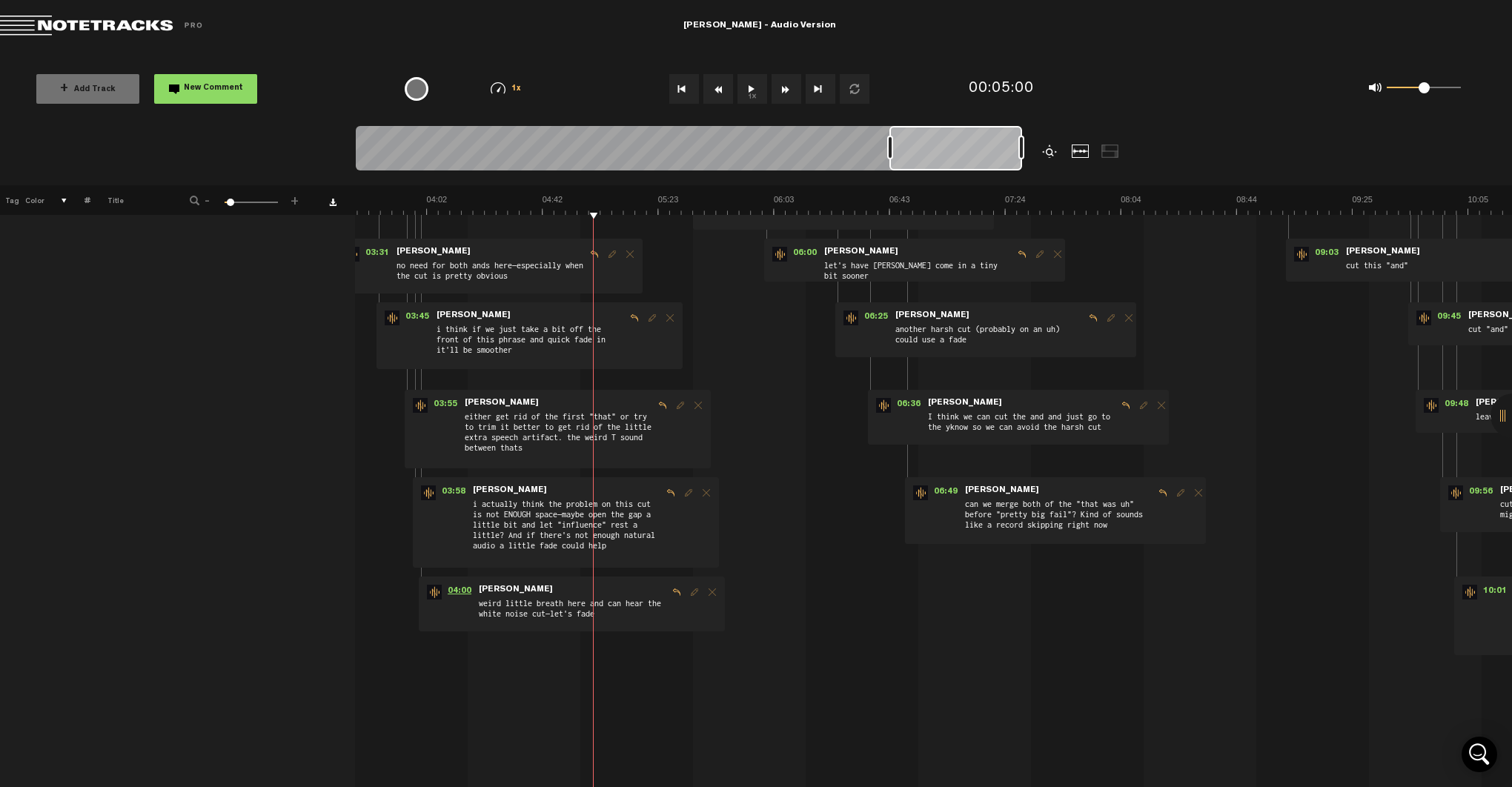
click at [445, 591] on span "04:00" at bounding box center [459, 592] width 36 height 15
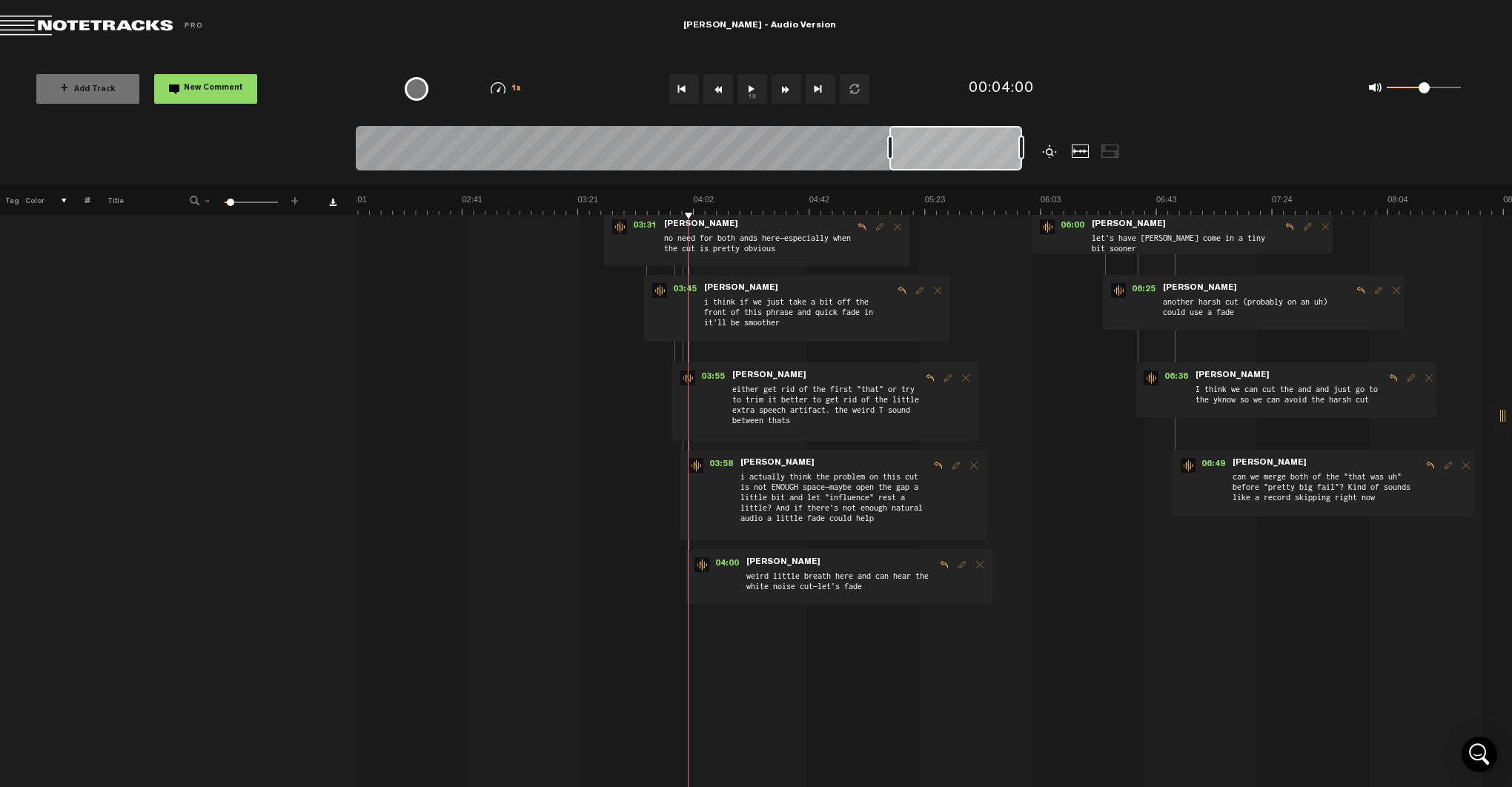
scroll to position [0, 178]
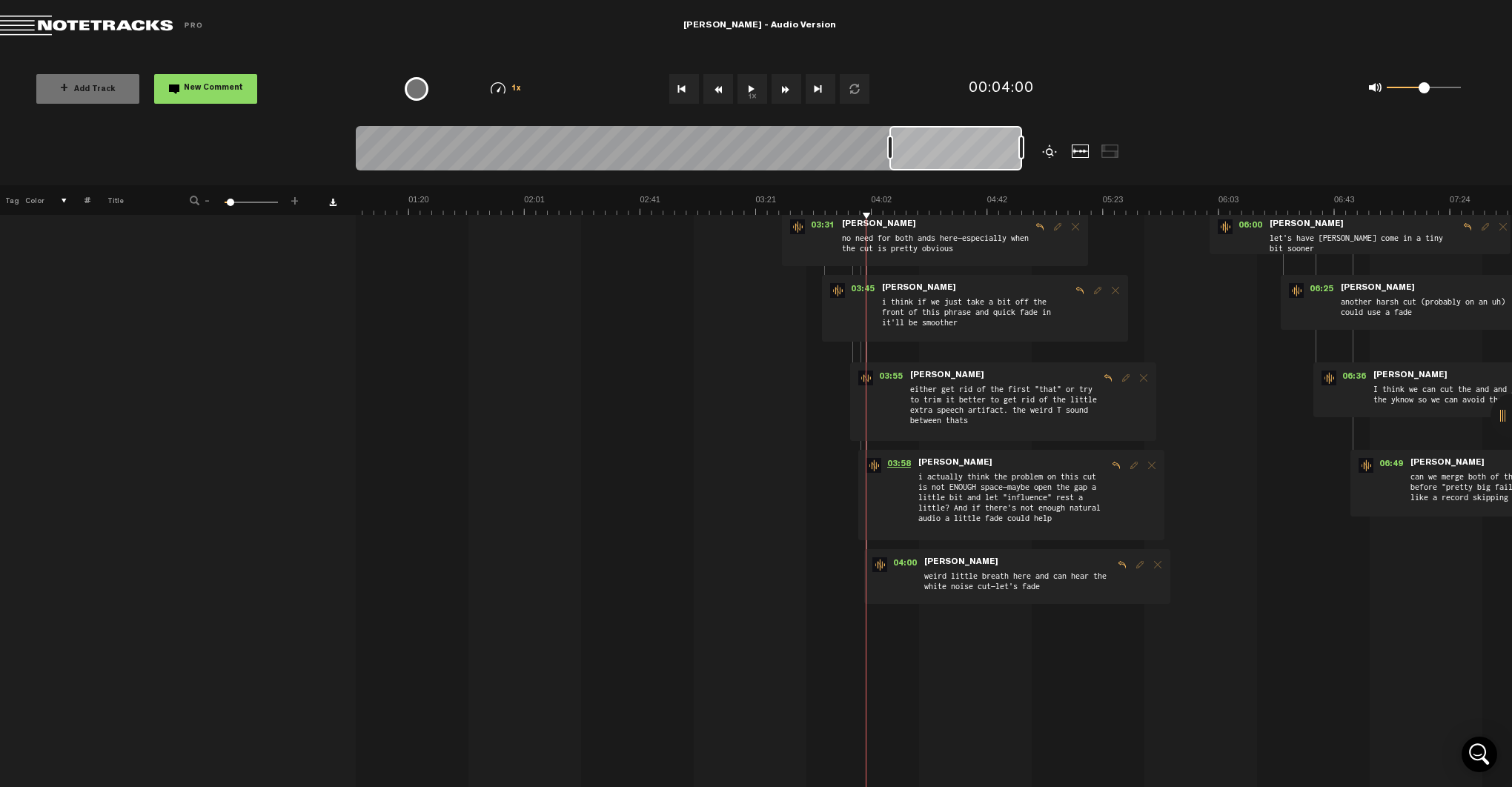
click at [899, 467] on span "03:58" at bounding box center [899, 465] width 36 height 15
click at [902, 377] on span "03:55" at bounding box center [891, 378] width 36 height 15
click at [884, 371] on span "03:55" at bounding box center [891, 378] width 36 height 15
click at [873, 288] on span "03:45" at bounding box center [863, 290] width 36 height 15
click at [861, 284] on span "03:45" at bounding box center [863, 290] width 36 height 15
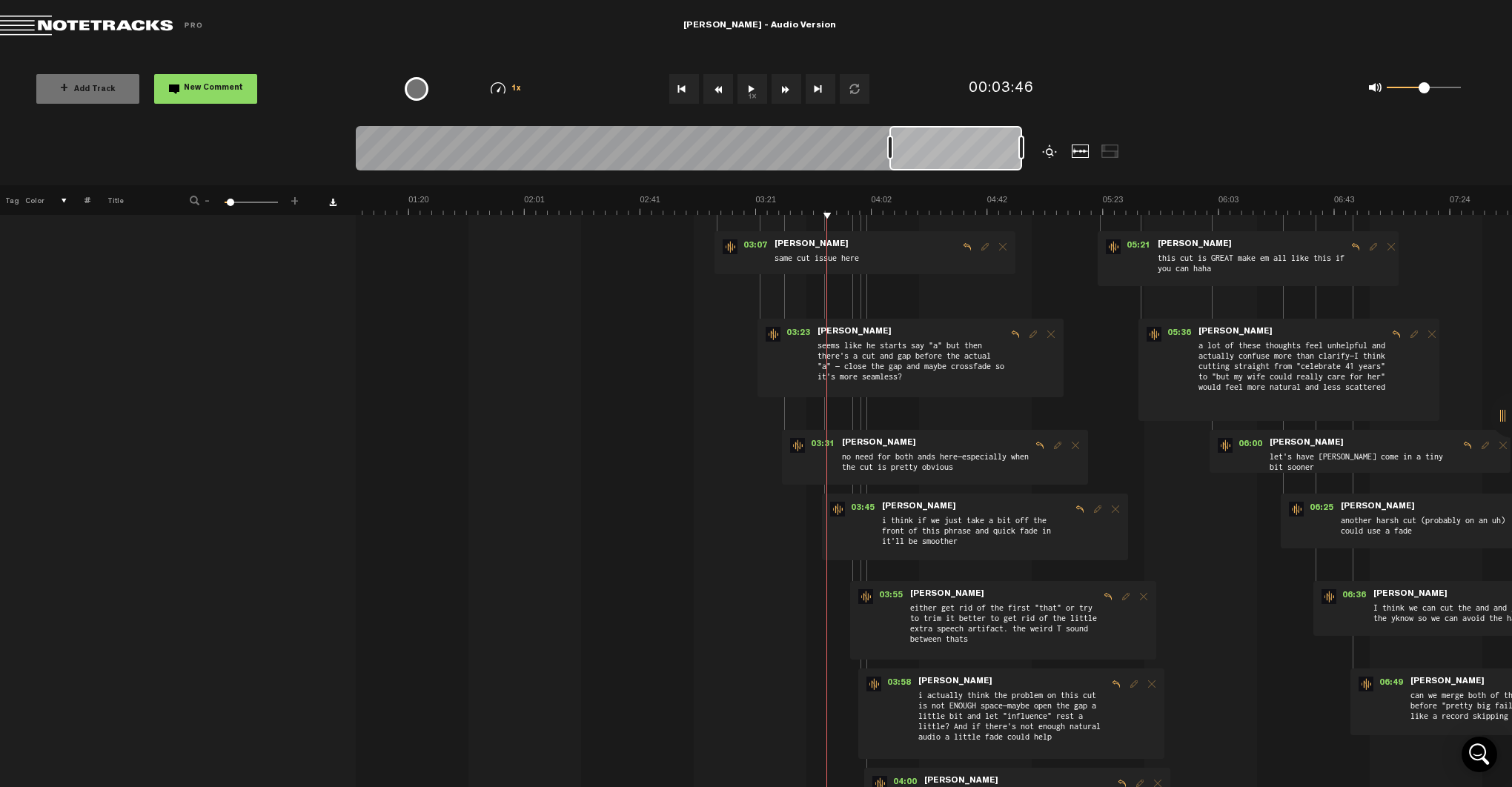
scroll to position [407, 0]
click at [819, 445] on span "03:31" at bounding box center [822, 447] width 36 height 15
click at [846, 444] on span "[PERSON_NAME]" at bounding box center [879, 444] width 77 height 10
click at [828, 444] on span "03:31" at bounding box center [822, 447] width 36 height 15
click at [799, 331] on span "03:23" at bounding box center [799, 335] width 36 height 15
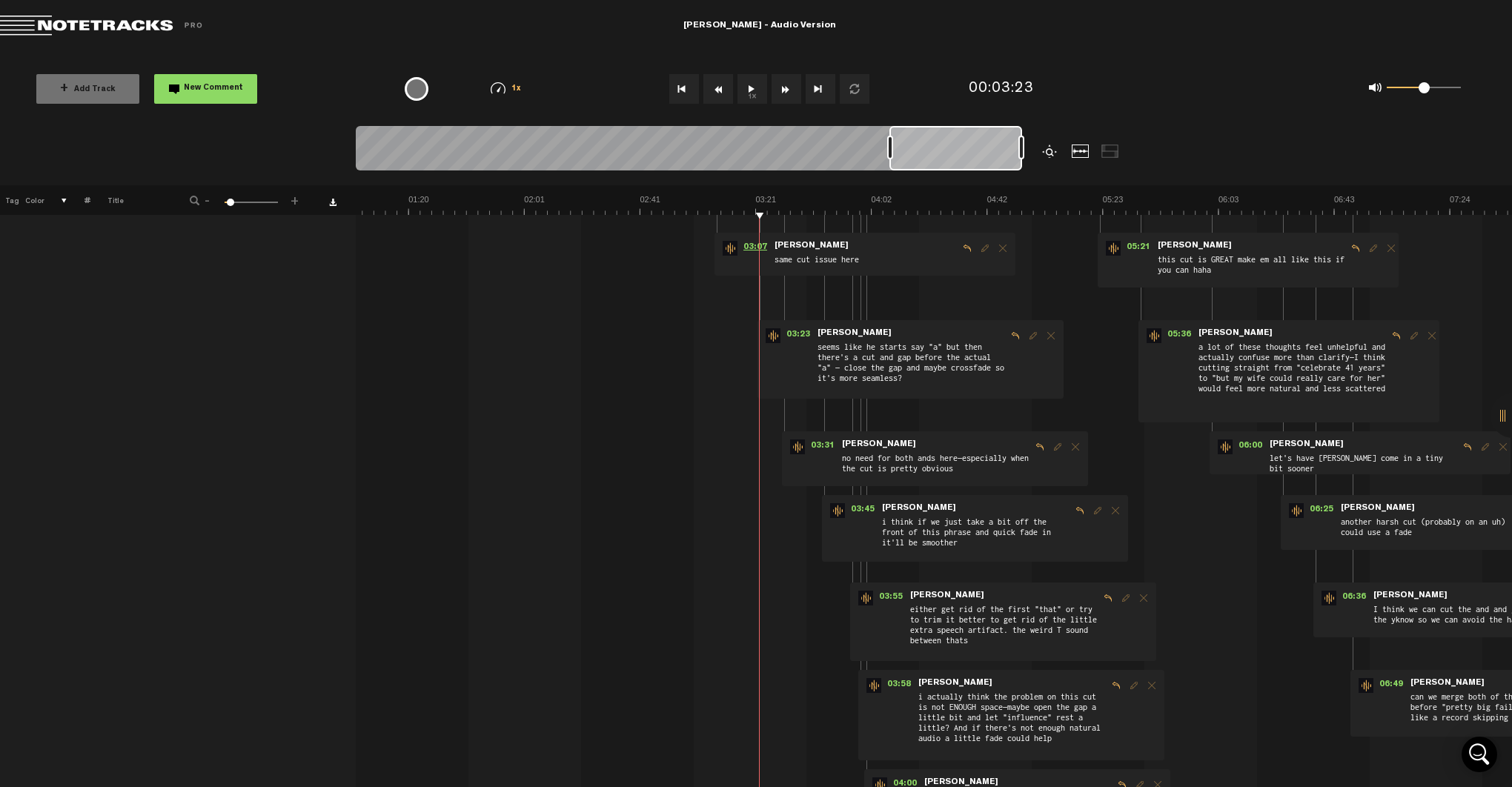
click at [757, 246] on span "03:07" at bounding box center [755, 248] width 36 height 15
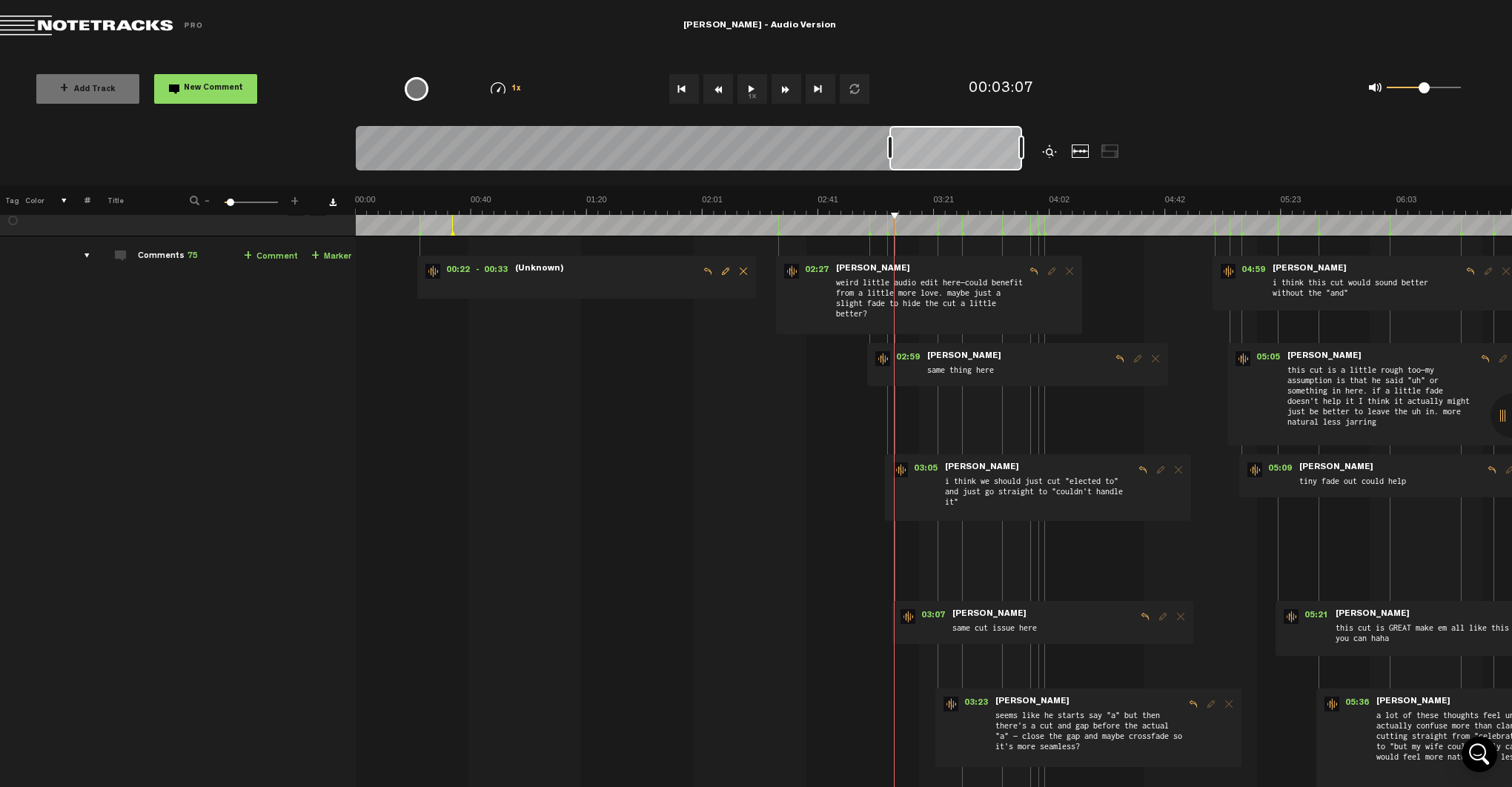
scroll to position [0, 0]
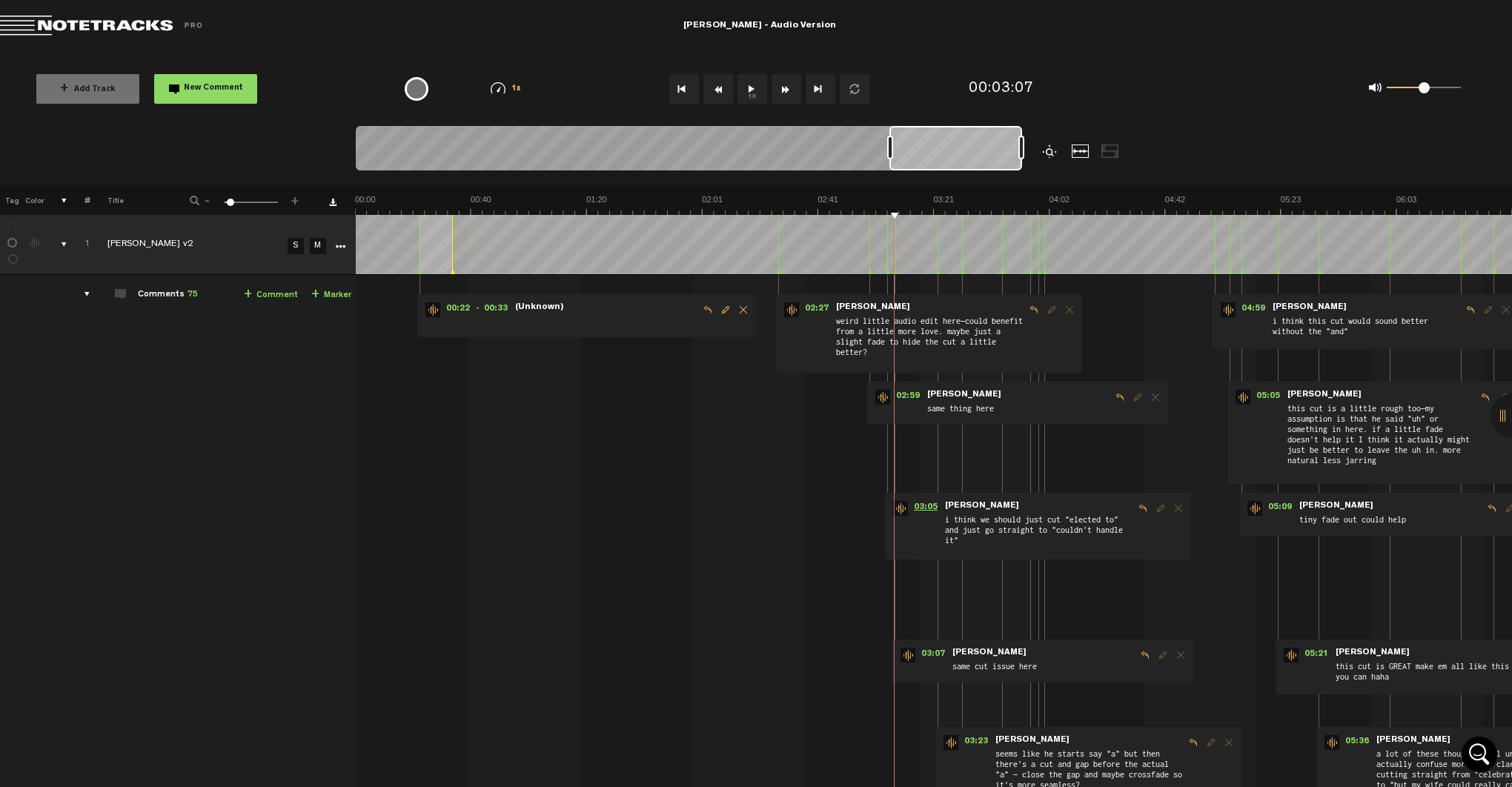
click at [924, 508] on span "03:05" at bounding box center [926, 508] width 36 height 15
click at [817, 309] on span "02:27" at bounding box center [817, 310] width 36 height 15
click at [470, 307] on span "00:22" at bounding box center [458, 310] width 36 height 15
click at [484, 308] on span "- 00:33" at bounding box center [495, 310] width 38 height 15
click at [460, 308] on span "00:22" at bounding box center [458, 310] width 36 height 15
